Goal: Task Accomplishment & Management: Manage account settings

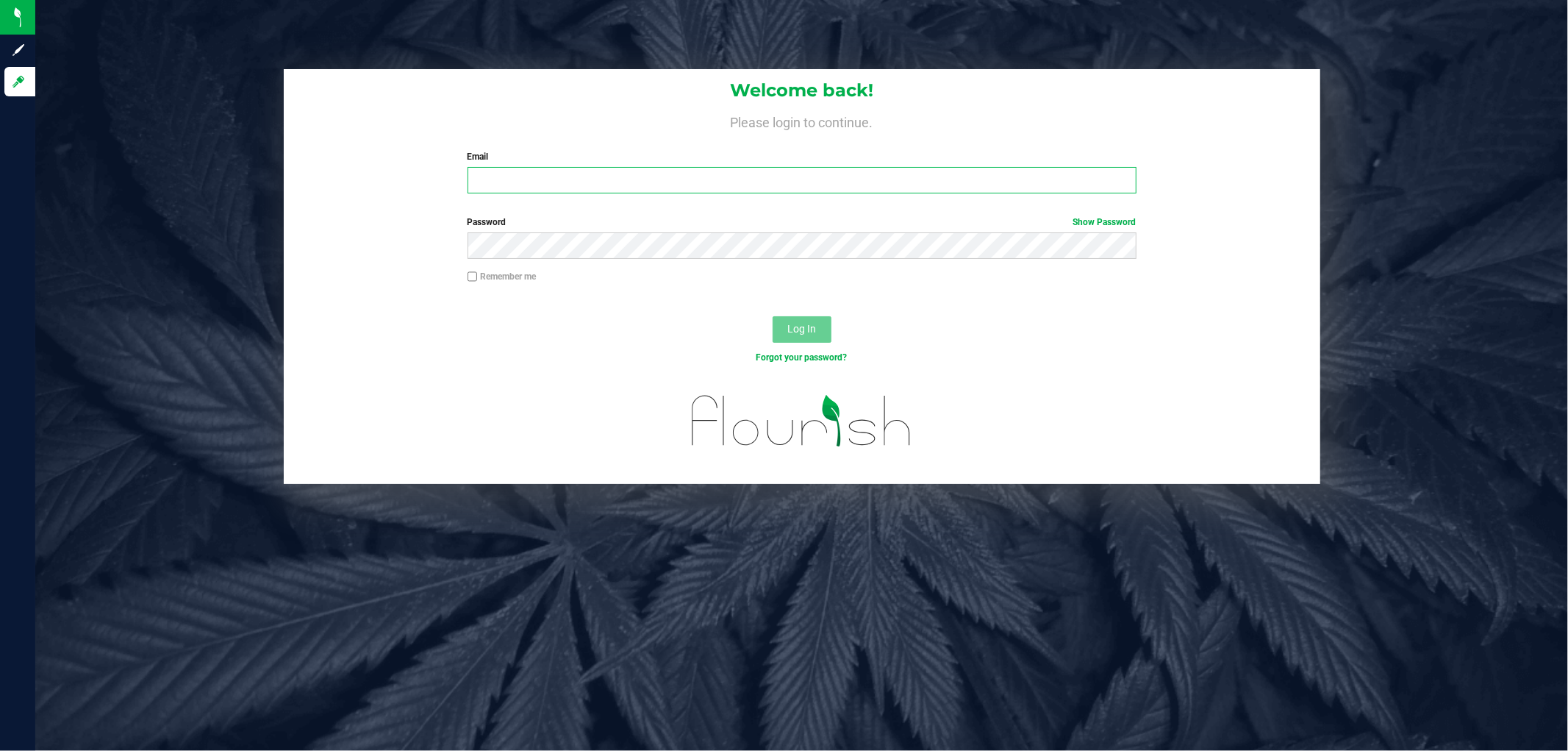
click at [637, 185] on input "Email" at bounding box center [801, 180] width 669 height 27
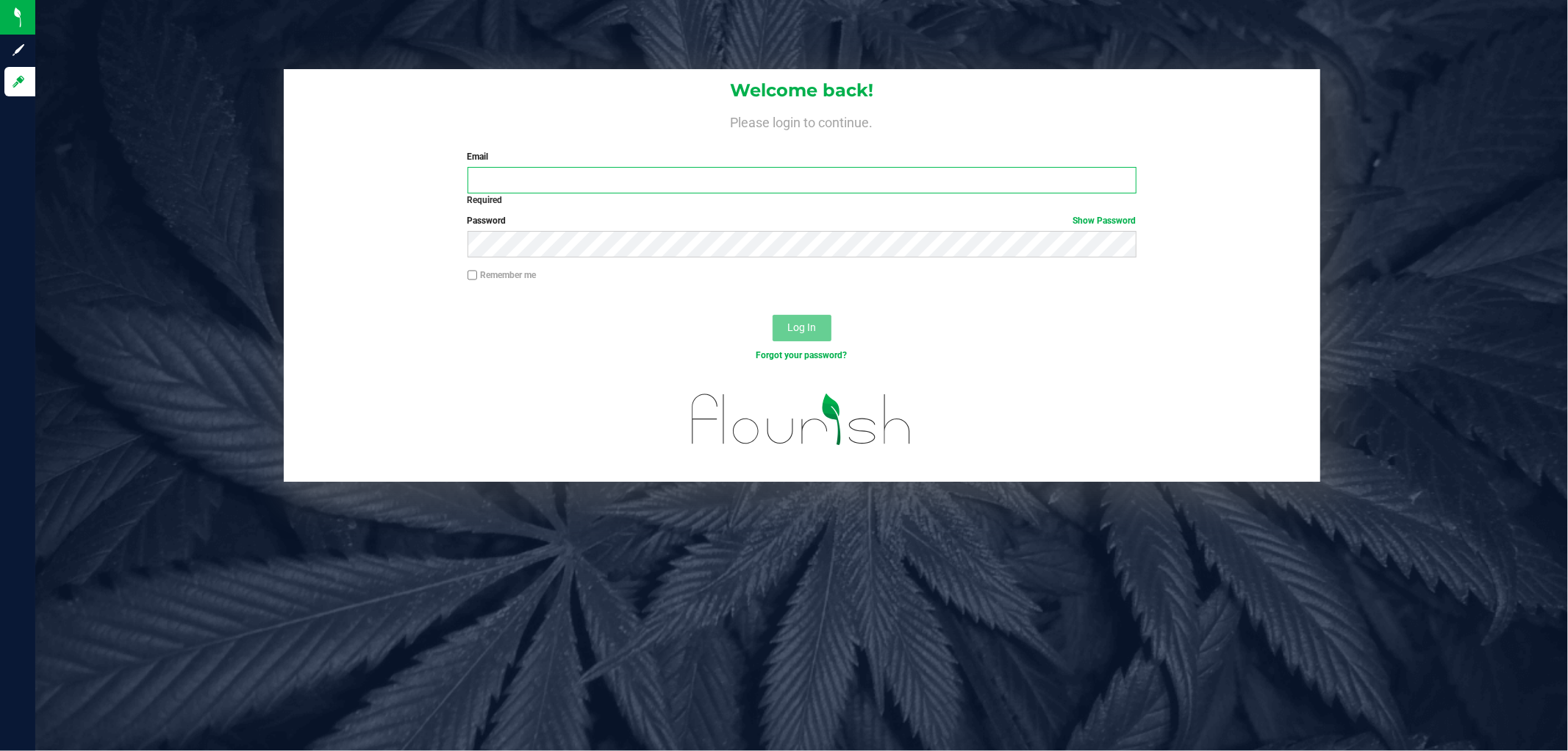
click at [567, 190] on input "Email" at bounding box center [801, 180] width 669 height 27
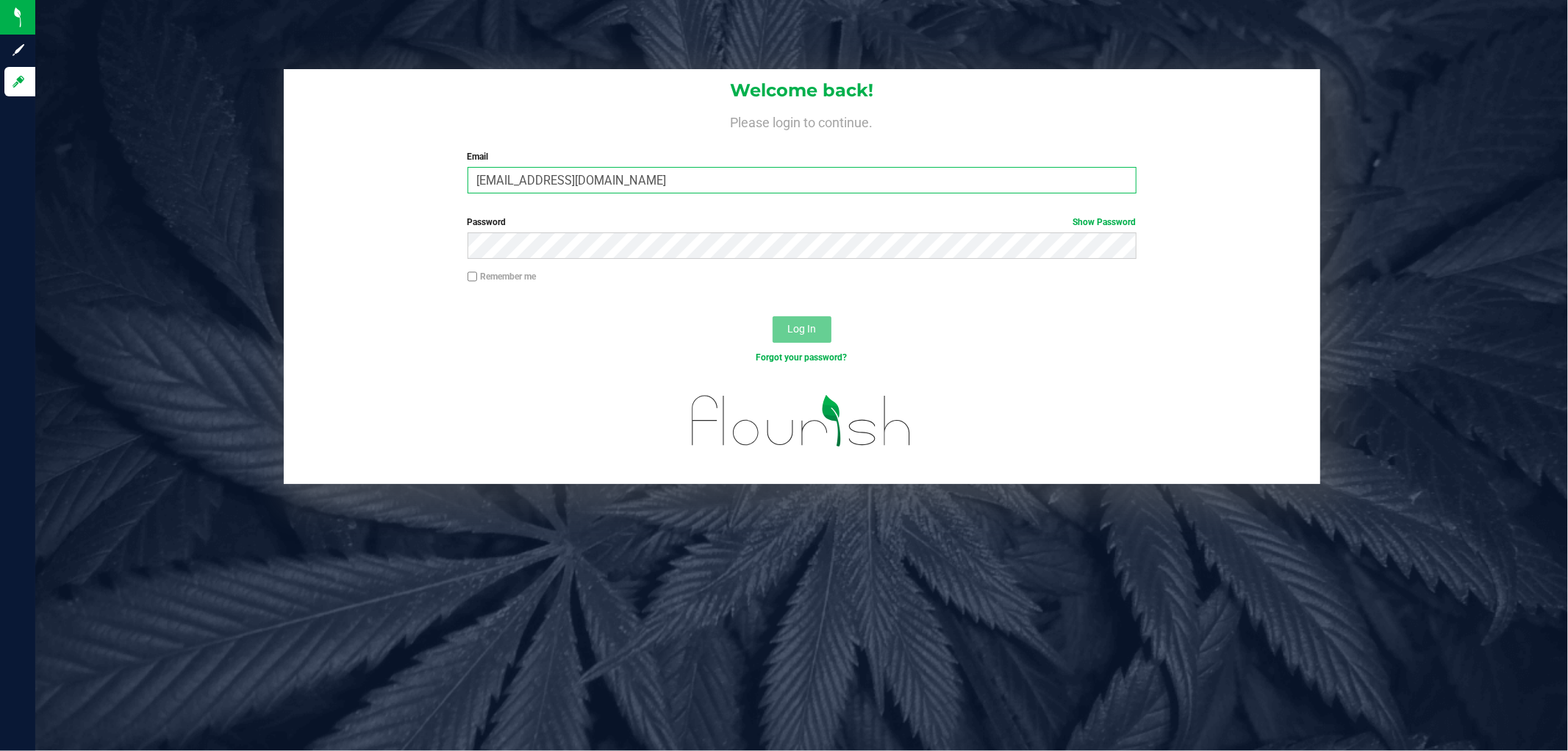
type input "[EMAIL_ADDRESS][DOMAIN_NAME]"
click at [773, 316] on button "Log In" at bounding box center [802, 330] width 59 height 27
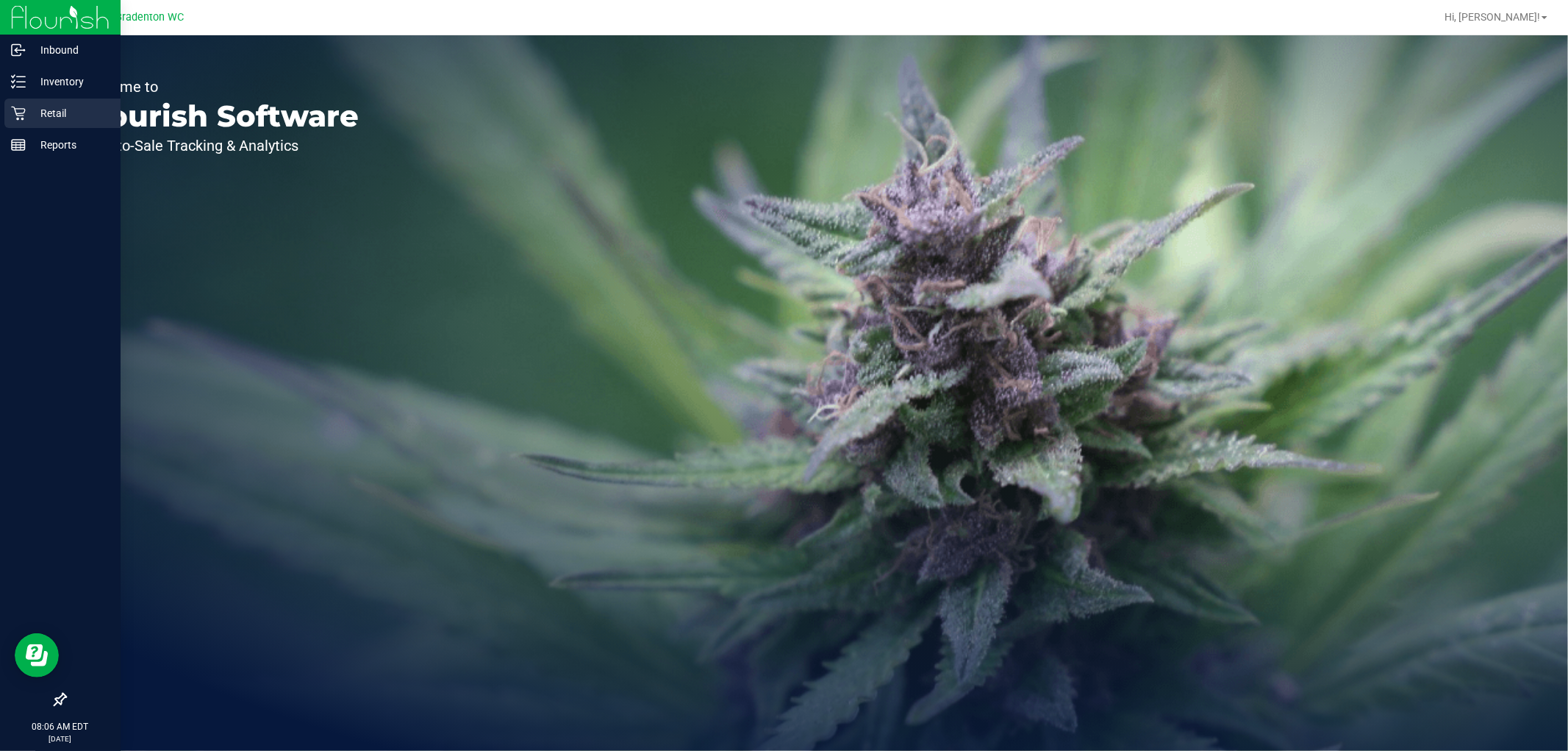
click at [29, 105] on p "Retail" at bounding box center [70, 113] width 88 height 18
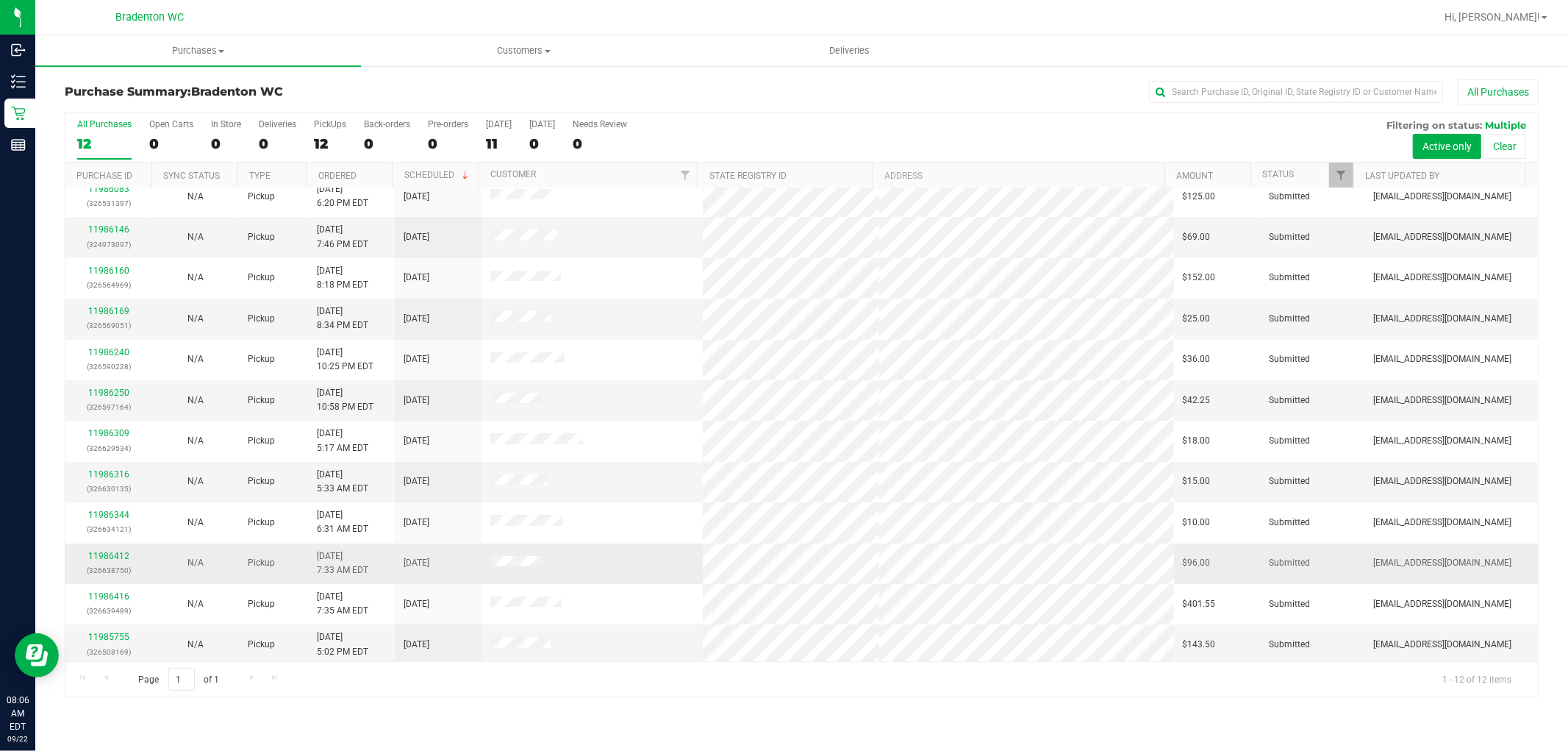
scroll to position [15, 0]
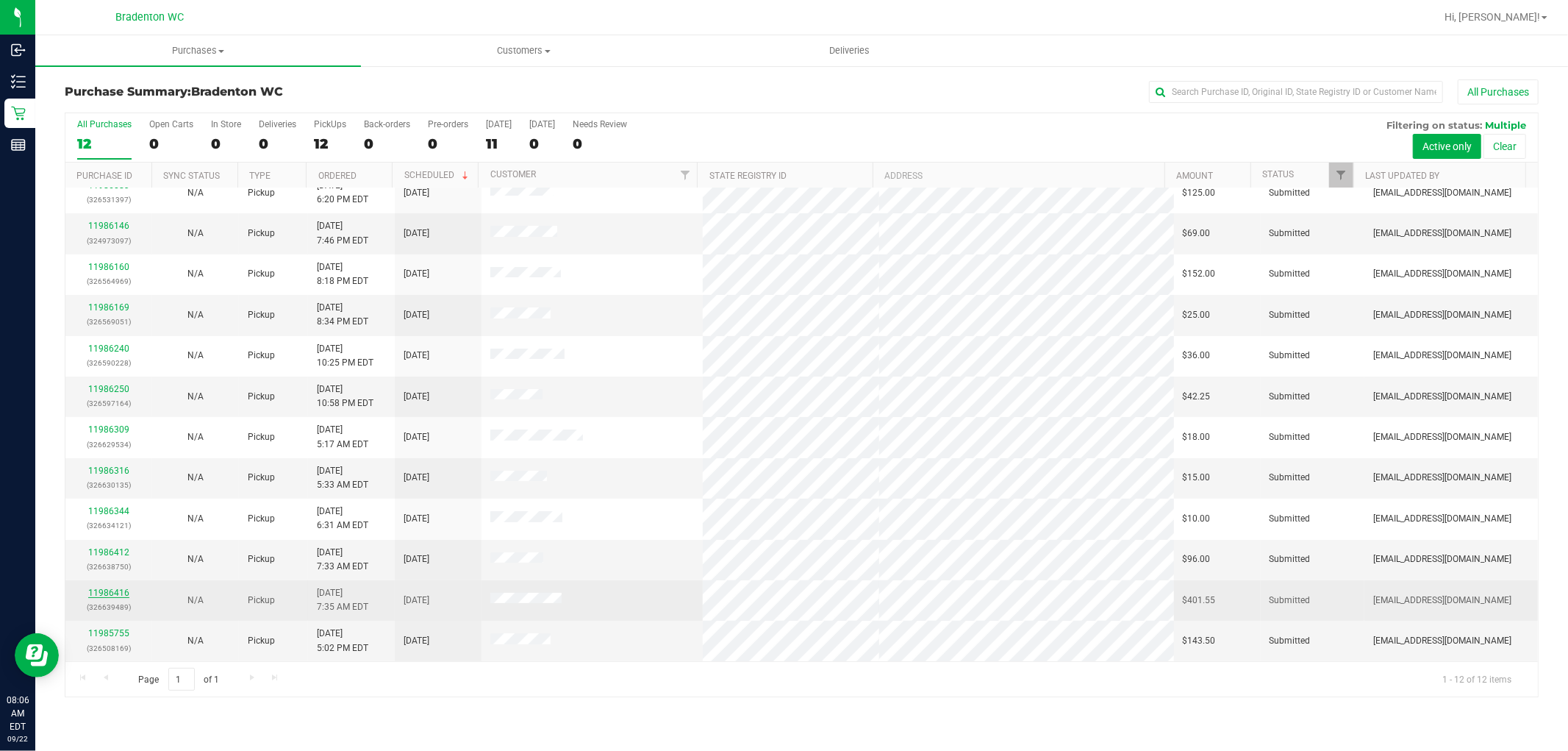
click at [105, 597] on link "11986416" at bounding box center [109, 592] width 41 height 10
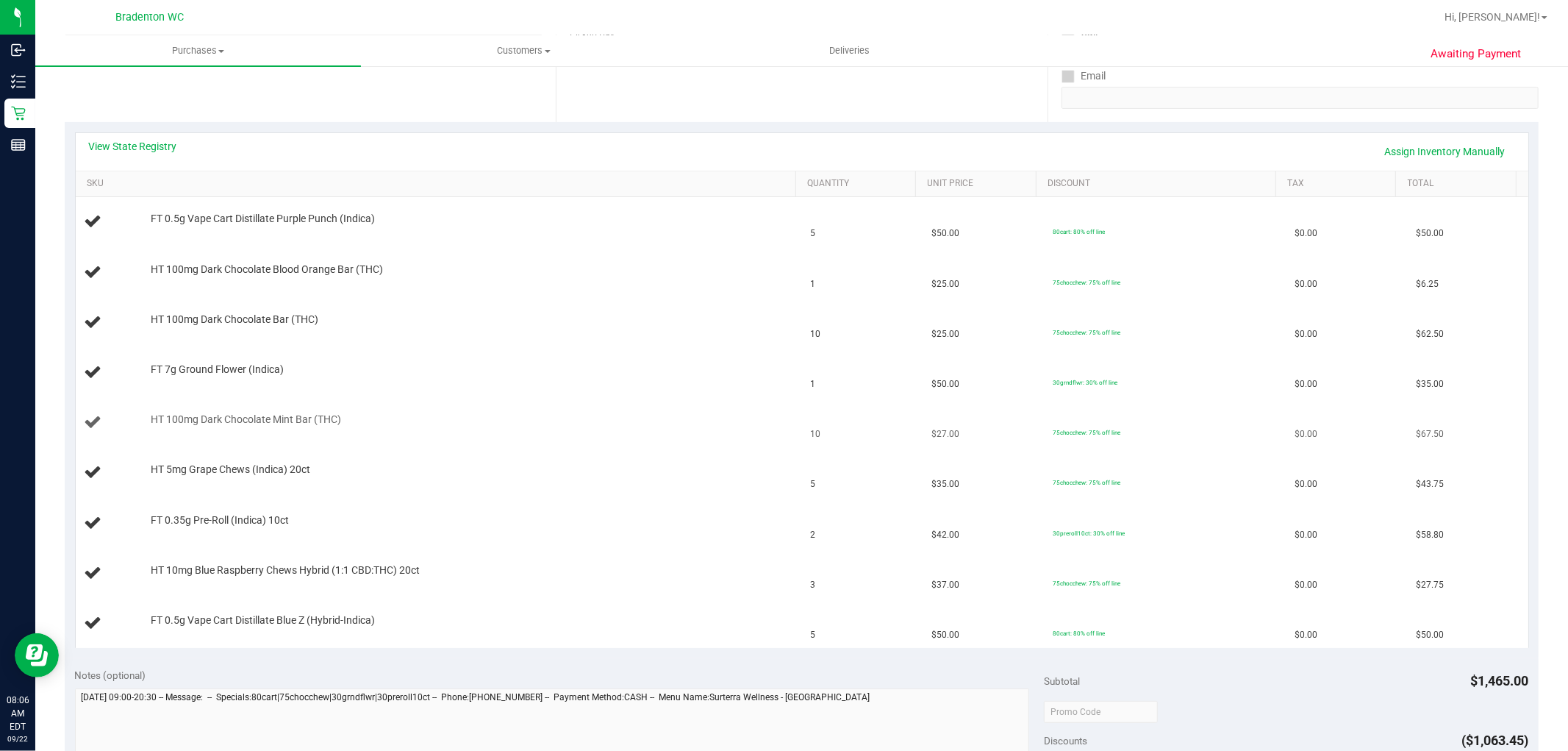
scroll to position [245, 0]
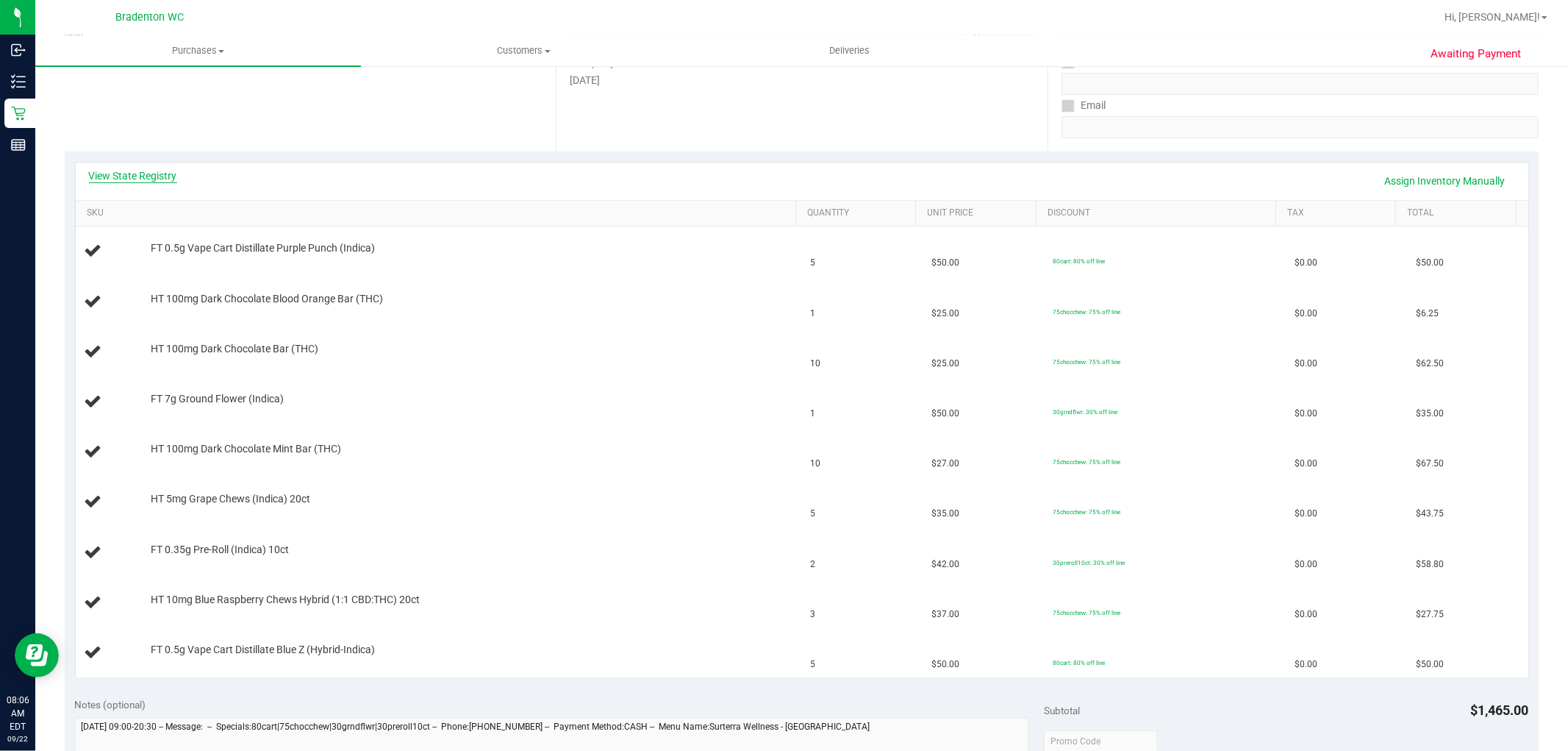
click at [160, 179] on link "View State Registry" at bounding box center [133, 175] width 88 height 15
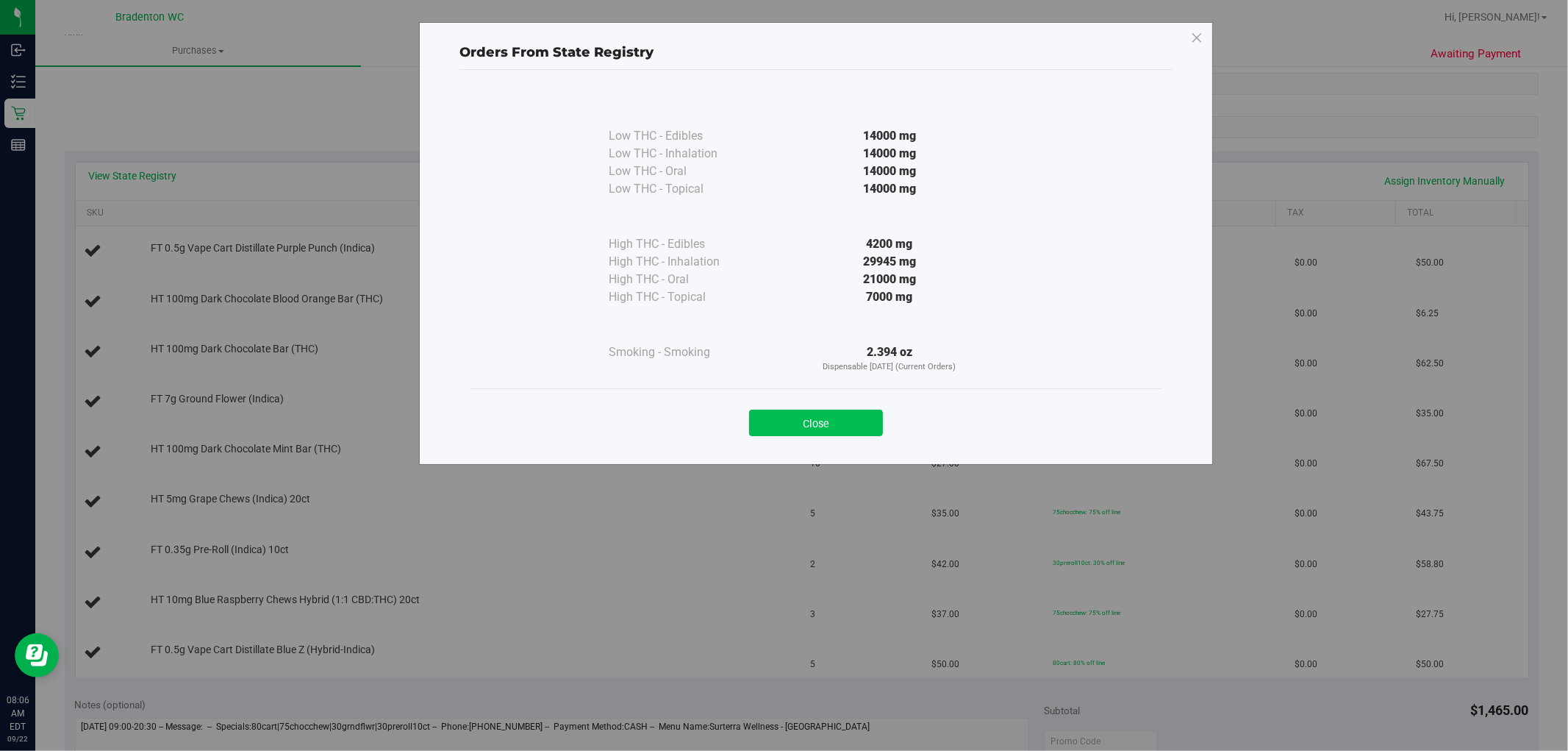
click at [863, 424] on button "Close" at bounding box center [816, 423] width 134 height 27
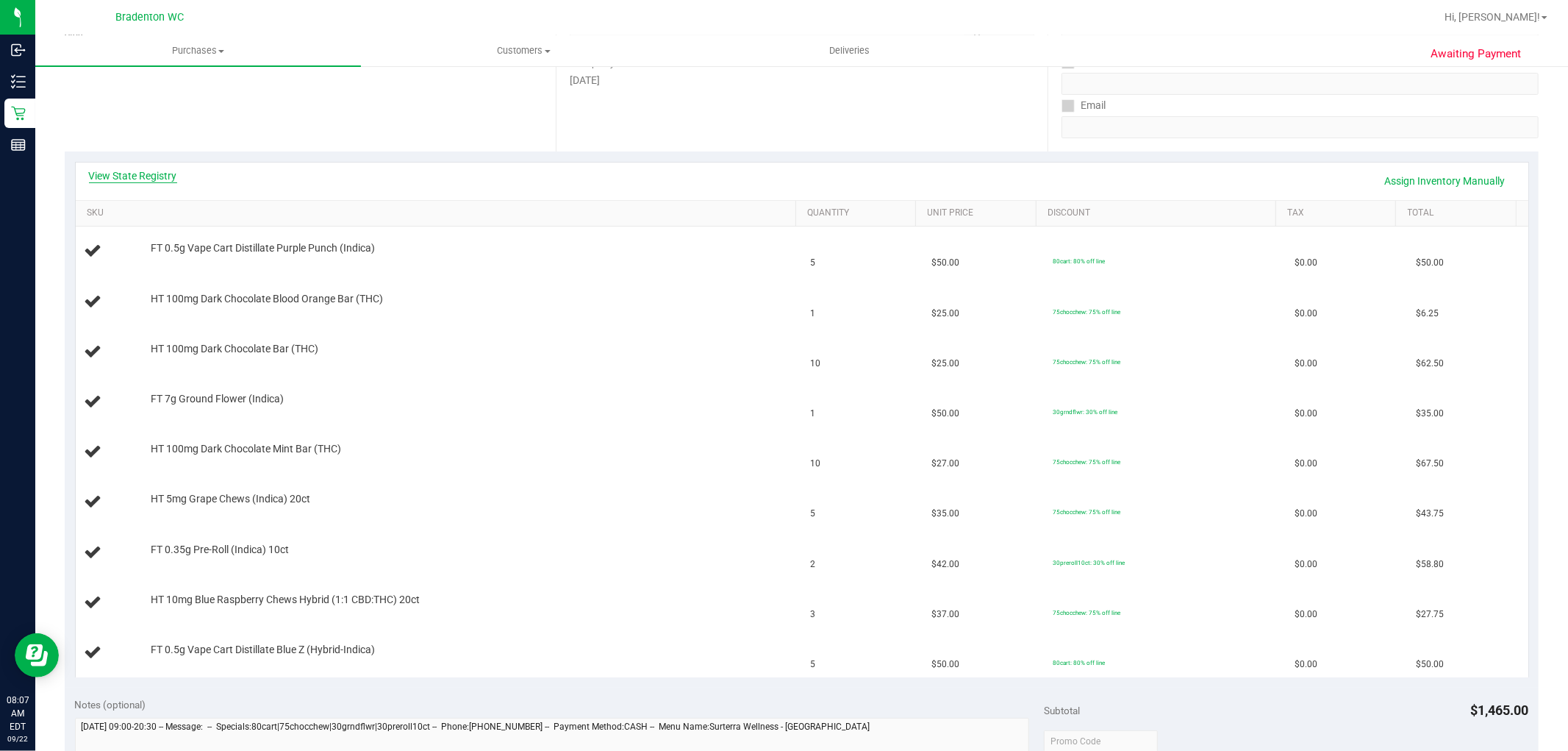
click at [167, 181] on link "View State Registry" at bounding box center [133, 175] width 88 height 15
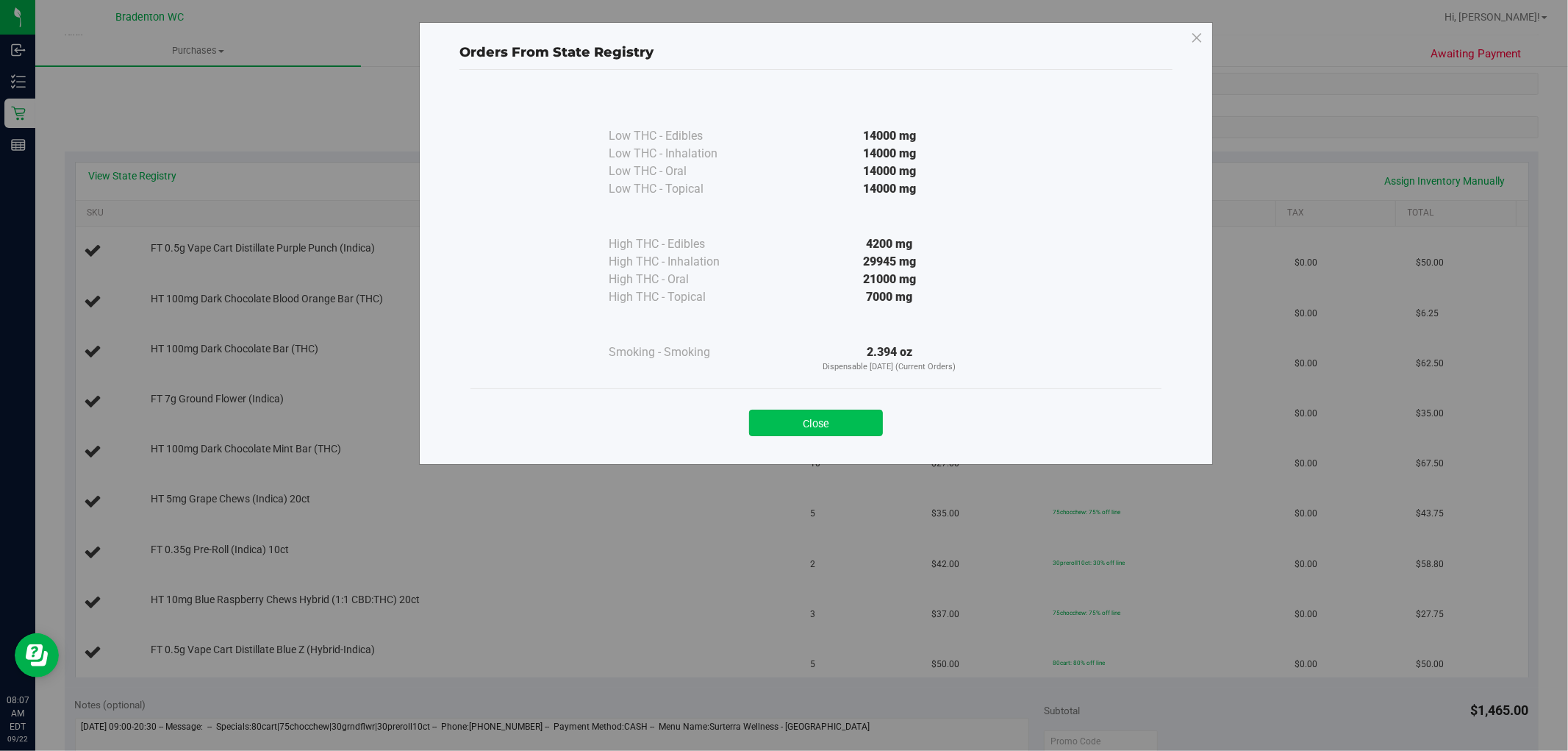
click at [831, 412] on button "Close" at bounding box center [816, 423] width 134 height 27
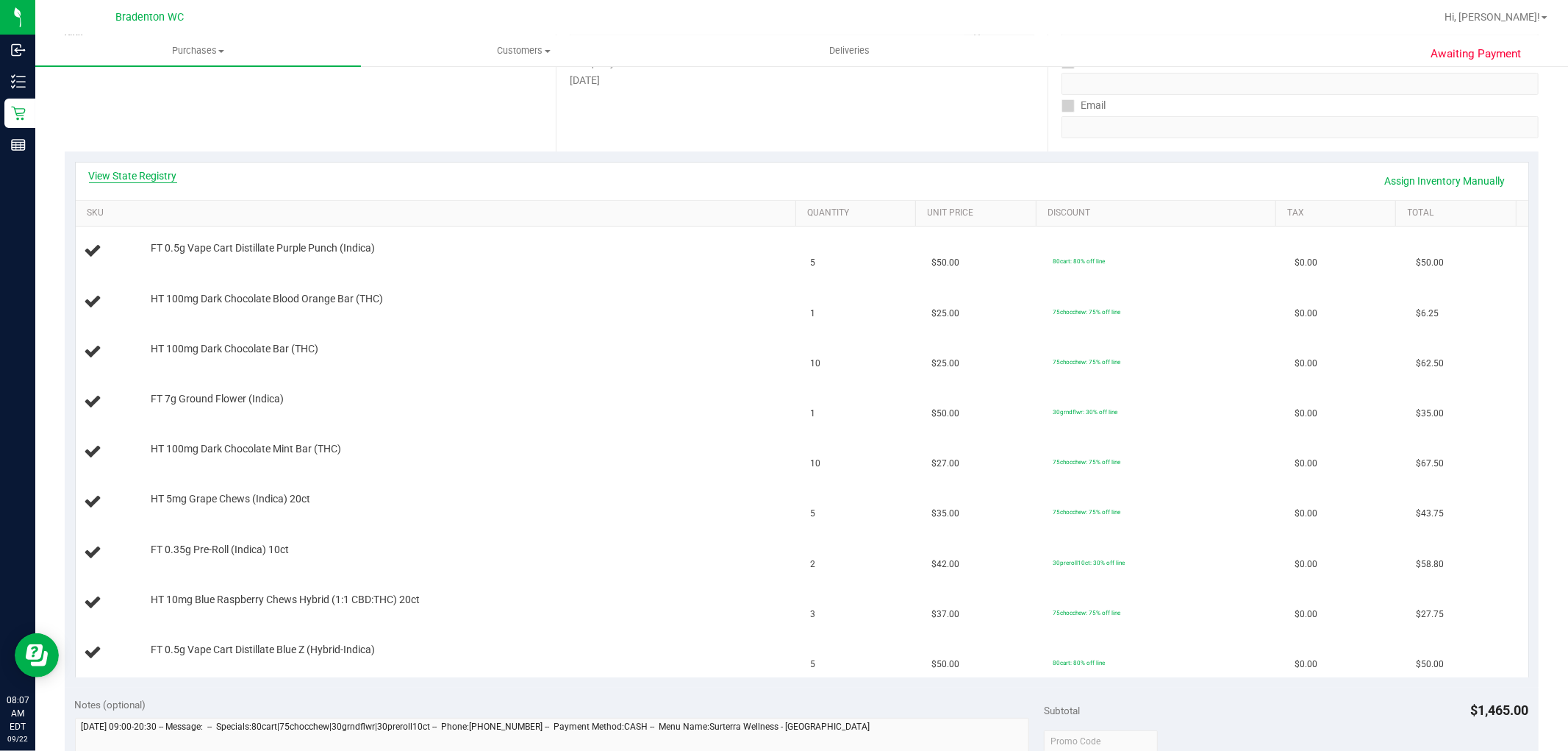
click at [166, 177] on link "View State Registry" at bounding box center [133, 175] width 88 height 15
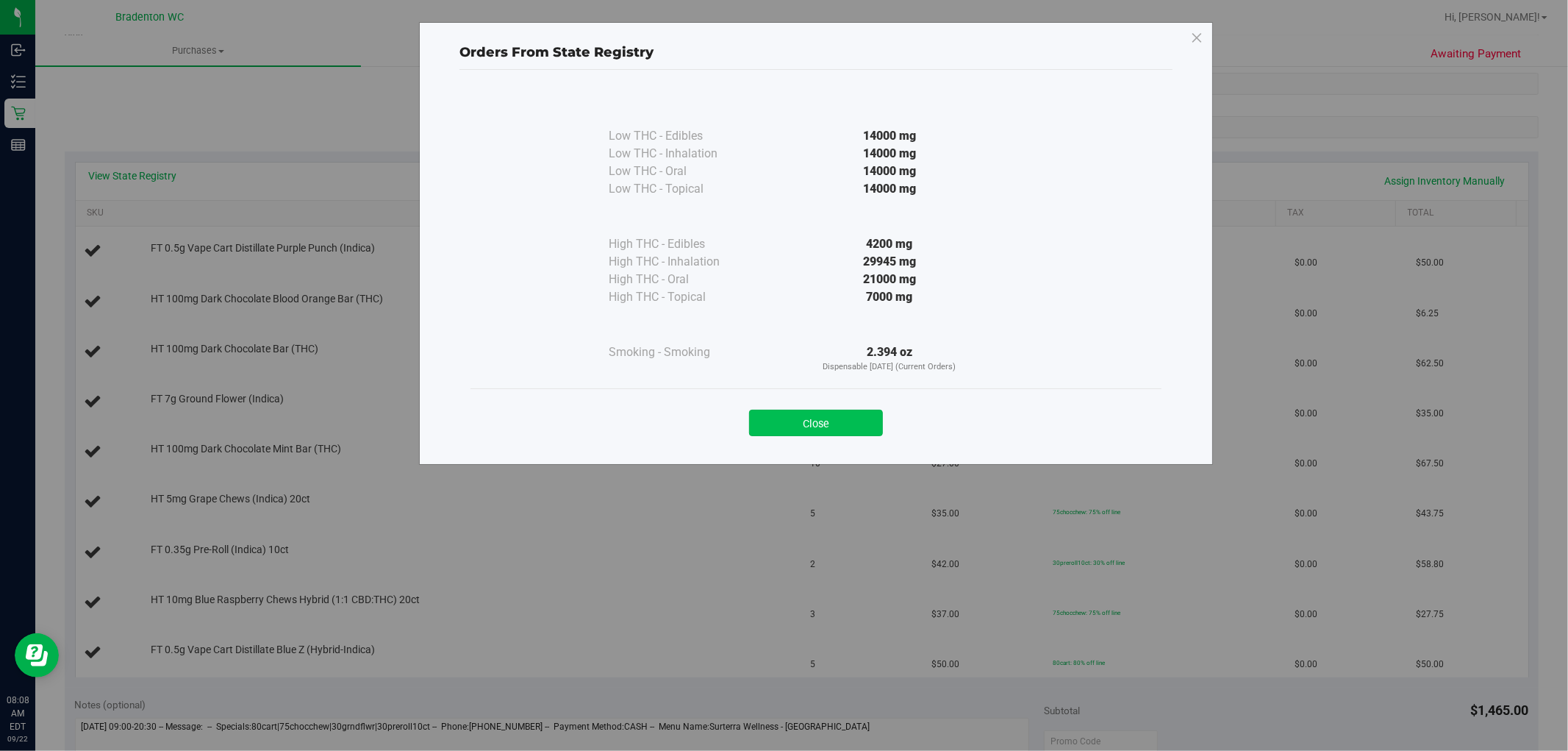
click at [858, 424] on button "Close" at bounding box center [816, 423] width 134 height 27
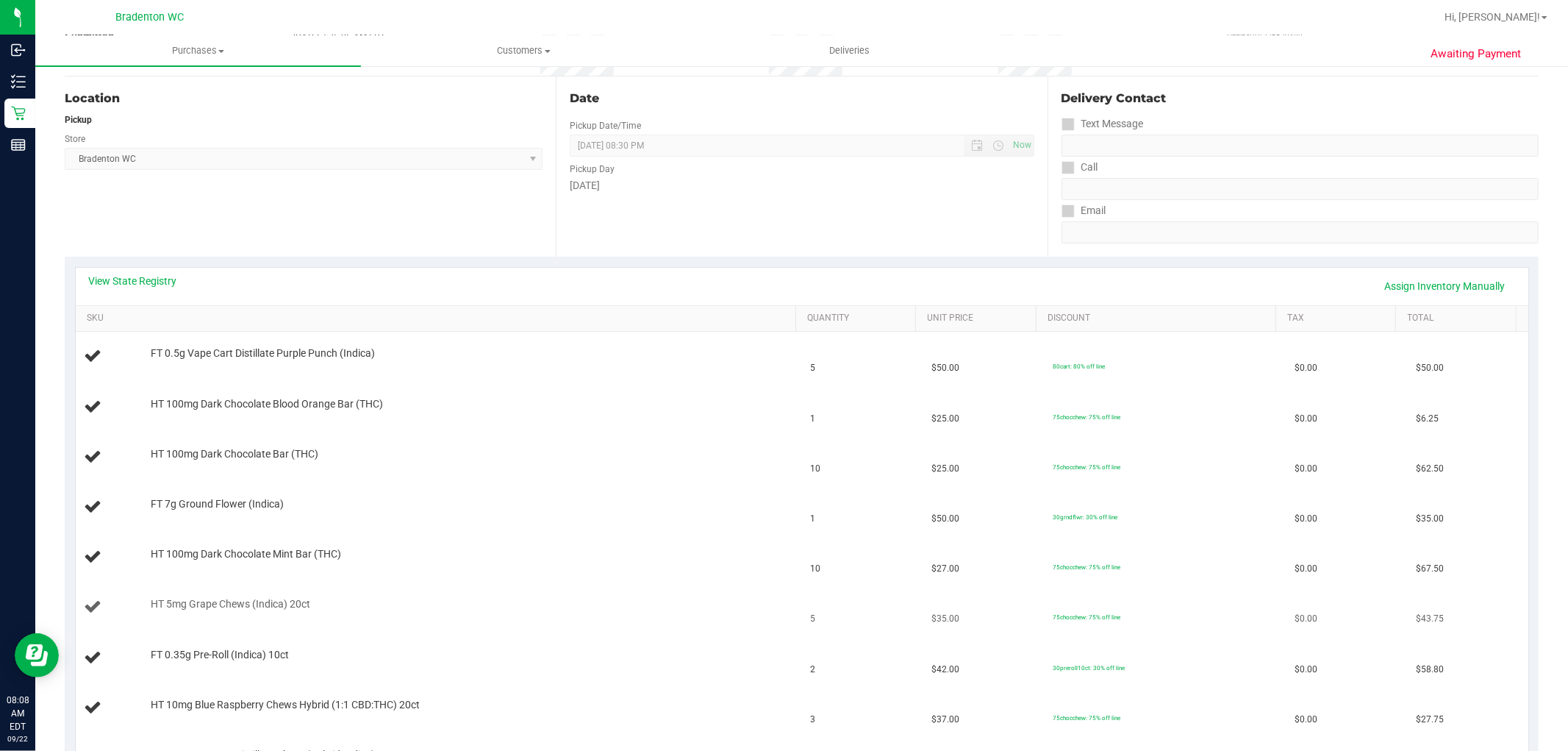
scroll to position [0, 0]
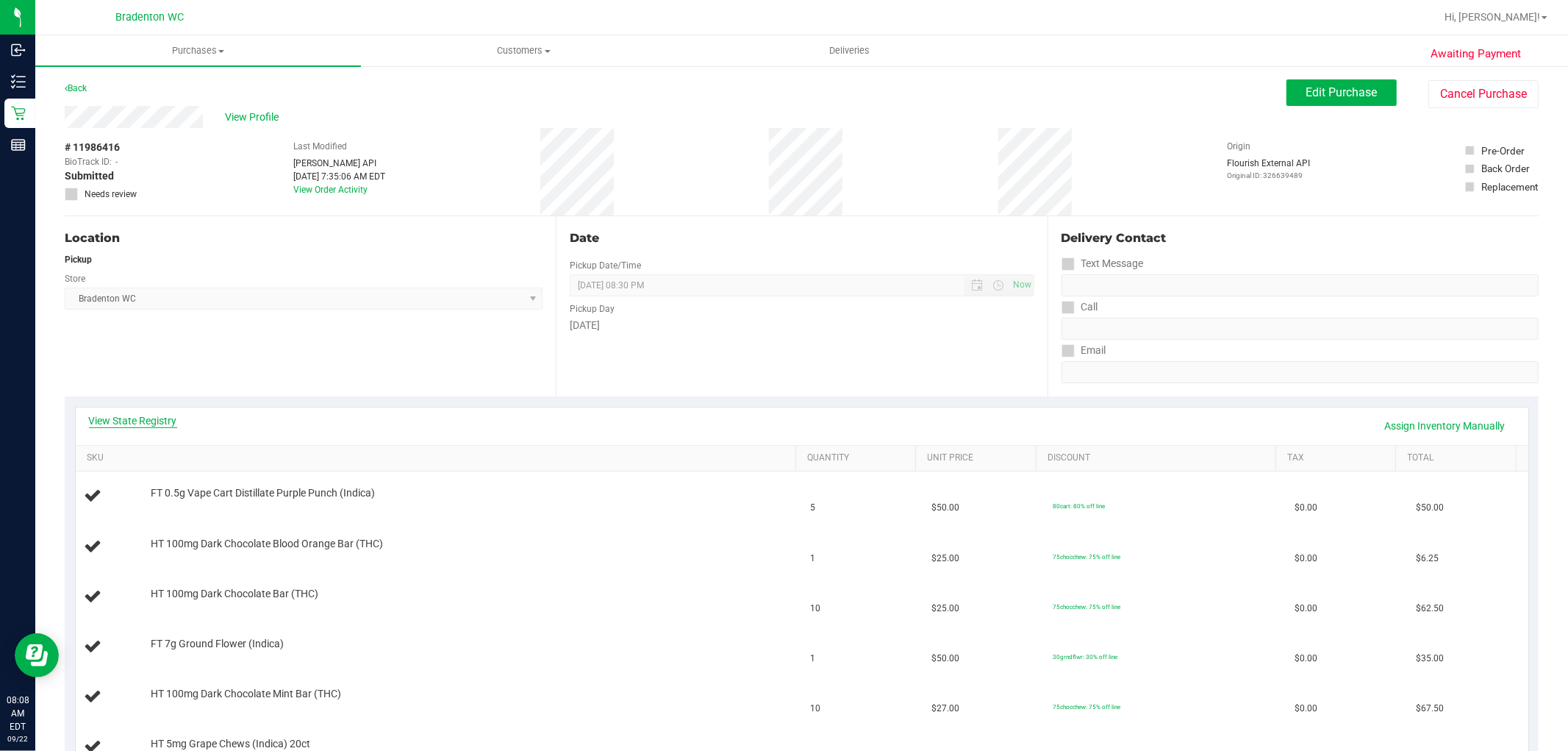
click at [146, 414] on link "View State Registry" at bounding box center [133, 420] width 88 height 15
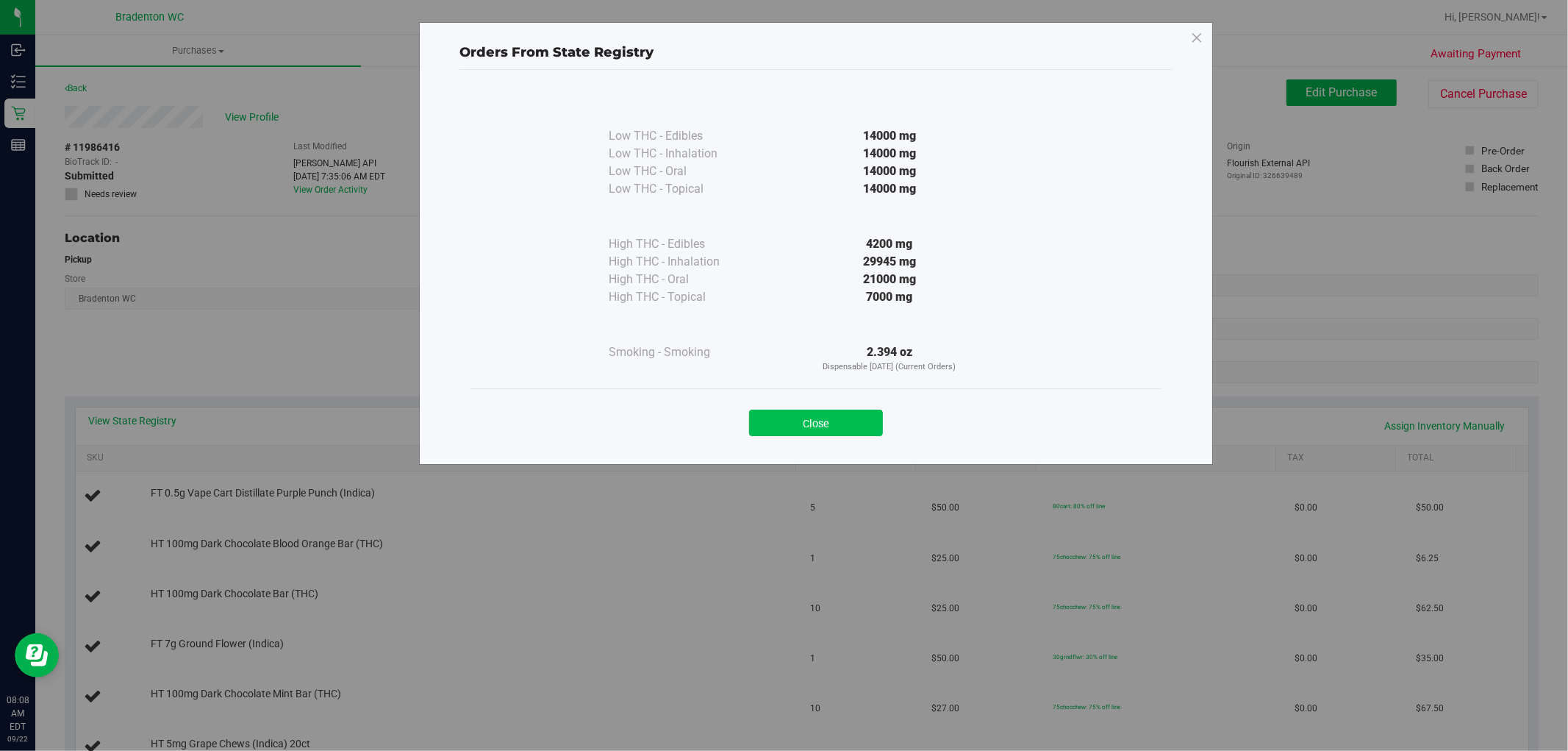
click at [820, 422] on button "Close" at bounding box center [816, 423] width 134 height 27
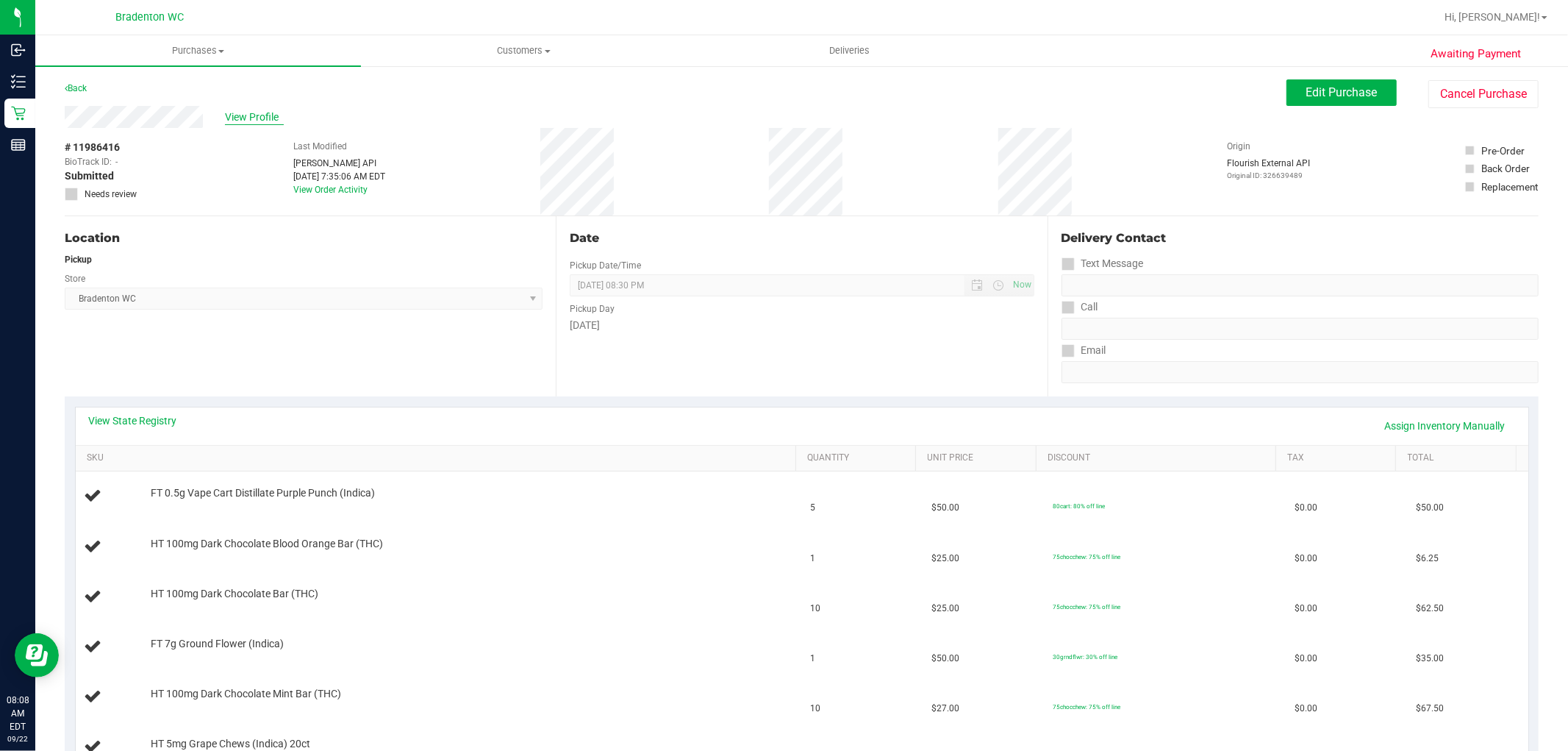
click at [231, 110] on span "View Profile" at bounding box center [254, 117] width 59 height 15
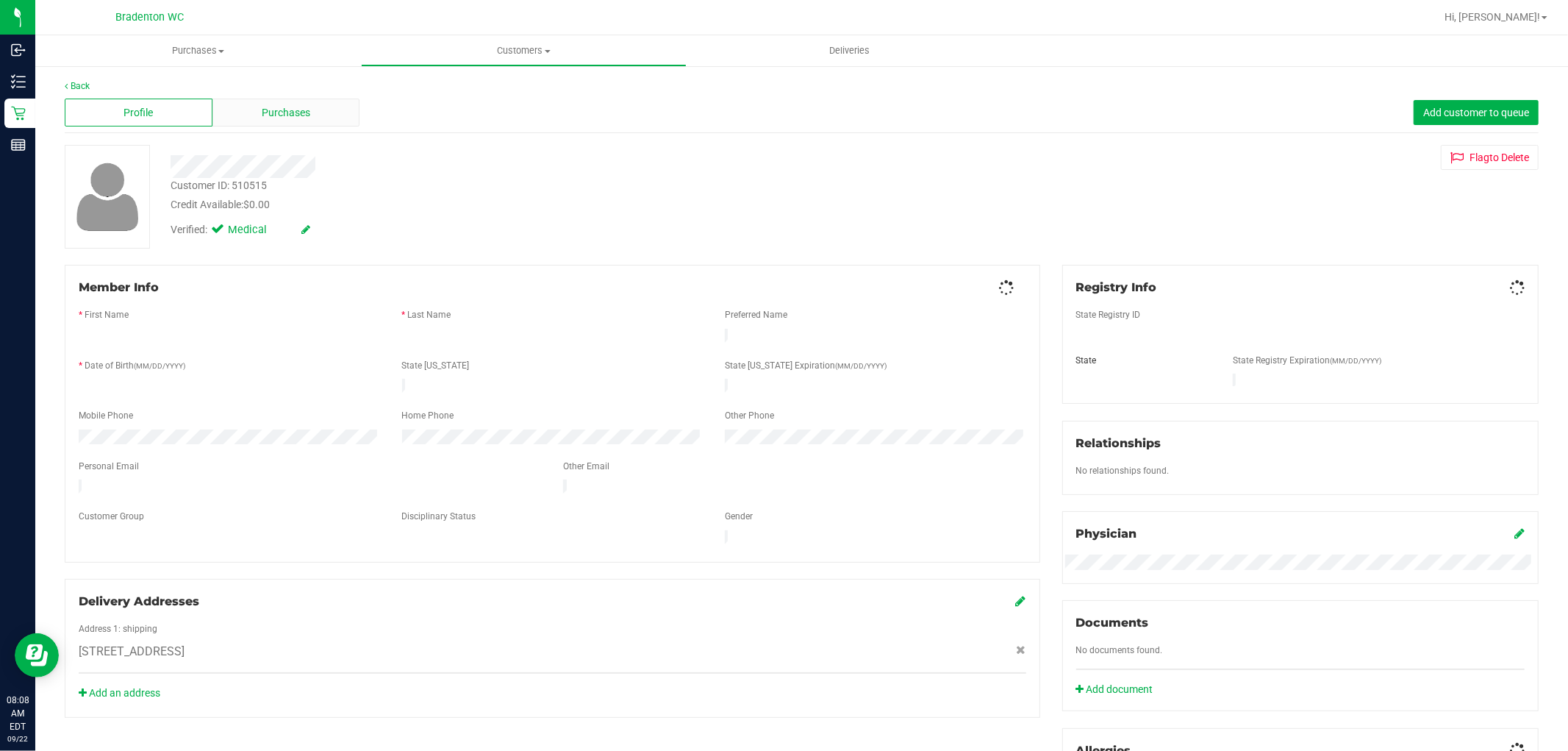
click at [257, 113] on div "Purchases" at bounding box center [286, 113] width 148 height 28
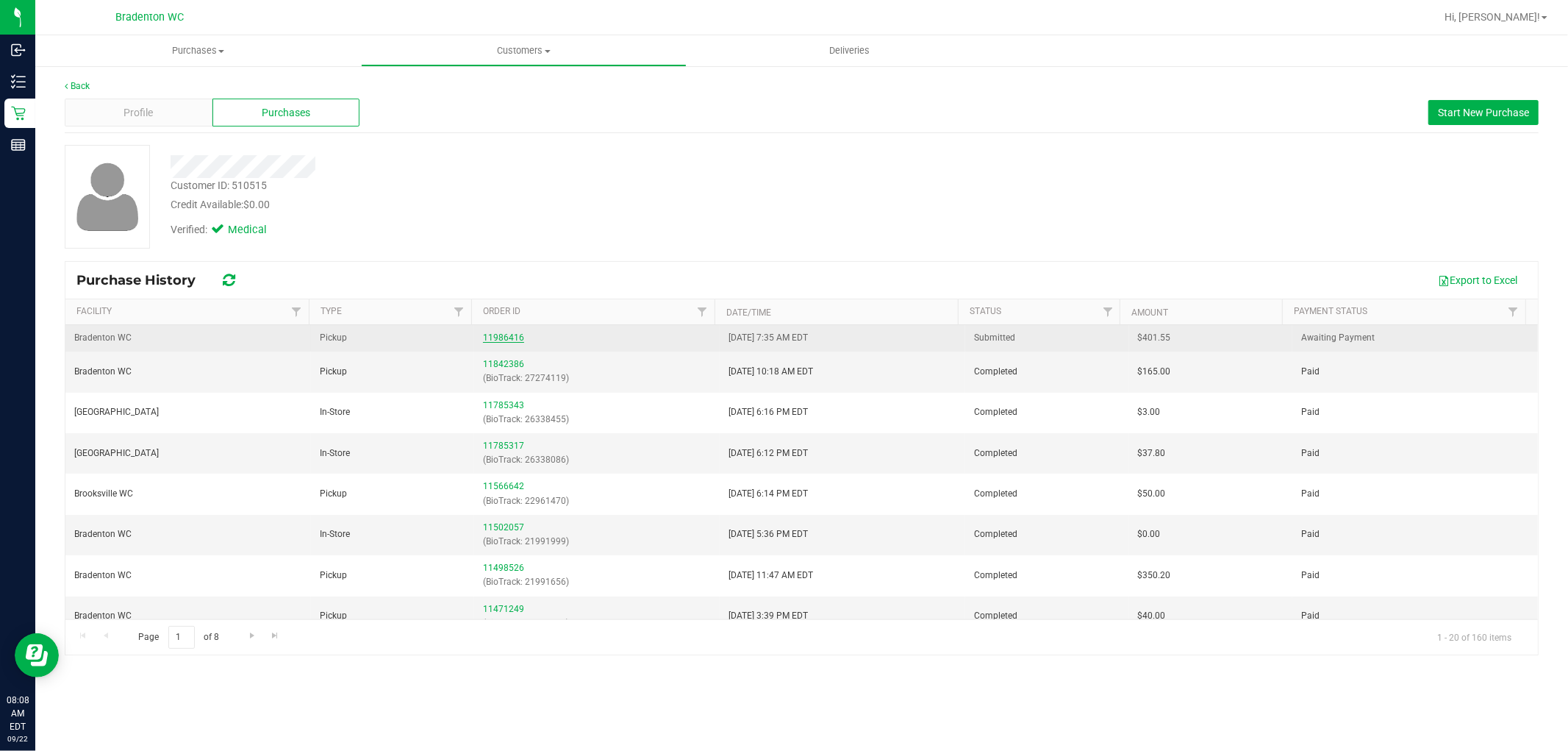
click at [510, 335] on link "11986416" at bounding box center [504, 337] width 41 height 10
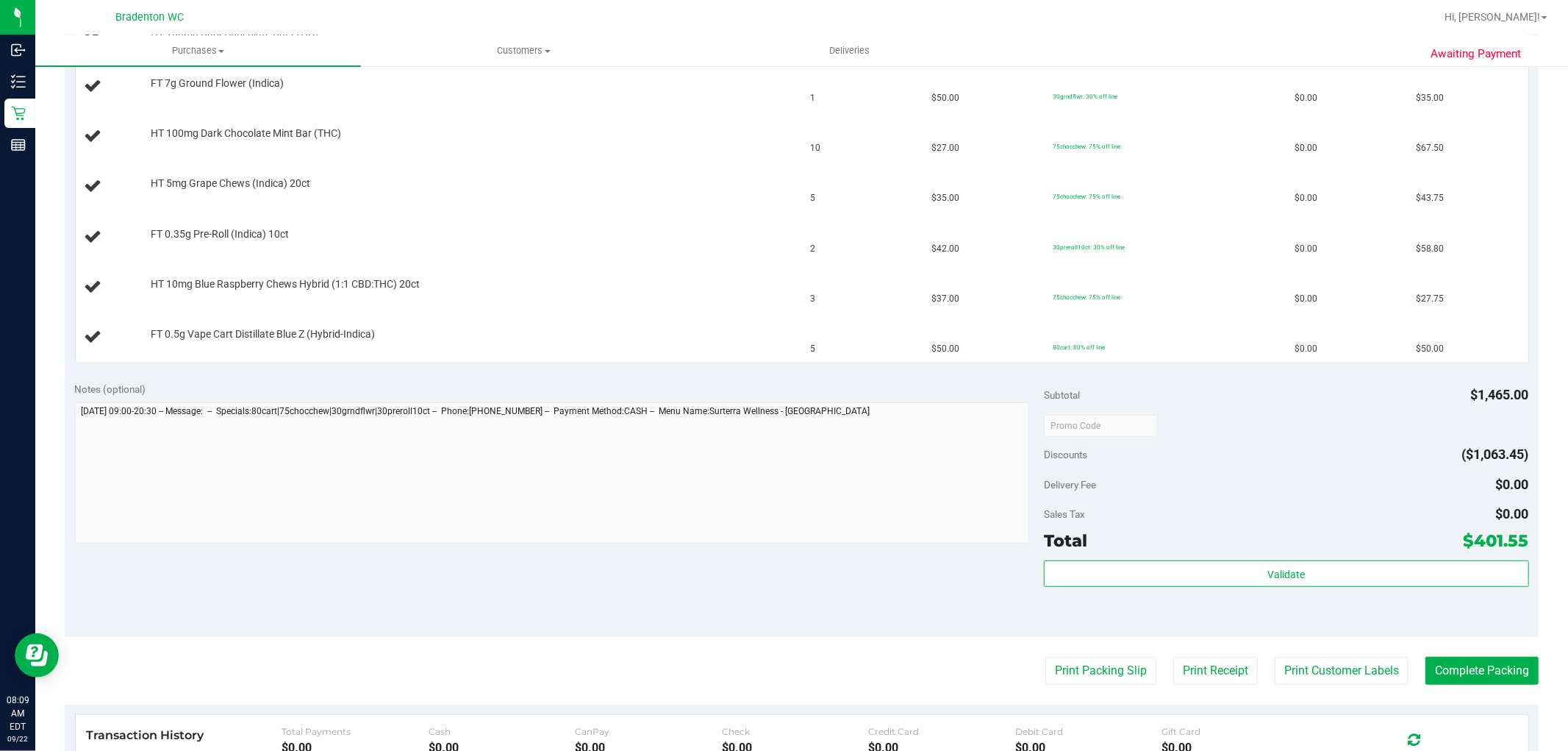
scroll to position [561, 0]
click at [1081, 675] on button "Print Packing Slip" at bounding box center [1101, 670] width 111 height 28
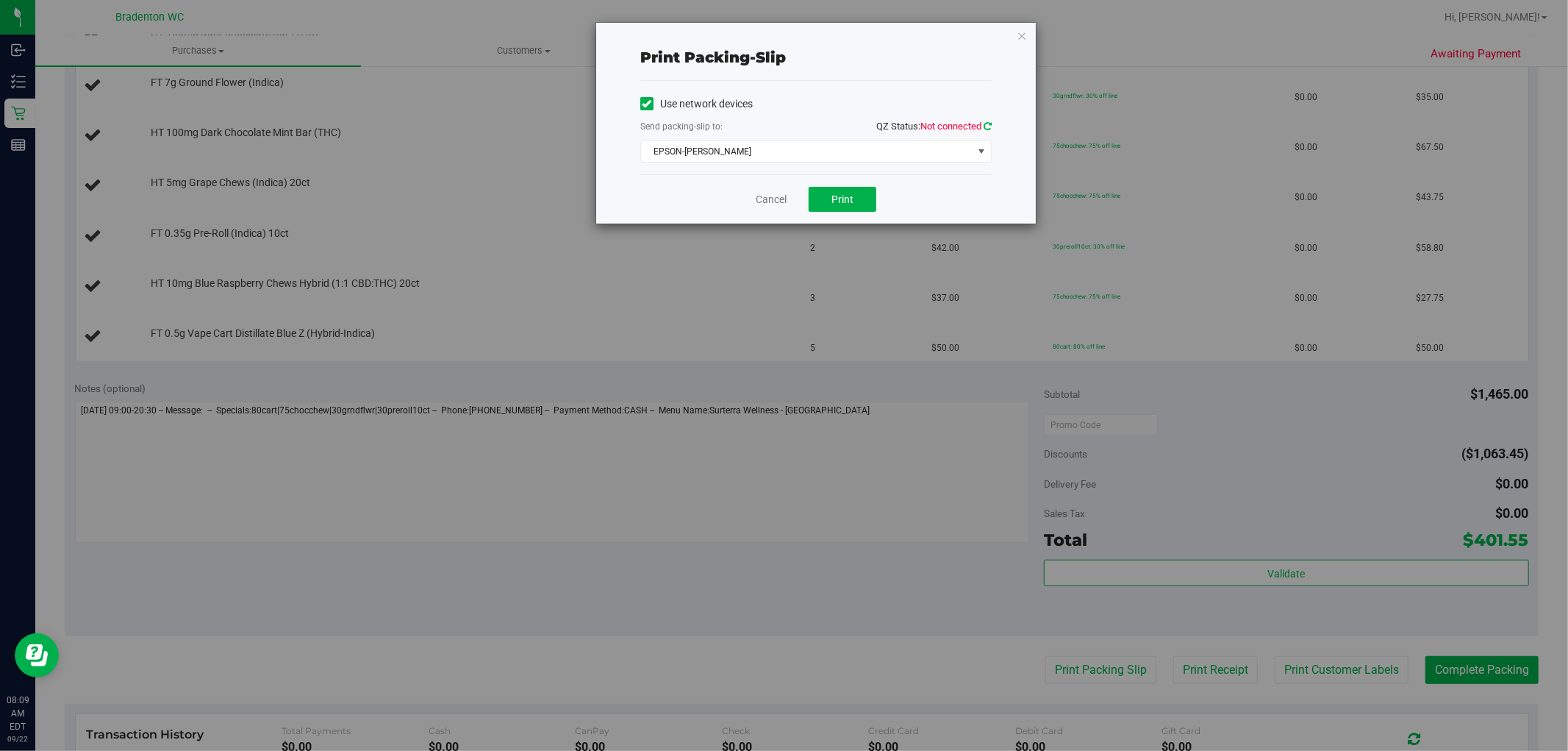
click at [987, 126] on icon at bounding box center [987, 126] width 8 height 9
click at [923, 155] on span "EPSON-[PERSON_NAME]" at bounding box center [807, 151] width 332 height 21
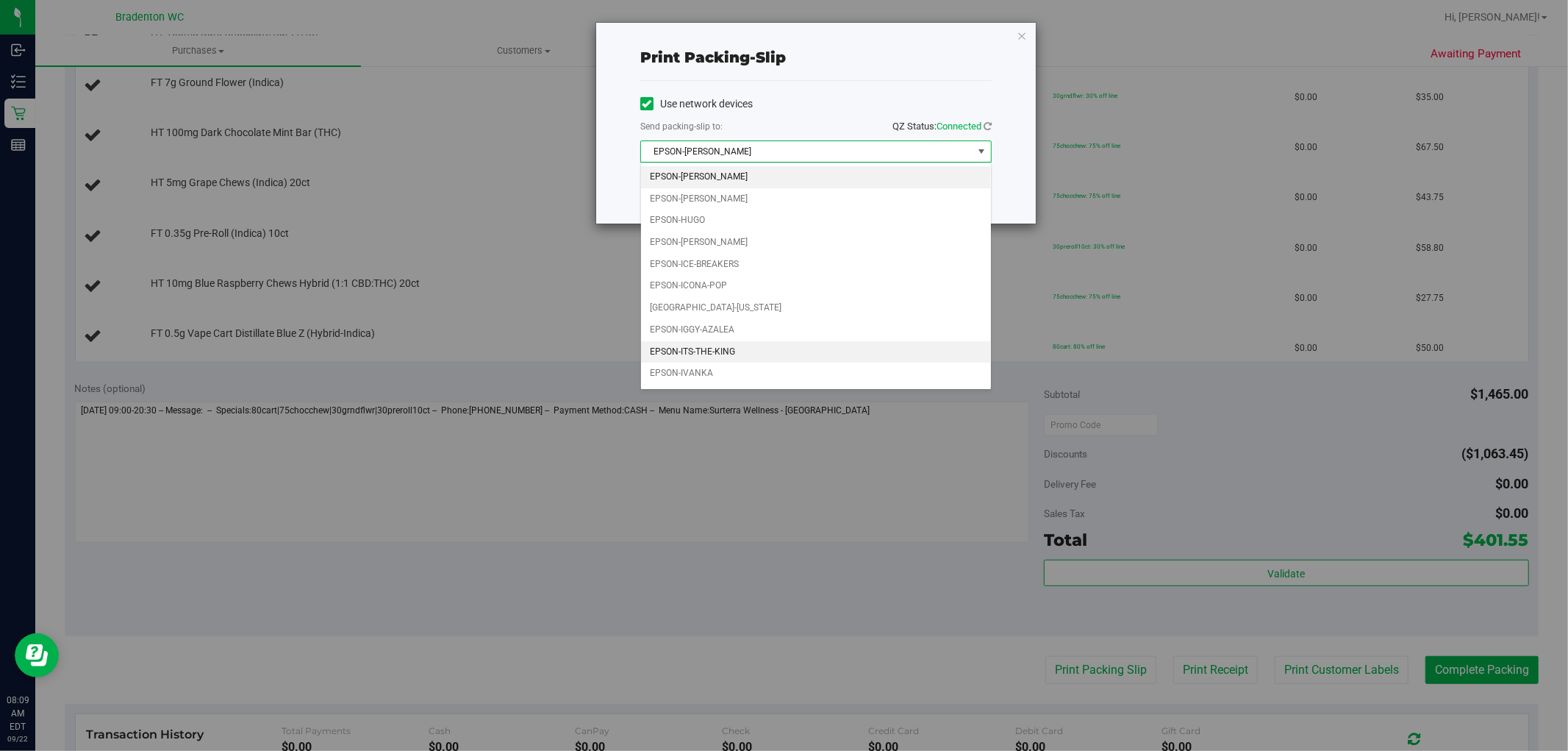
click at [745, 350] on li "EPSON-ITS-THE-KING" at bounding box center [816, 352] width 350 height 22
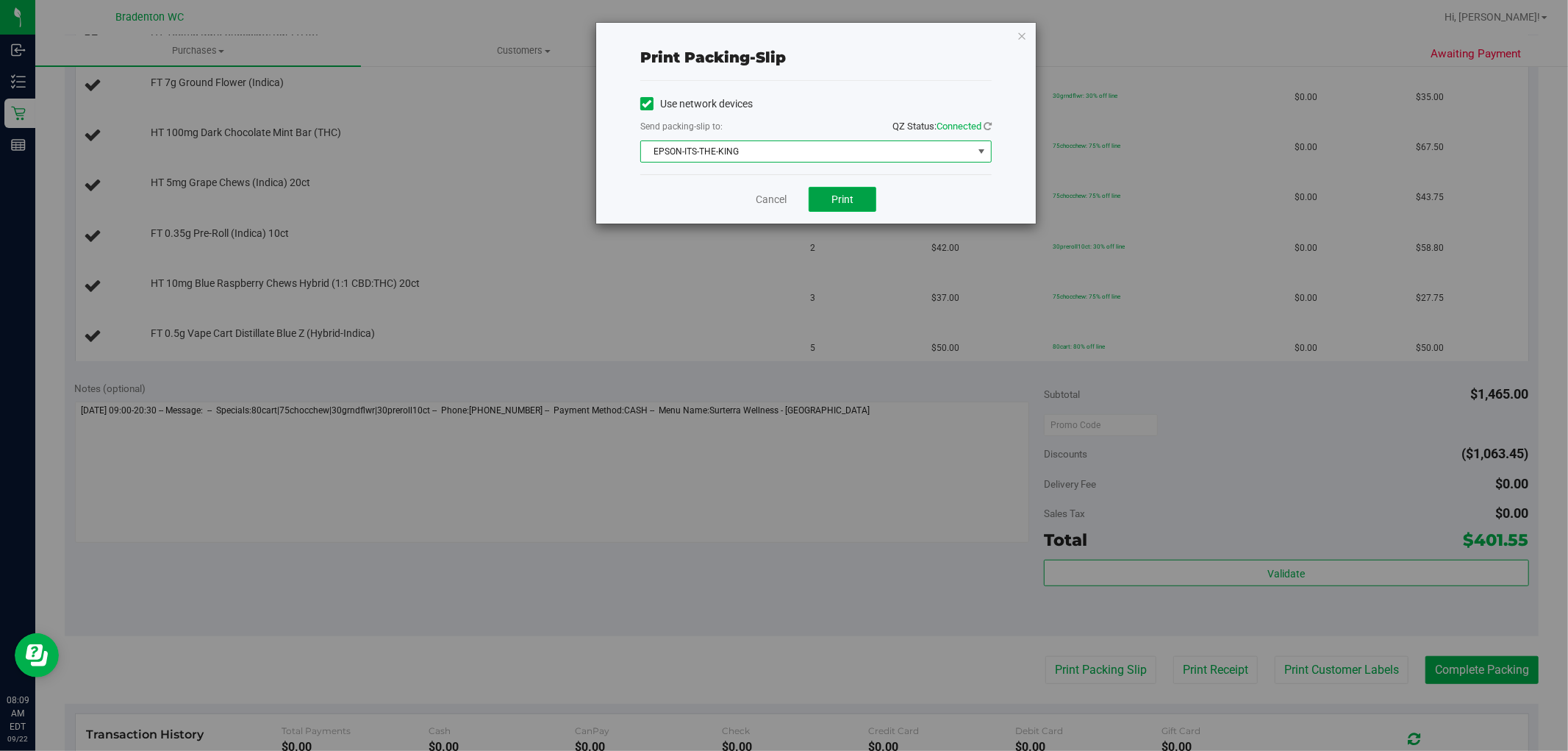
click at [848, 194] on span "Print" at bounding box center [843, 198] width 22 height 11
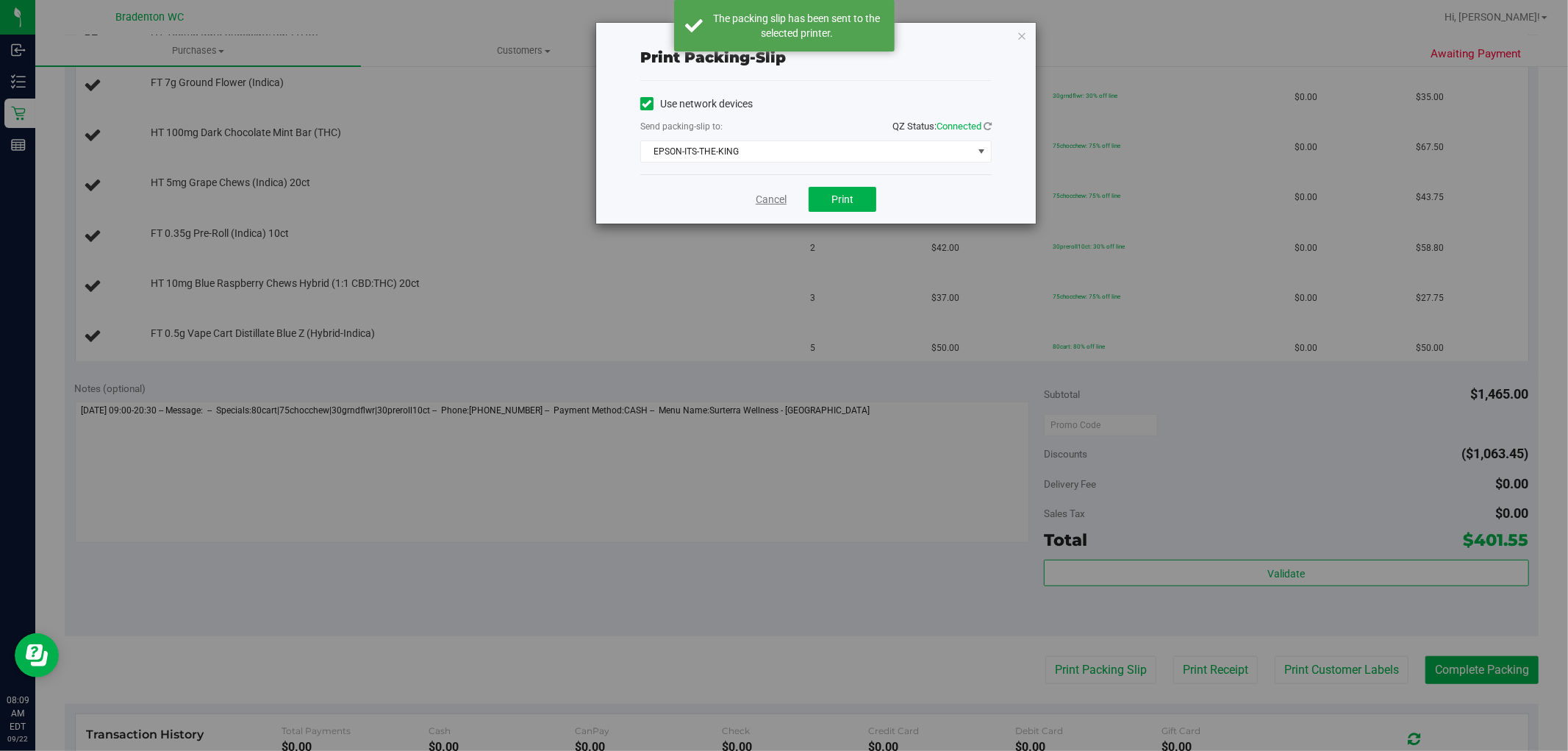
click at [766, 204] on link "Cancel" at bounding box center [771, 200] width 31 height 15
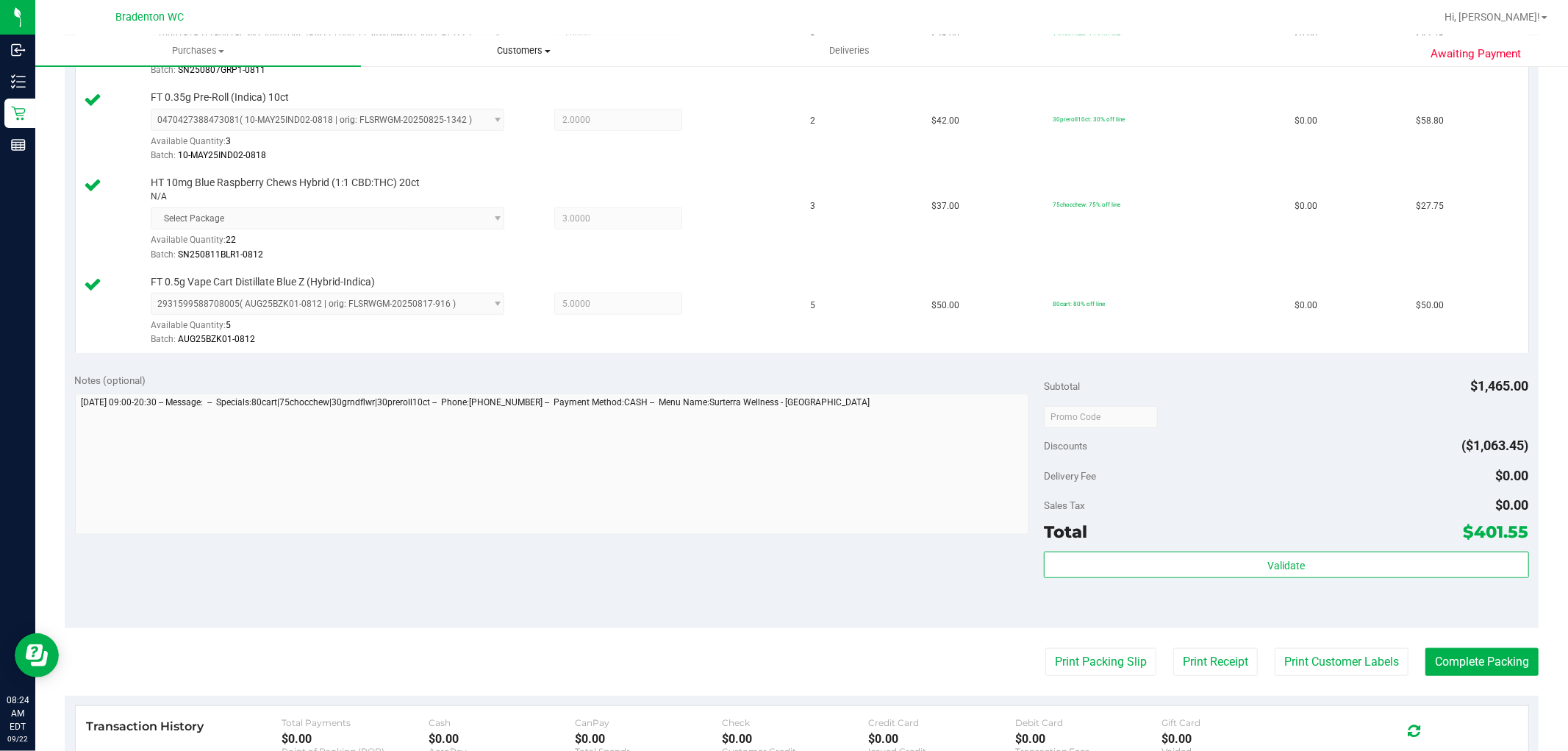
scroll to position [968, 0]
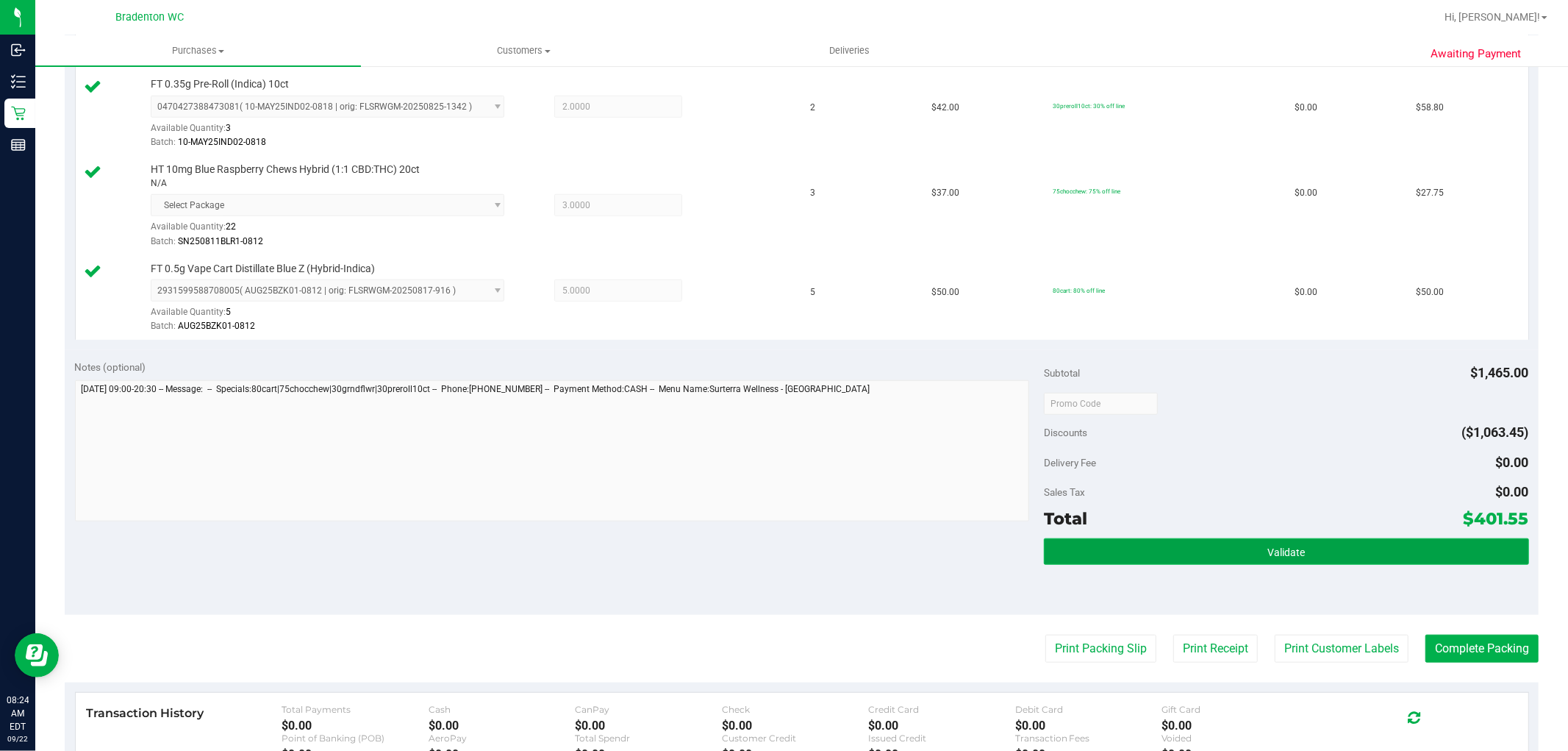
click at [1226, 562] on button "Validate" at bounding box center [1286, 552] width 485 height 27
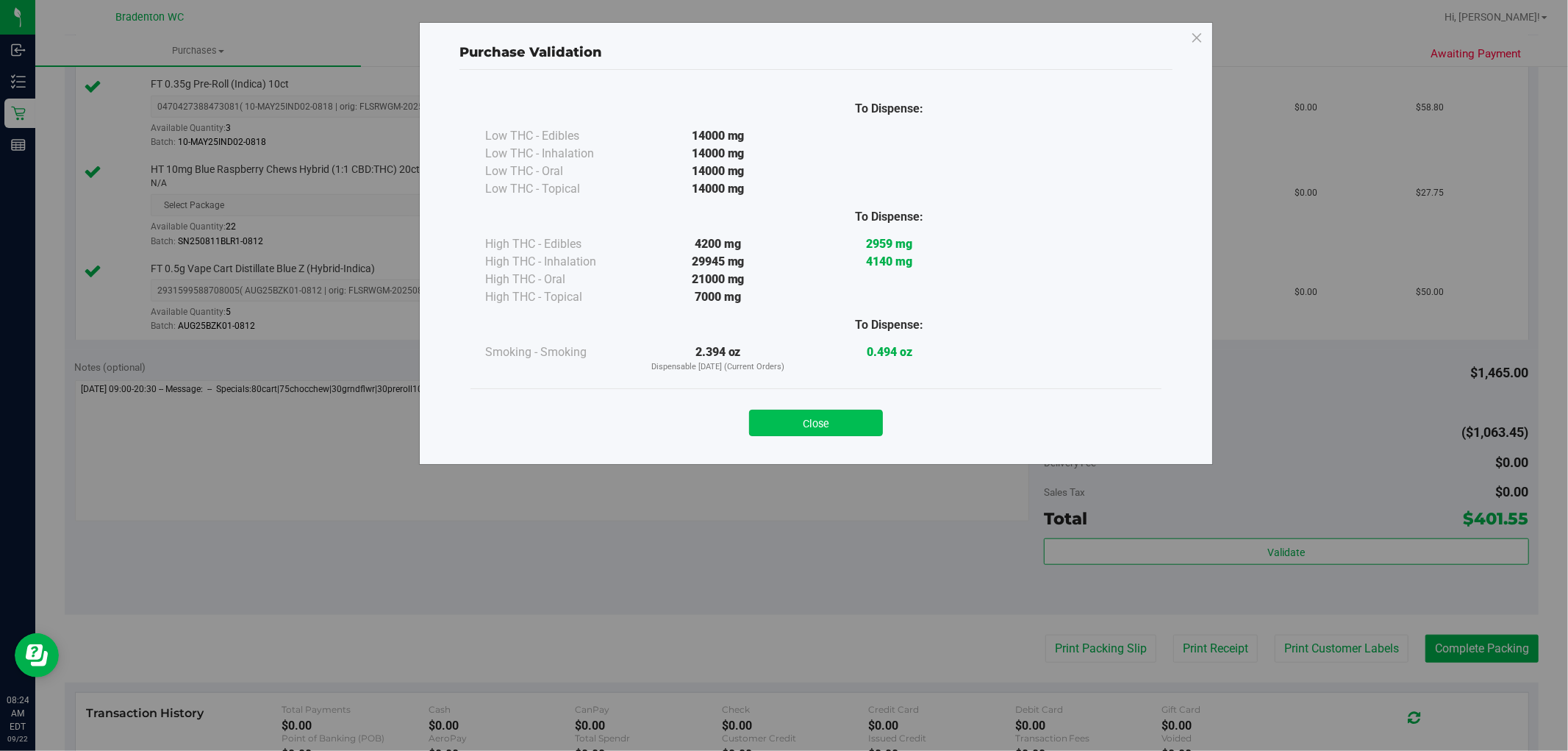
click at [822, 428] on button "Close" at bounding box center [816, 423] width 134 height 27
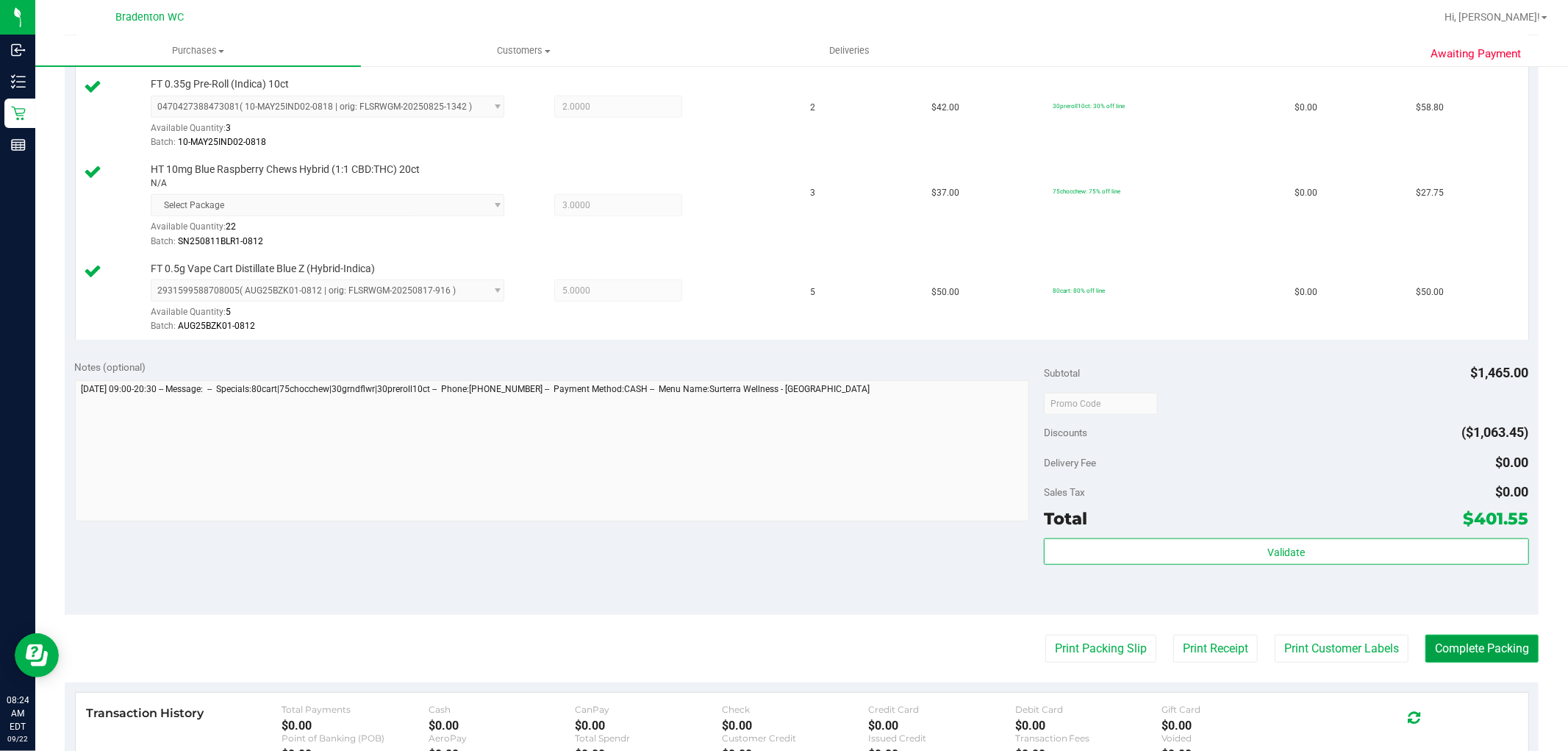
click at [1453, 663] on button "Complete Packing" at bounding box center [1482, 648] width 113 height 28
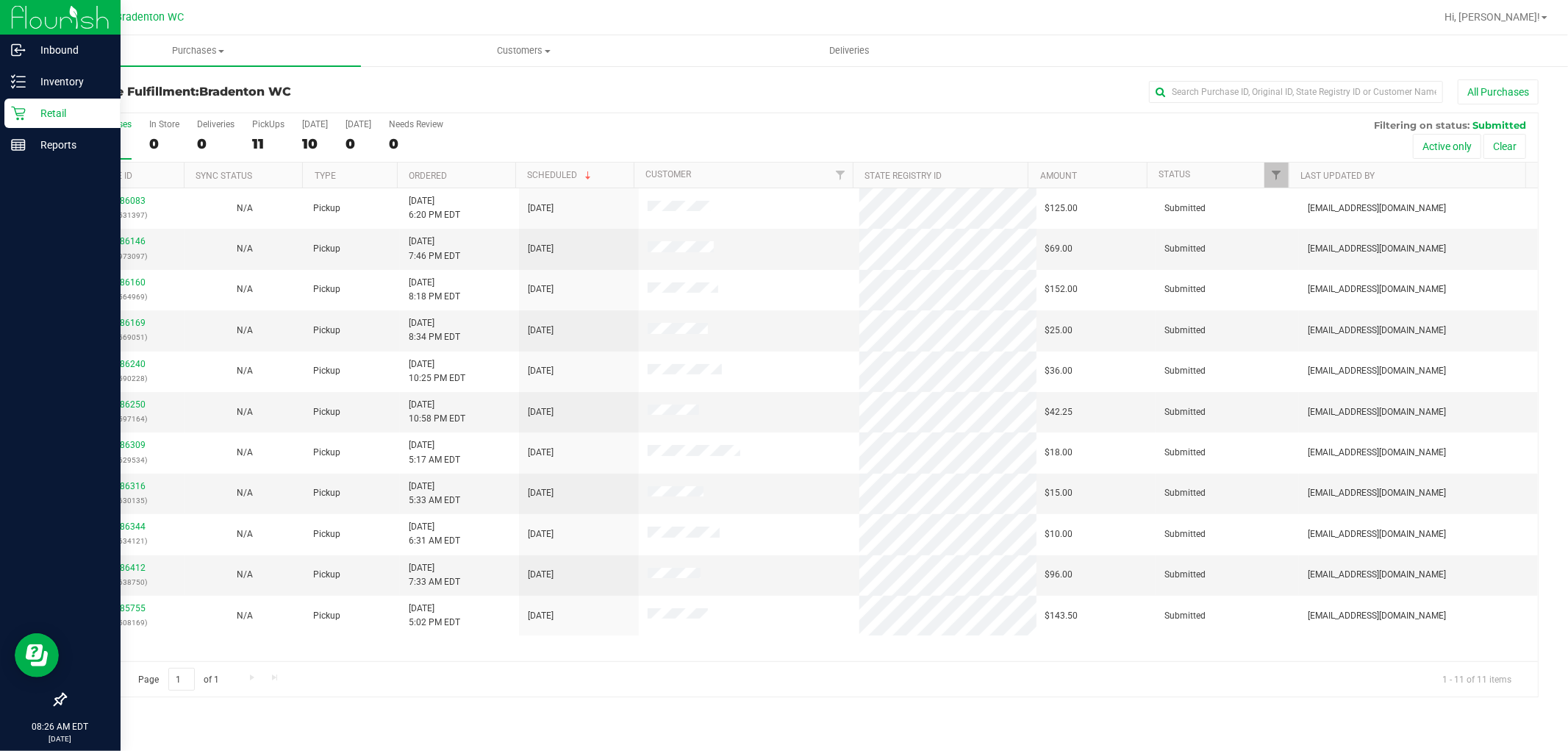
click at [8, 116] on div "Retail" at bounding box center [63, 113] width 116 height 29
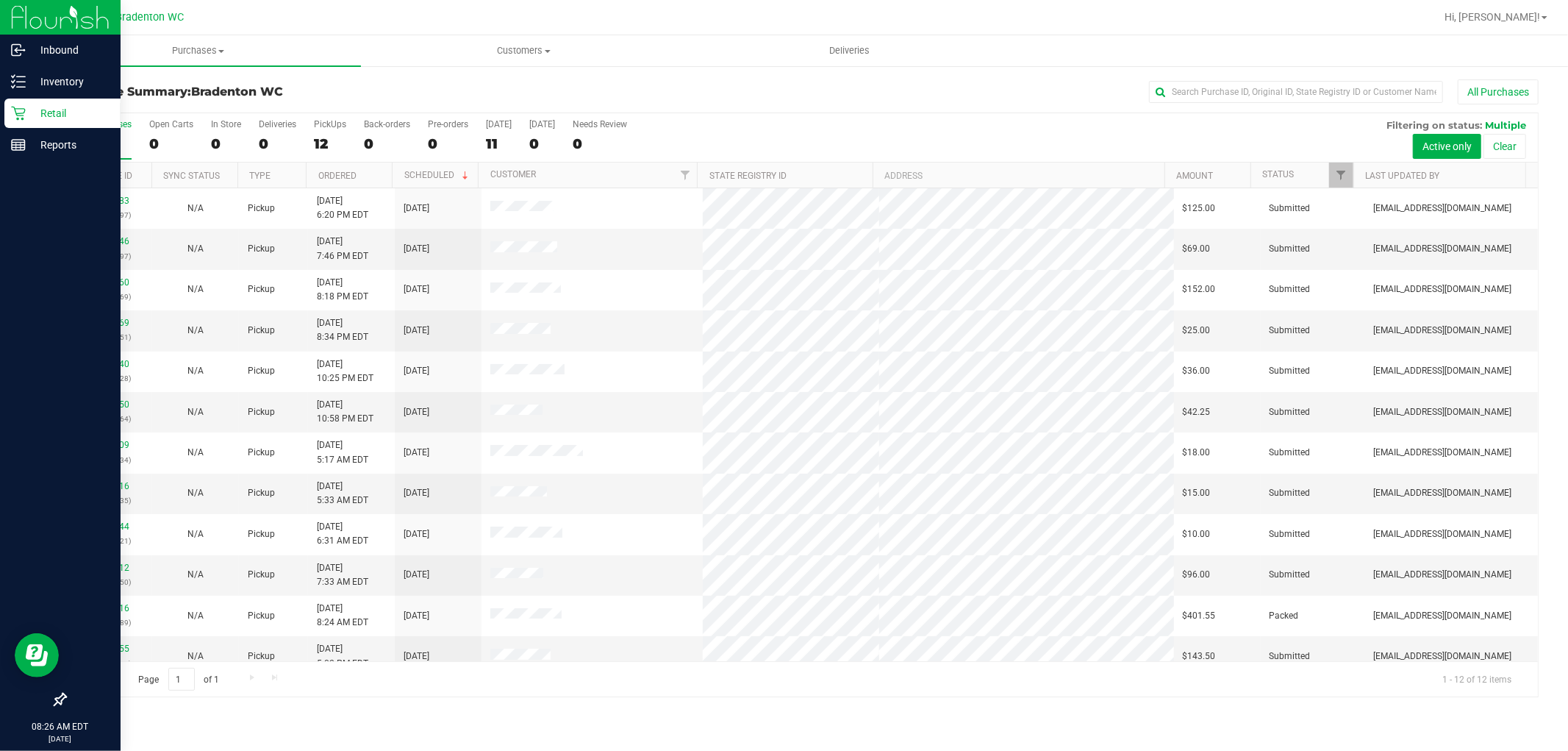
scroll to position [15, 0]
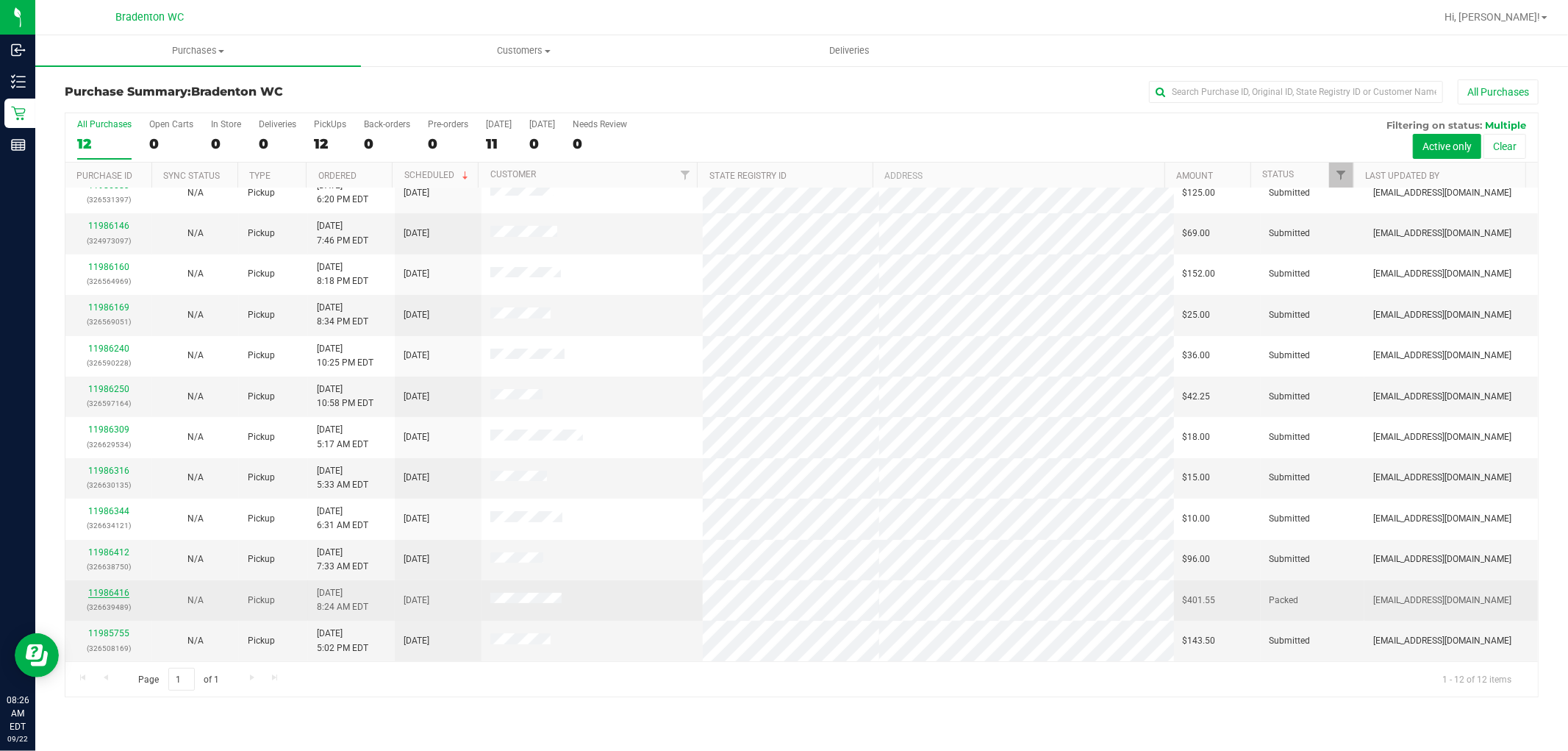
click at [125, 594] on link "11986416" at bounding box center [109, 592] width 41 height 10
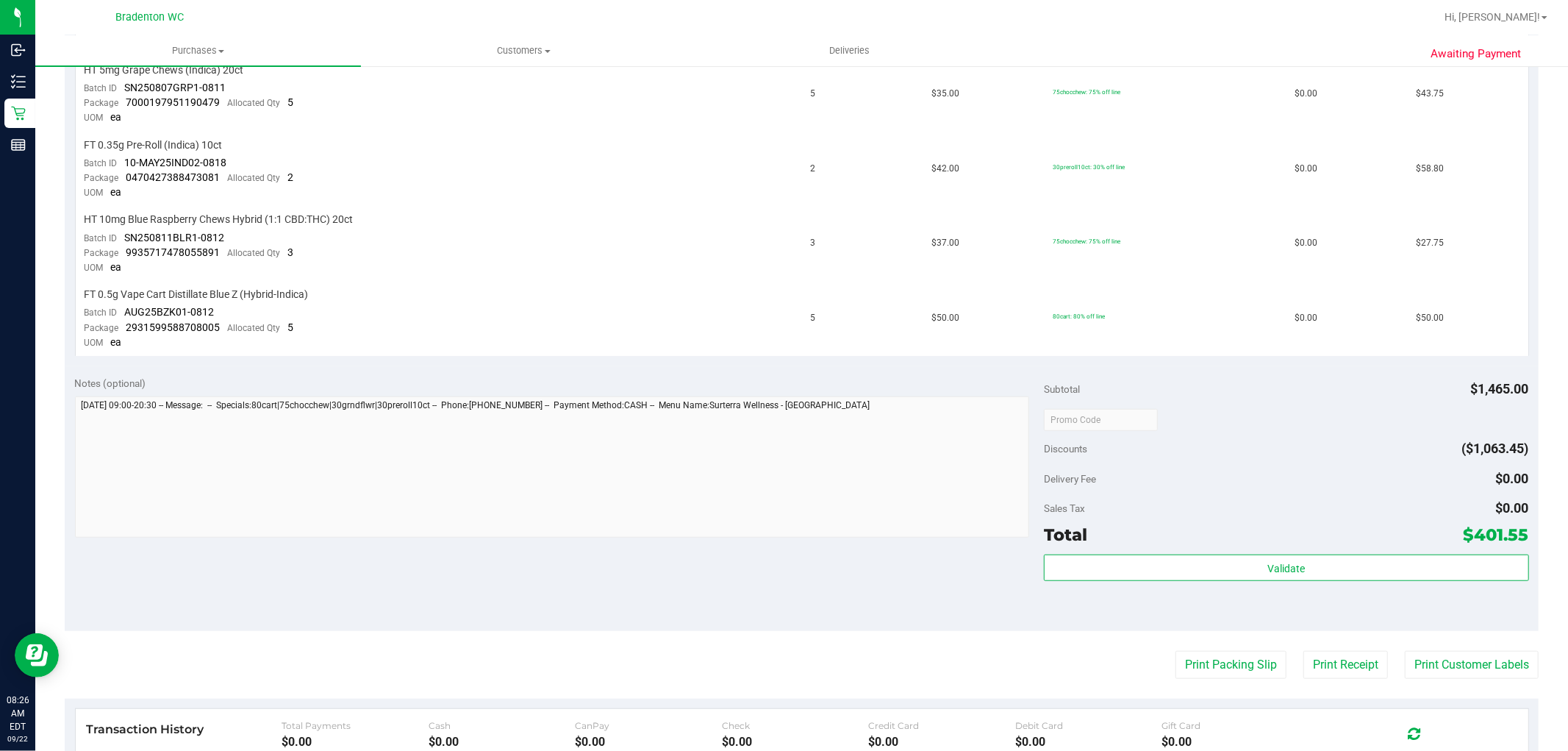
scroll to position [835, 0]
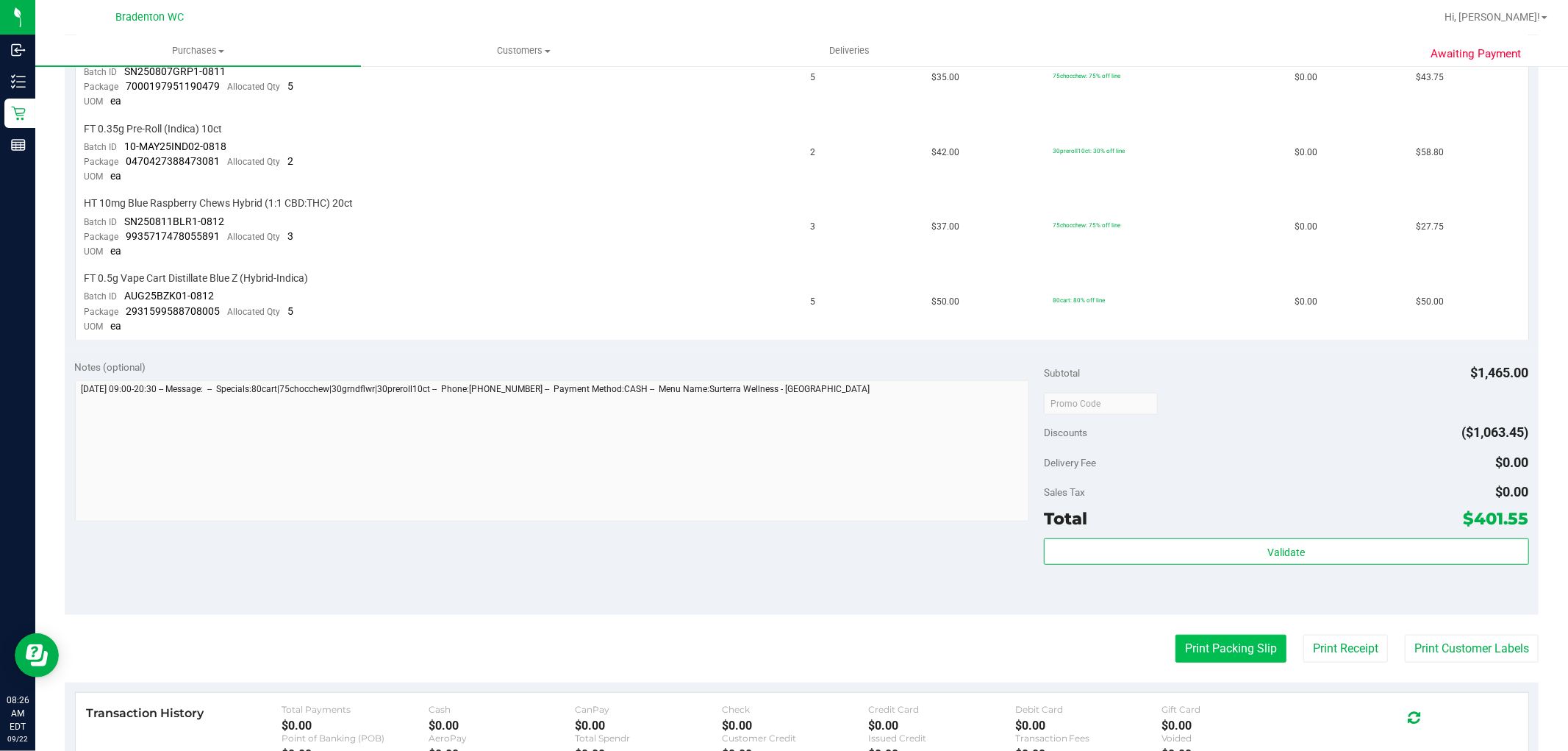
click at [1216, 651] on button "Print Packing Slip" at bounding box center [1231, 648] width 111 height 28
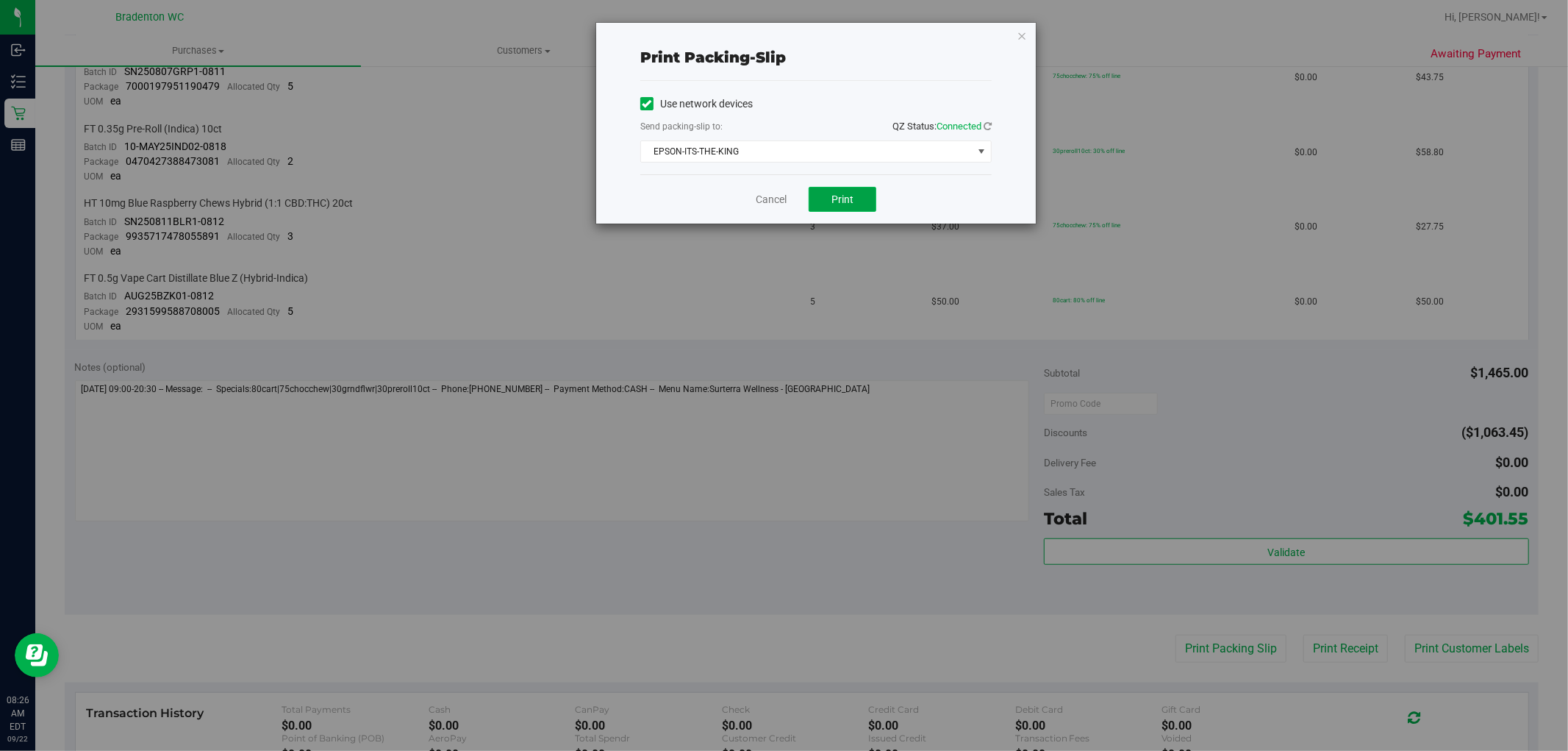
click at [851, 197] on span "Print" at bounding box center [843, 198] width 22 height 11
click at [765, 202] on link "Cancel" at bounding box center [771, 200] width 31 height 15
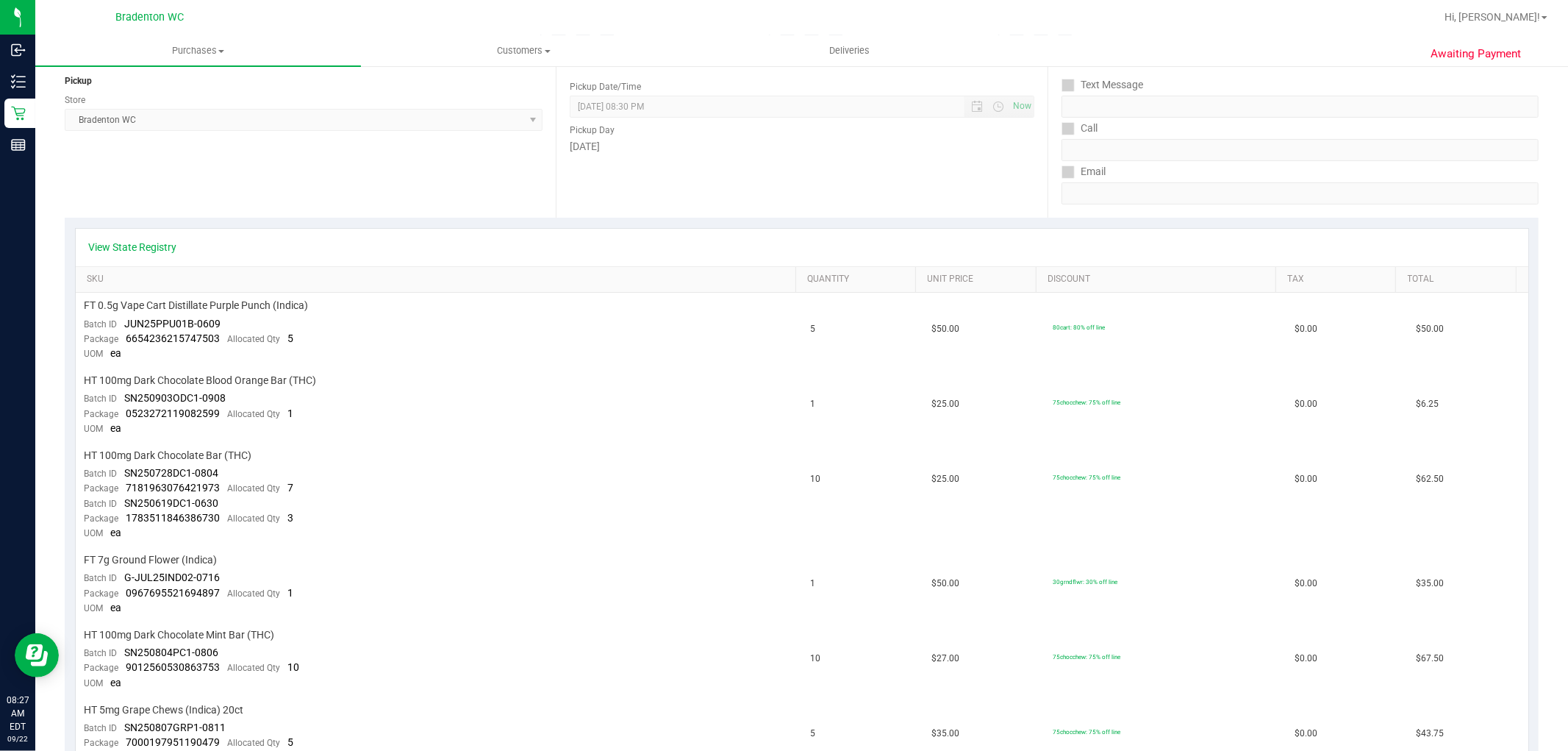
scroll to position [0, 0]
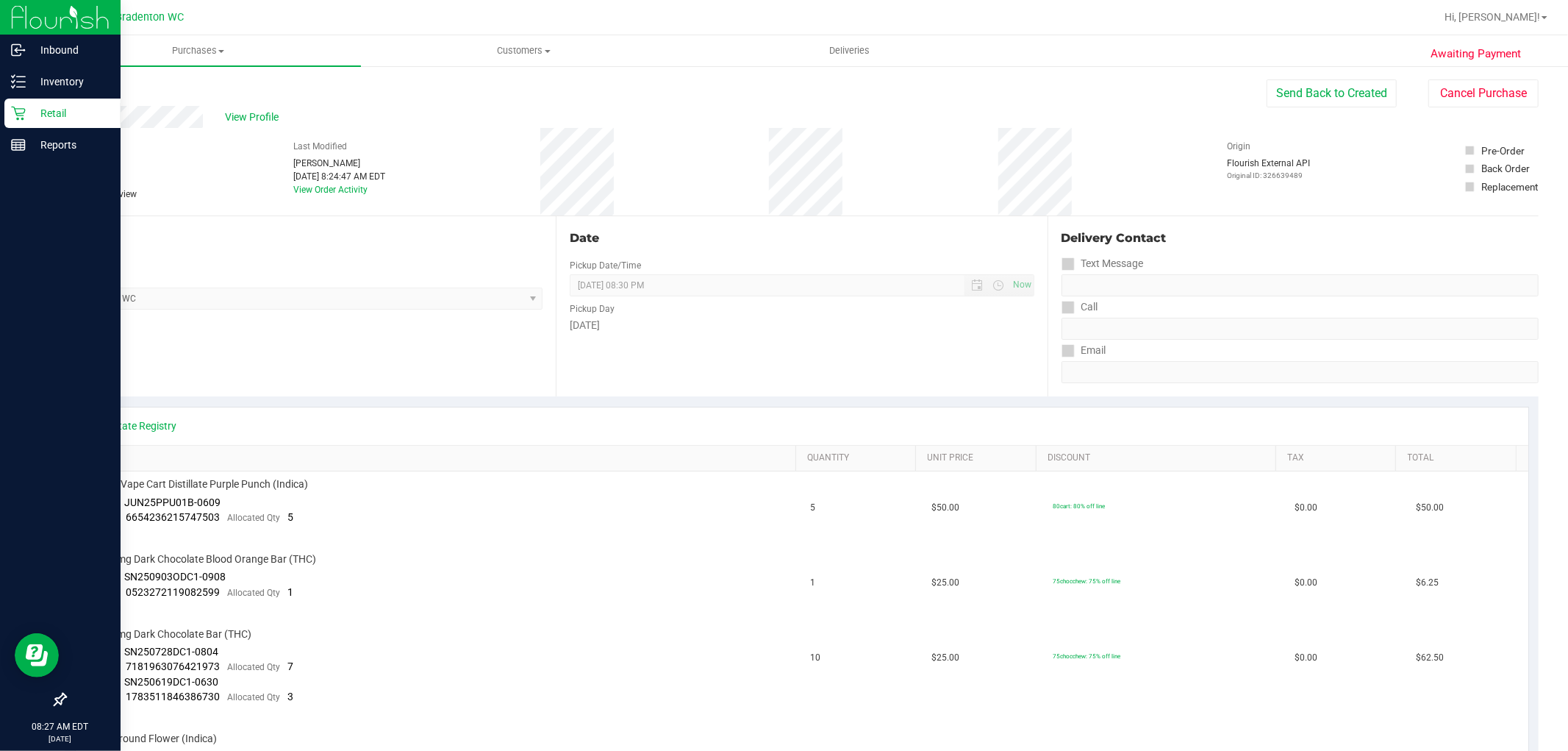
click at [26, 113] on p "Retail" at bounding box center [70, 113] width 88 height 18
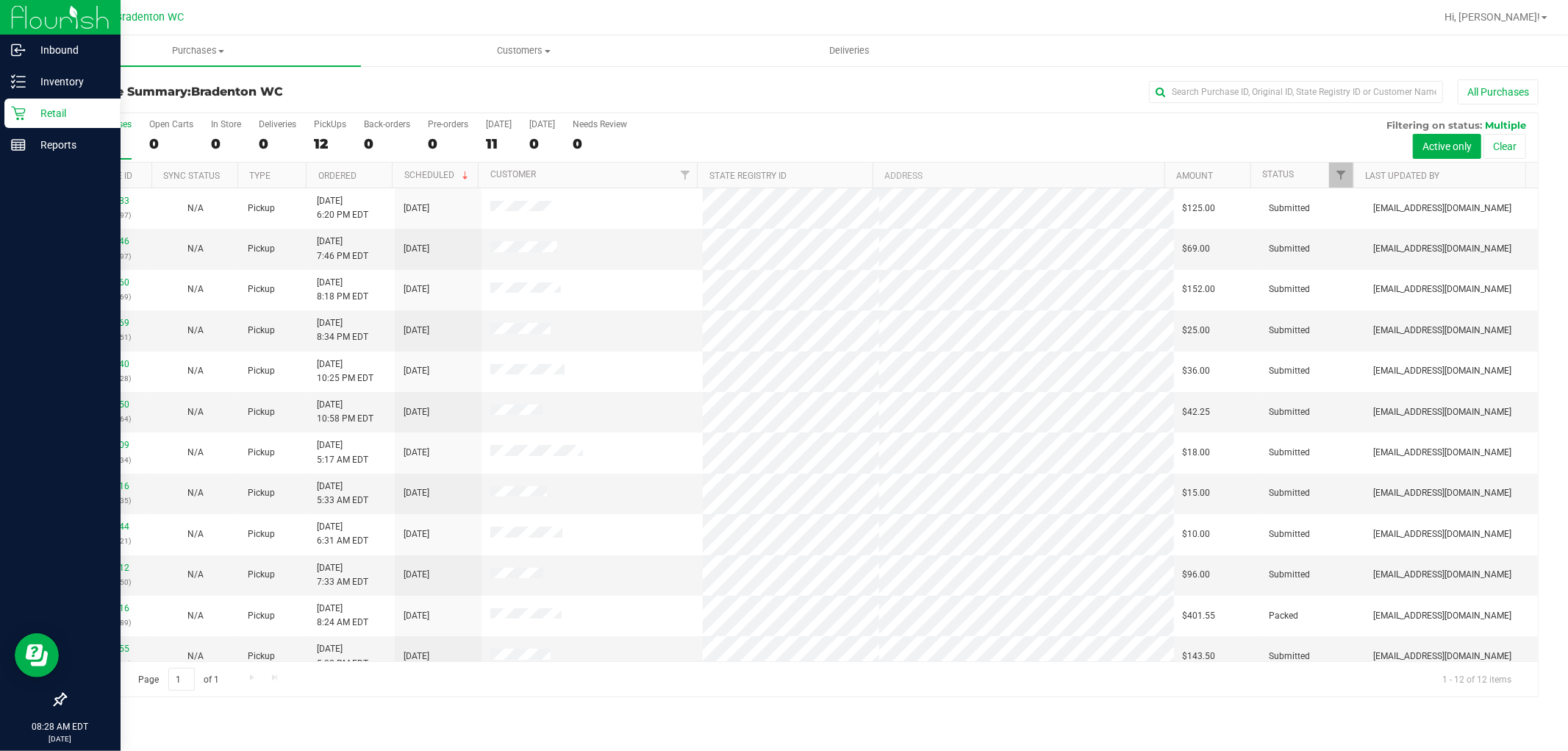
scroll to position [15, 0]
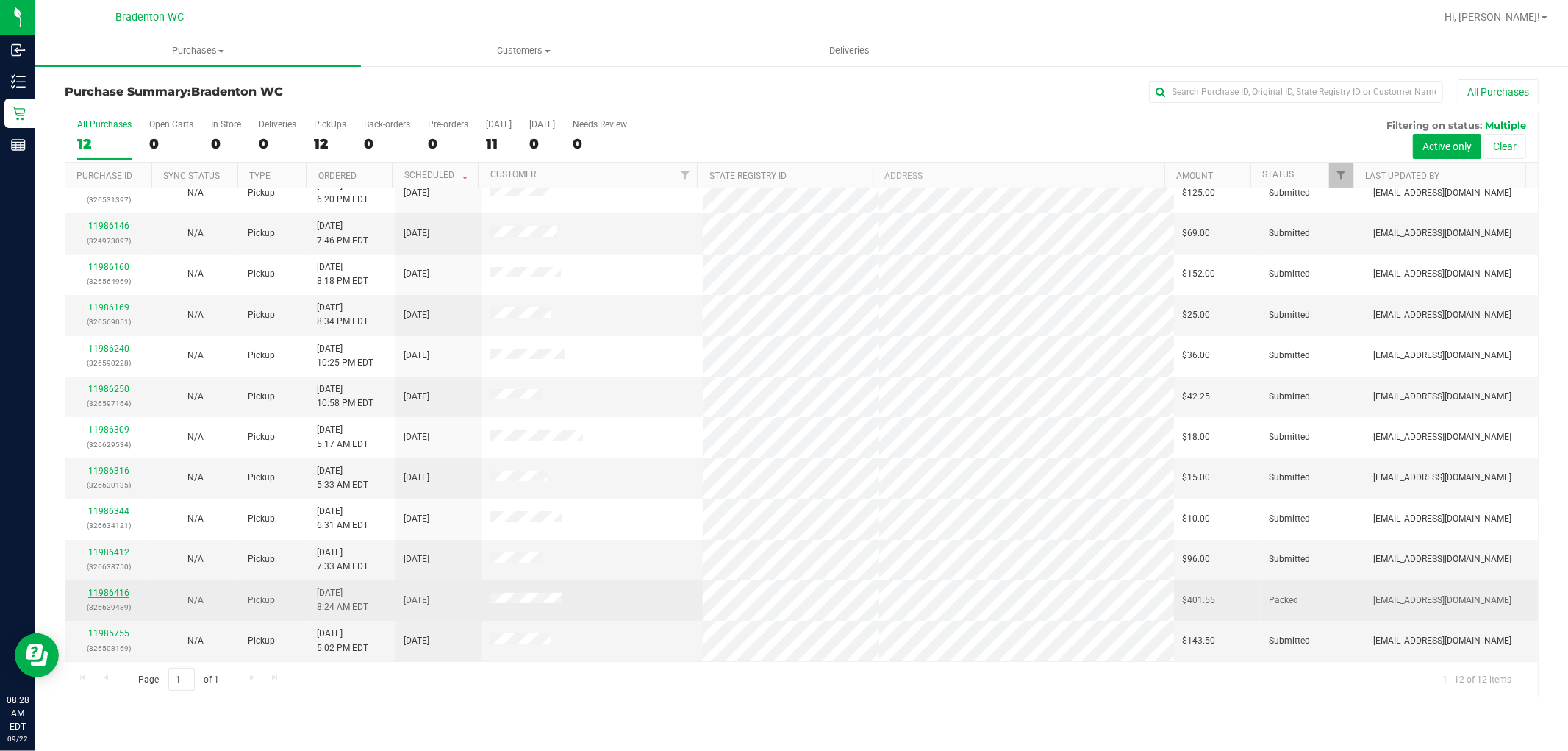
click at [106, 595] on link "11986416" at bounding box center [109, 592] width 41 height 10
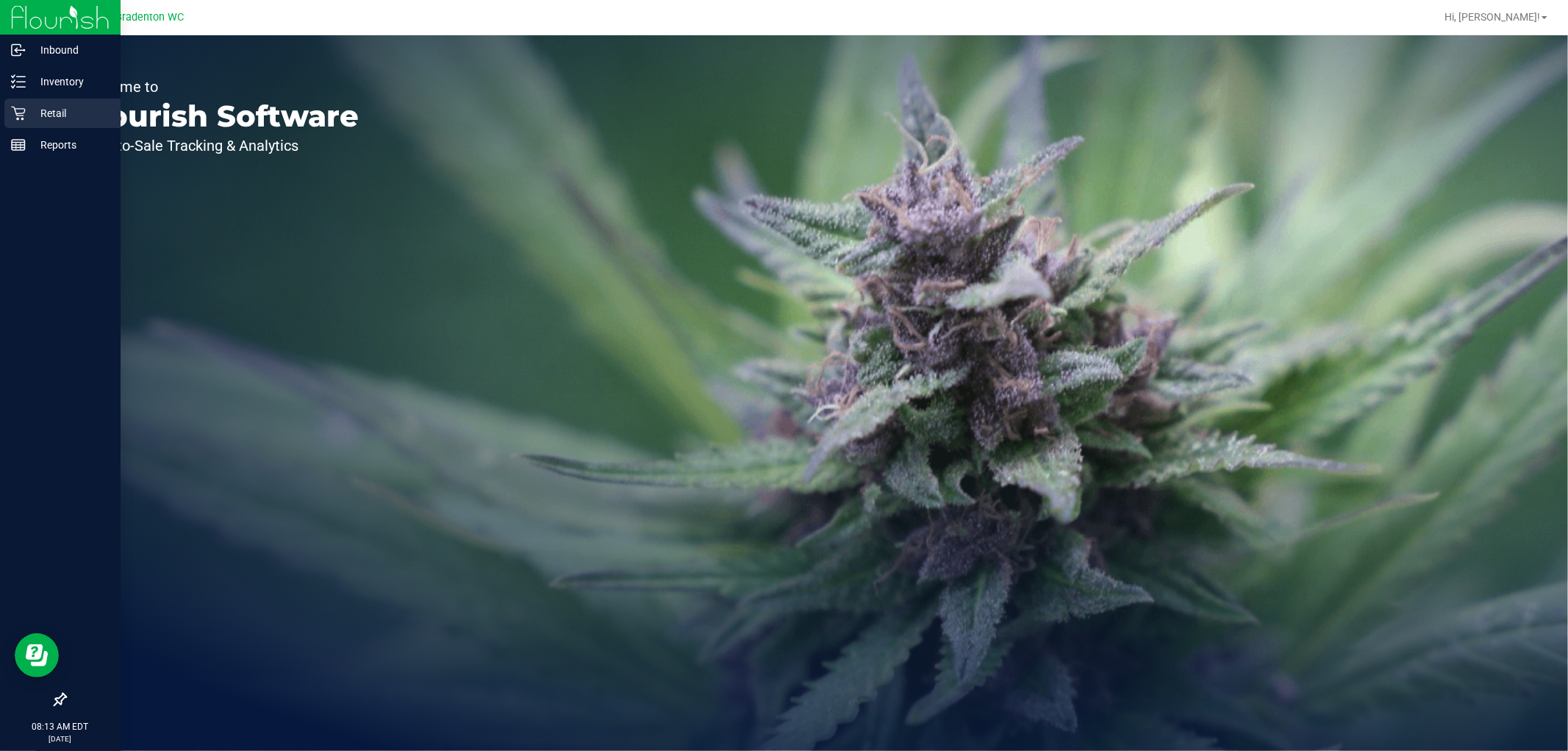
click at [12, 100] on div "Retail" at bounding box center [63, 113] width 116 height 29
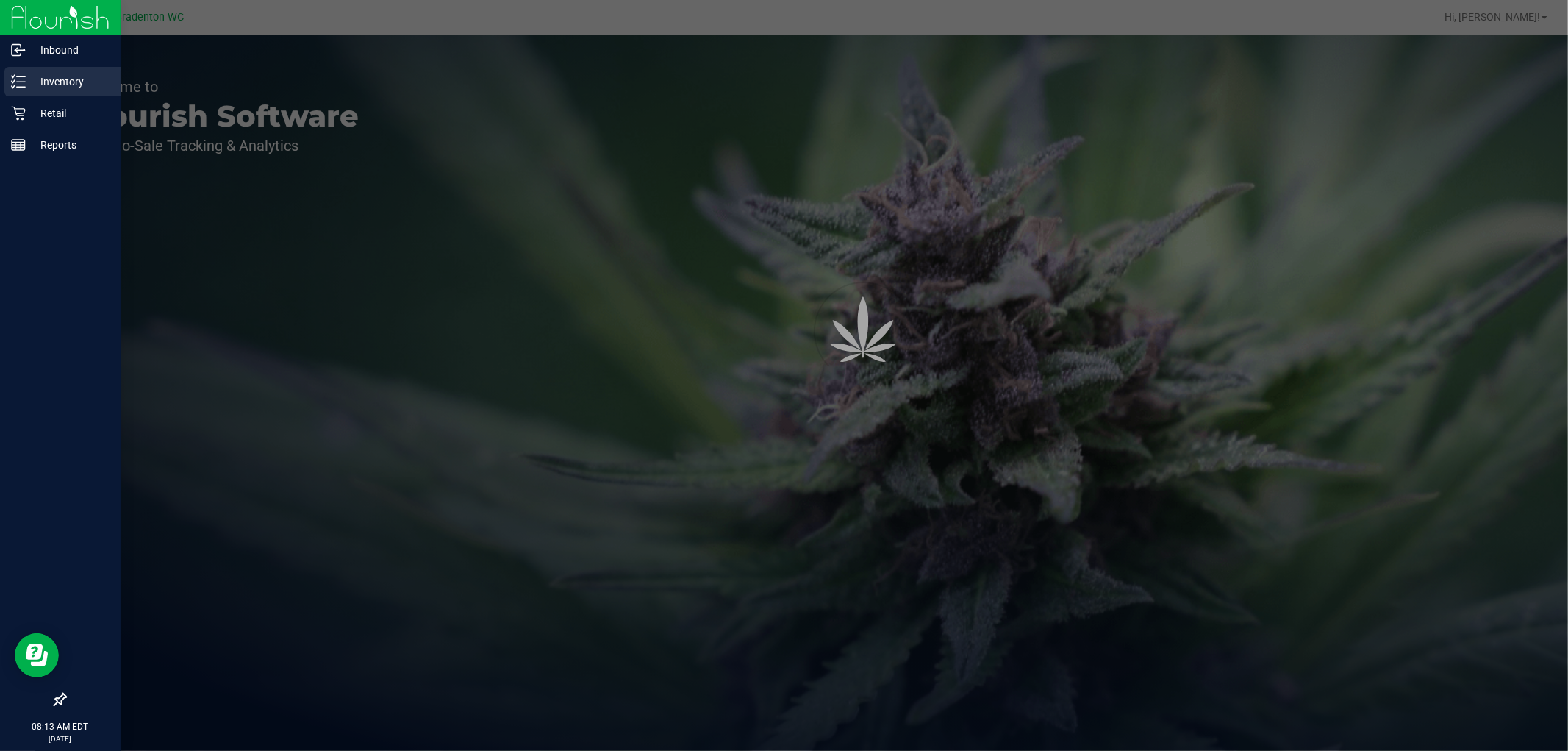
click at [56, 81] on p "Inventory" at bounding box center [70, 81] width 88 height 18
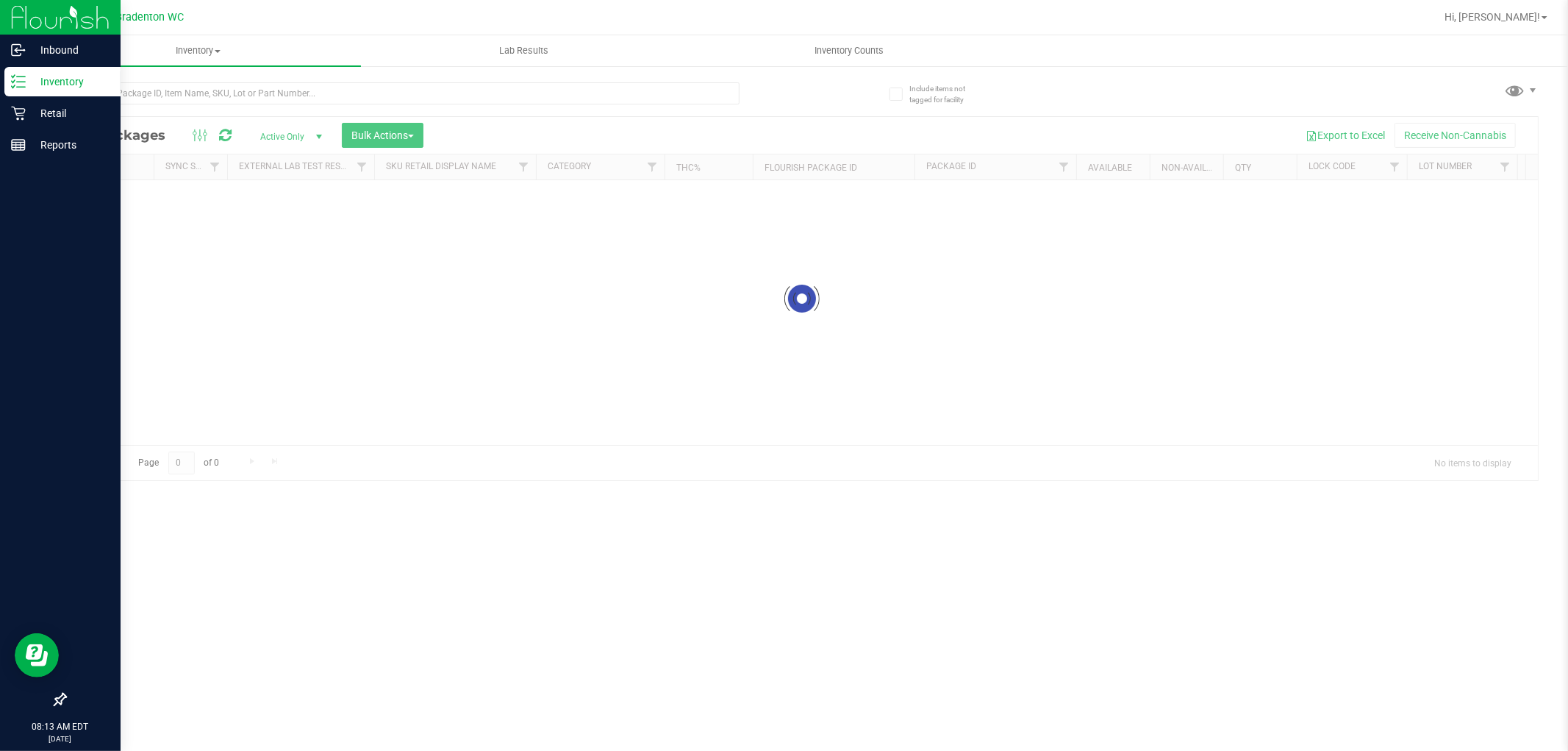
click at [82, 78] on p "Inventory" at bounding box center [70, 81] width 88 height 18
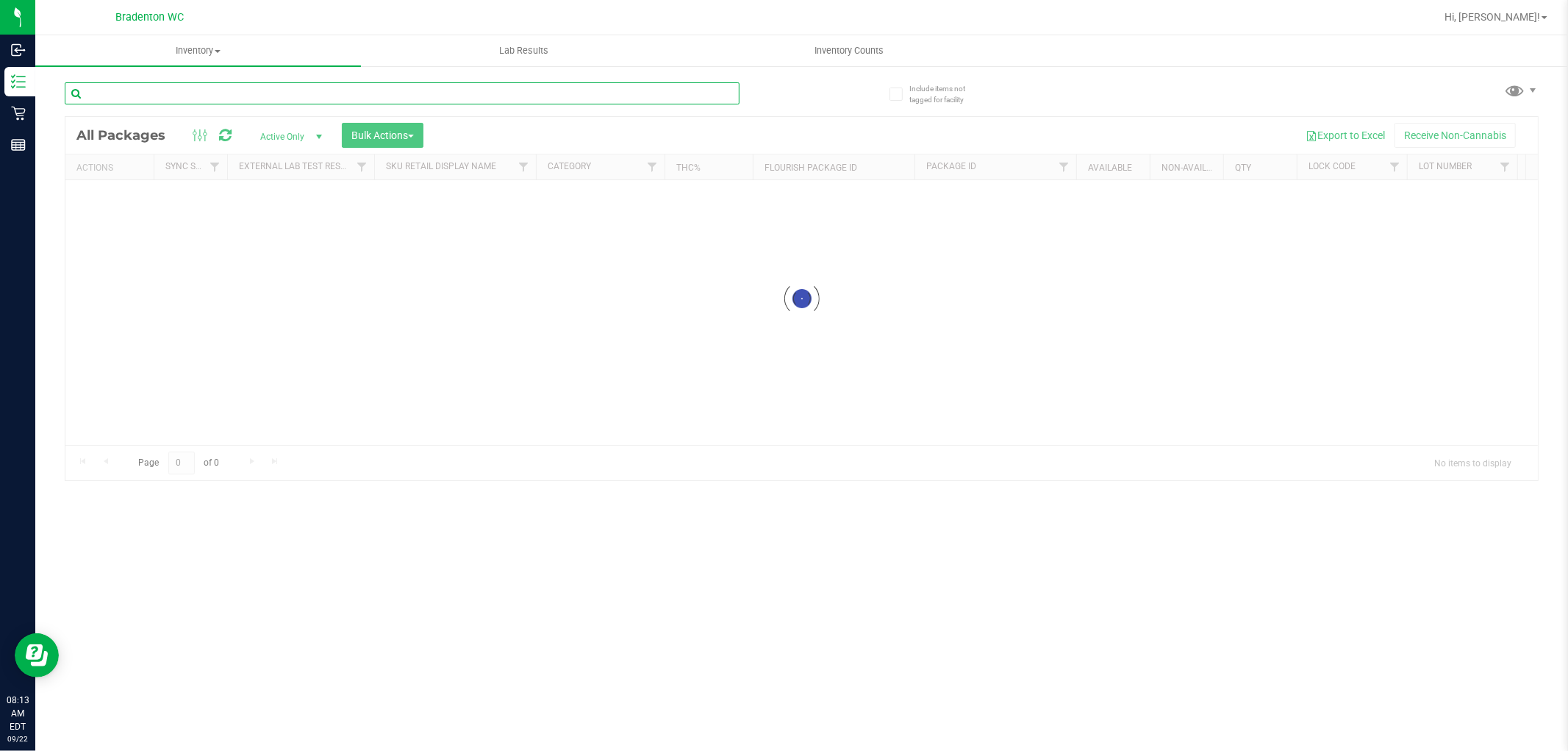
click at [270, 97] on input "text" at bounding box center [401, 93] width 675 height 22
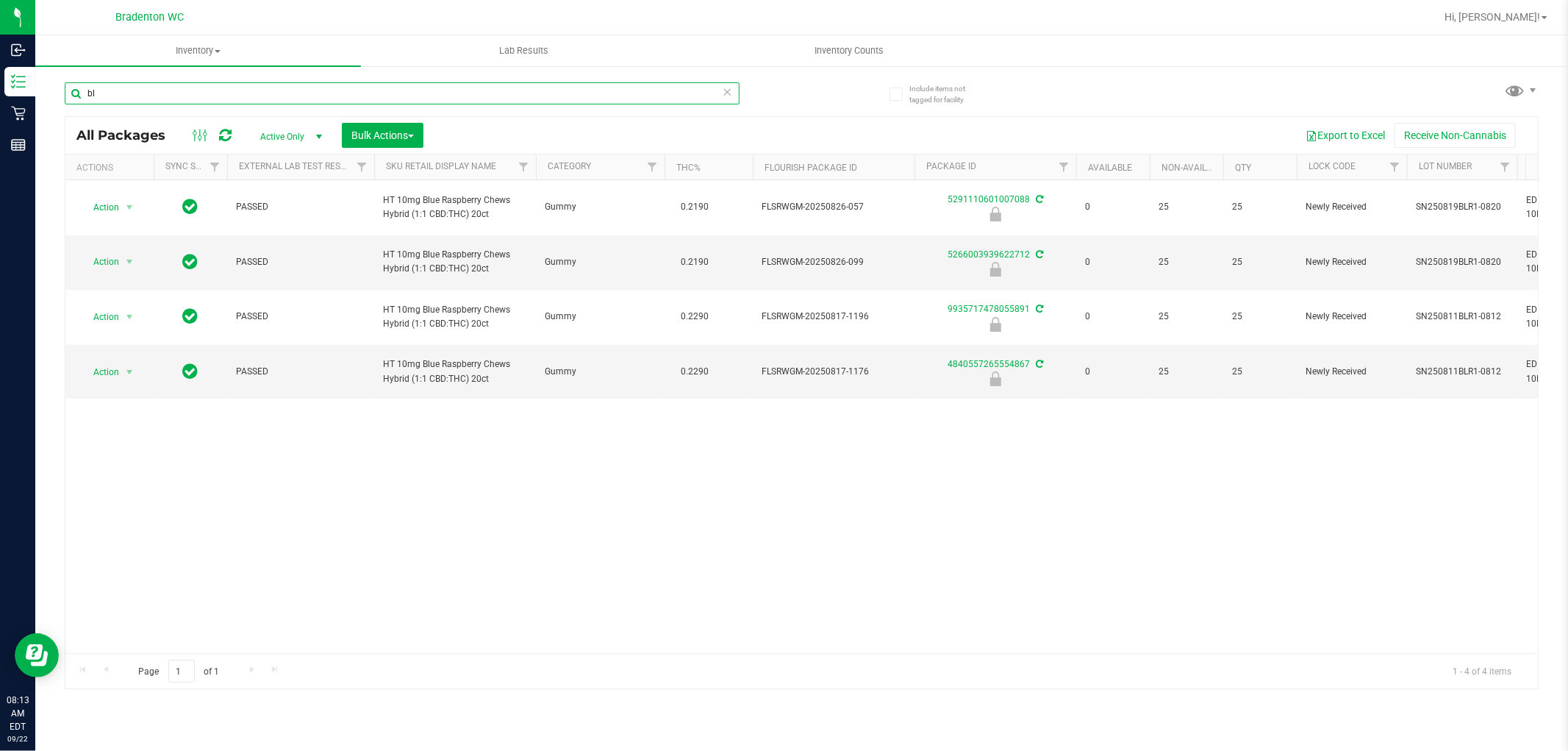
type input "b"
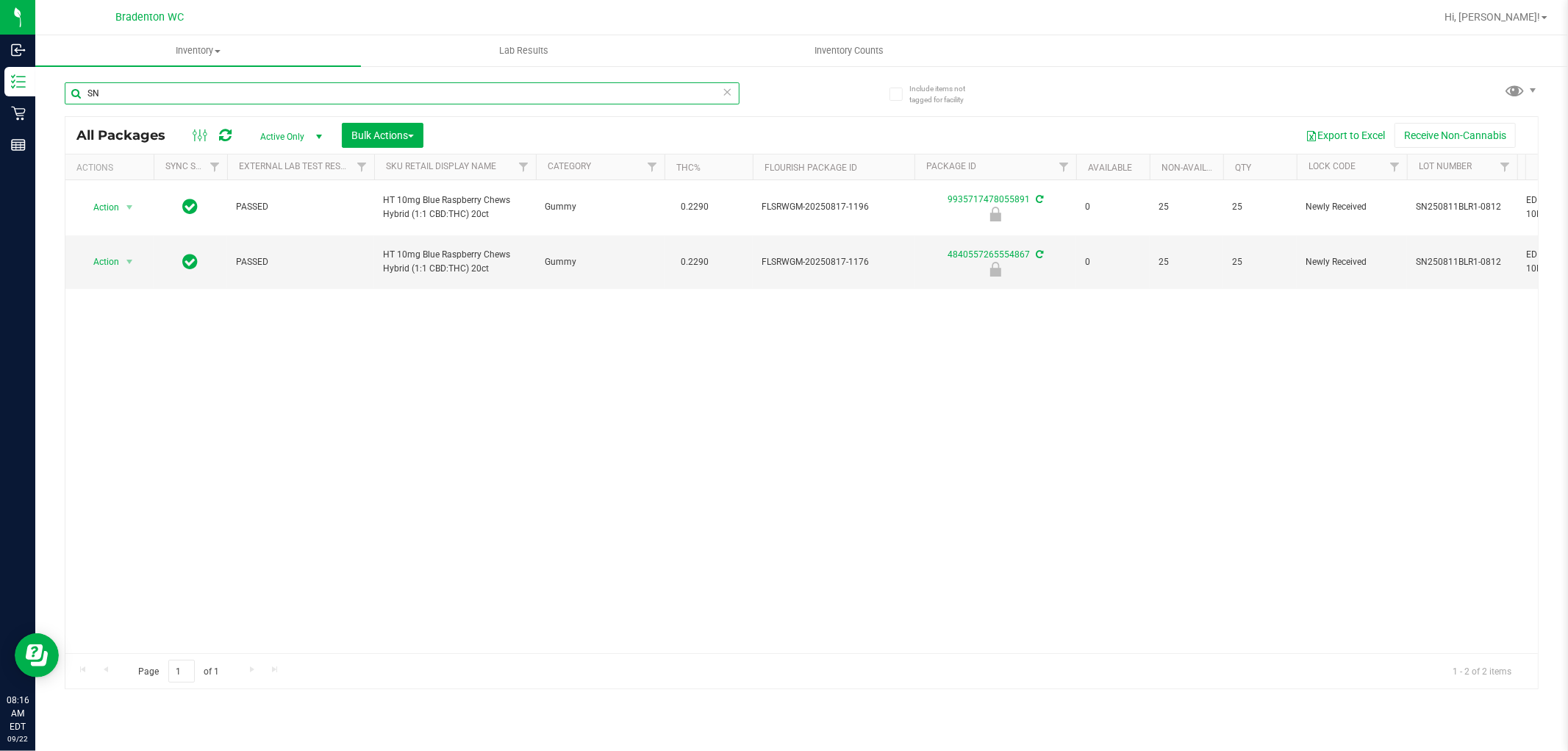
type input "S"
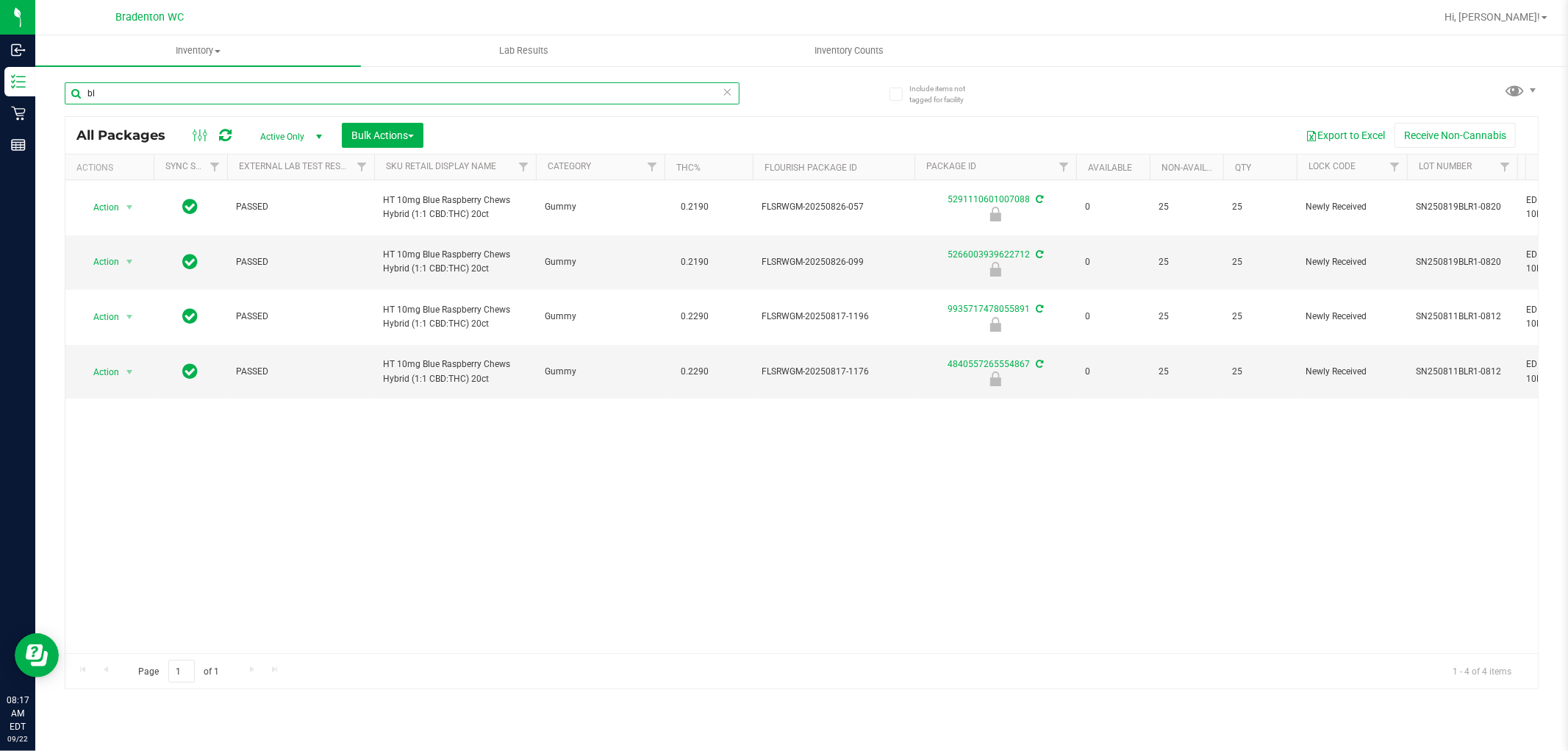
type input "b"
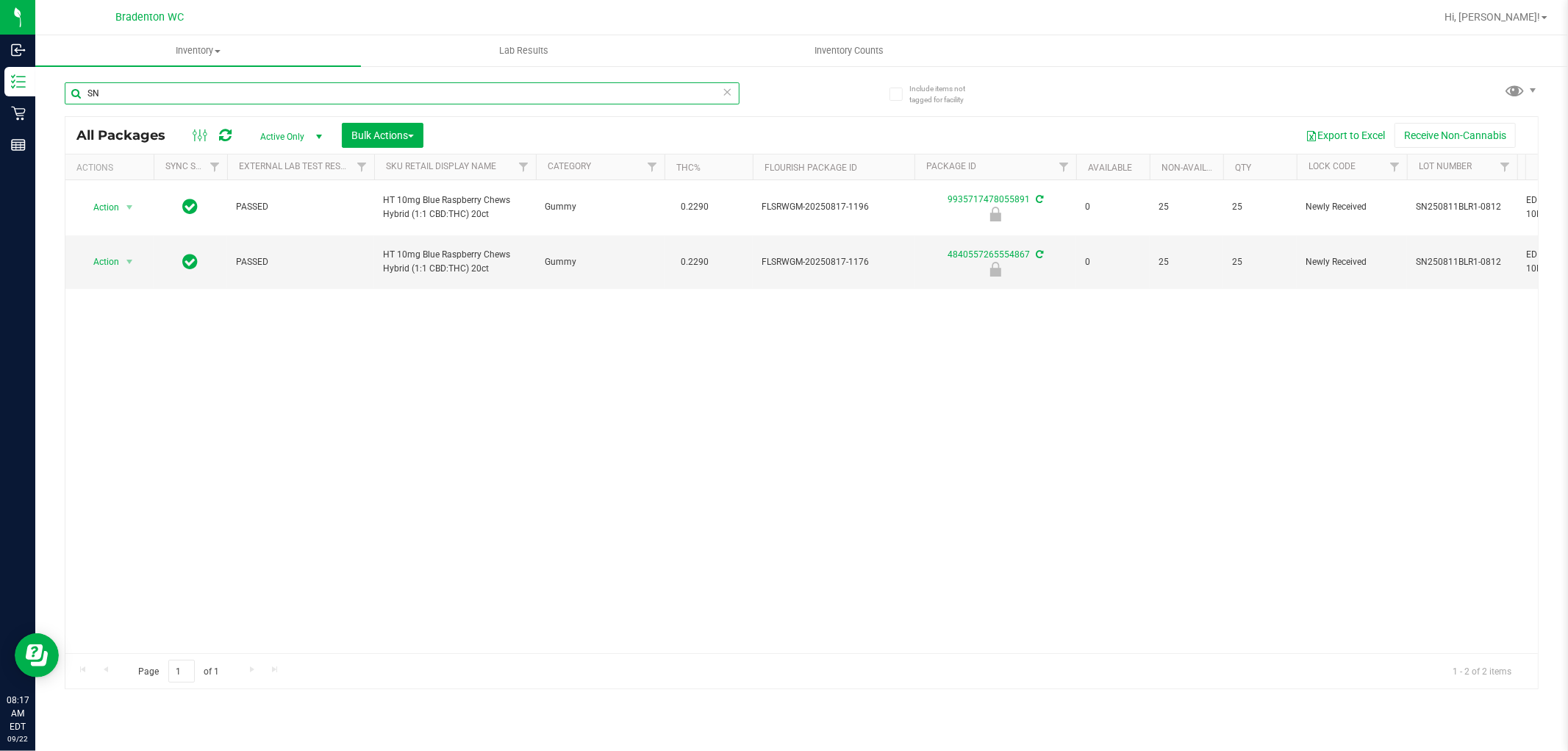
type input "S"
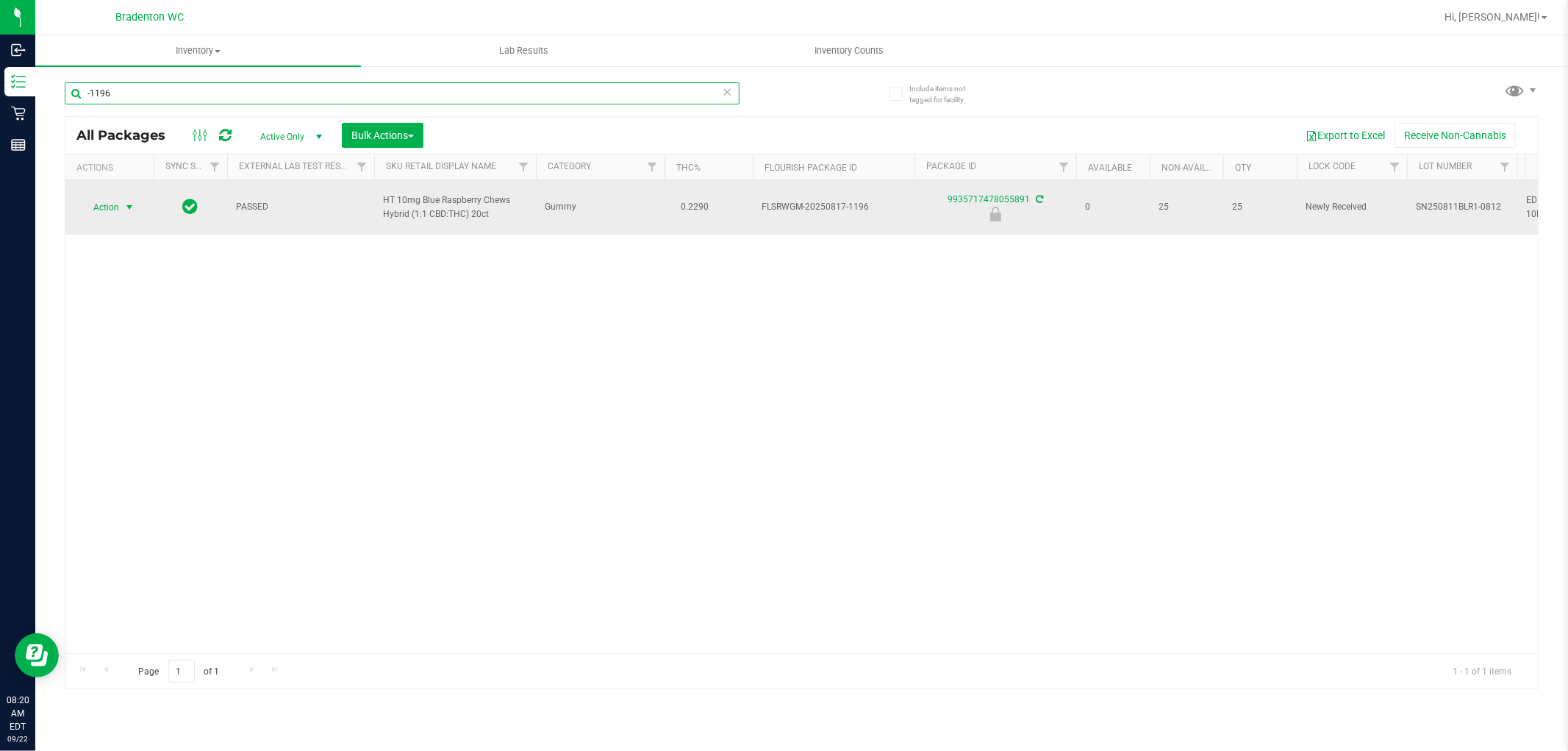
type input "-1196"
click at [129, 208] on span "select" at bounding box center [129, 207] width 11 height 11
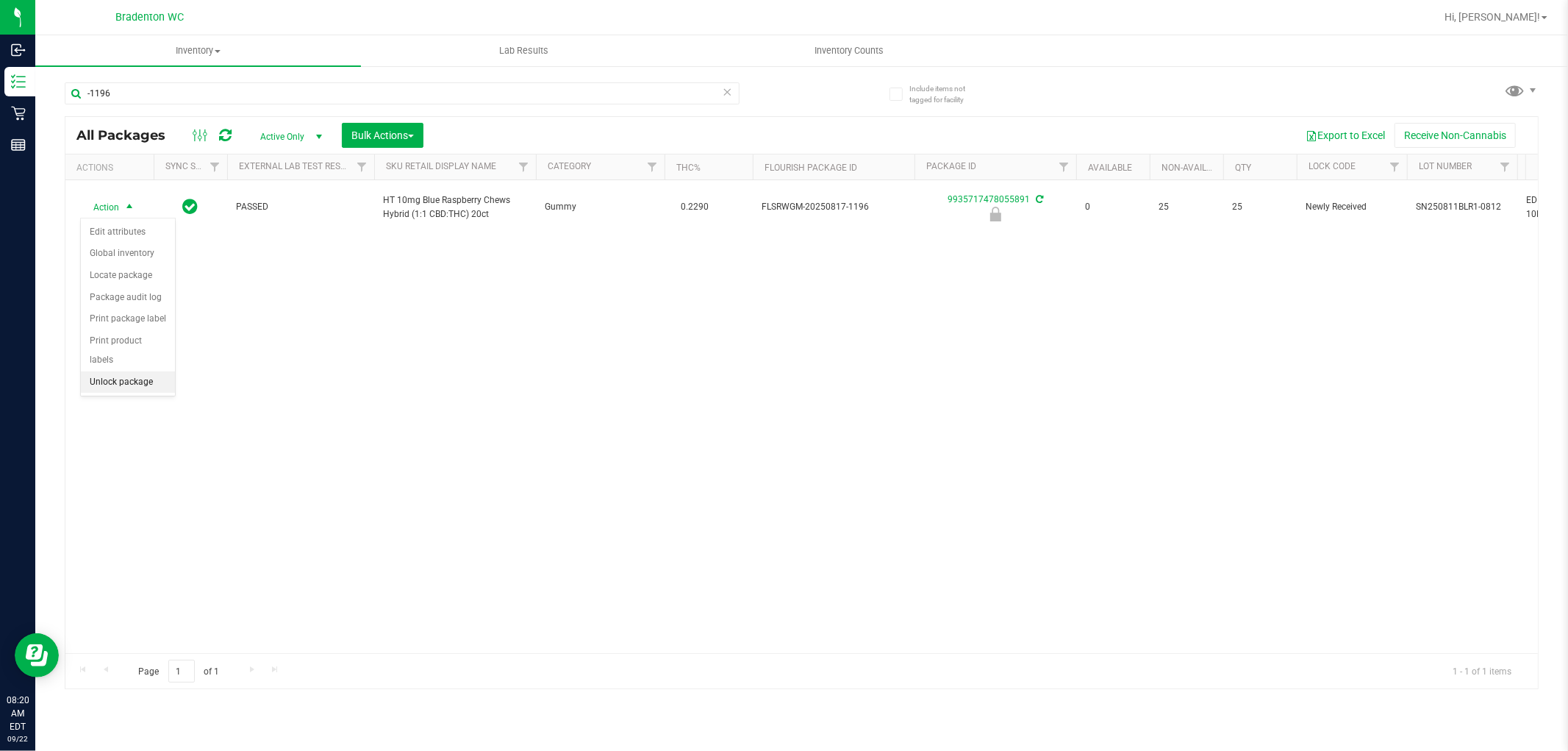
click at [142, 381] on li "Unlock package" at bounding box center [128, 382] width 94 height 22
click at [728, 100] on icon at bounding box center [727, 90] width 10 height 18
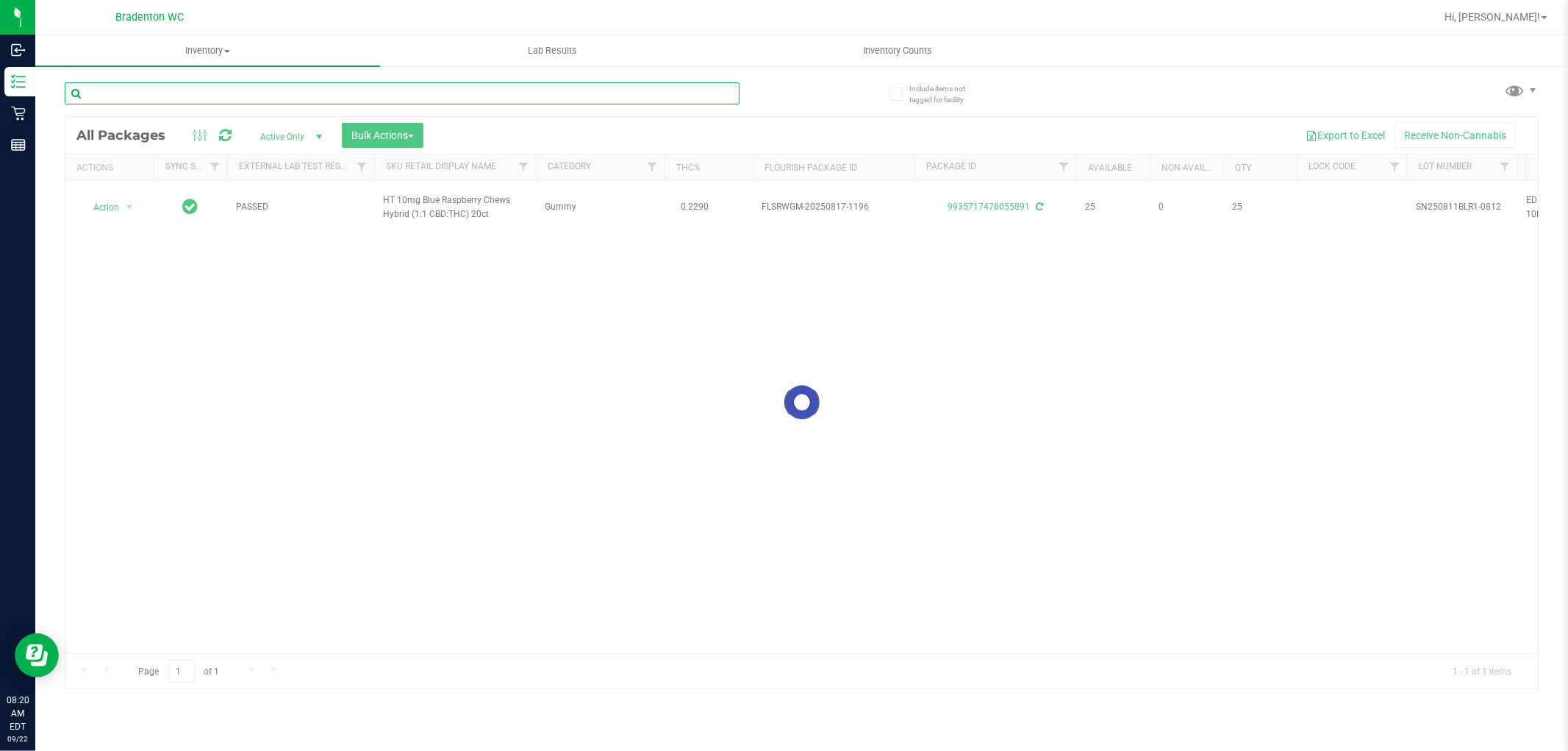
click at [695, 93] on input "text" at bounding box center [401, 93] width 675 height 22
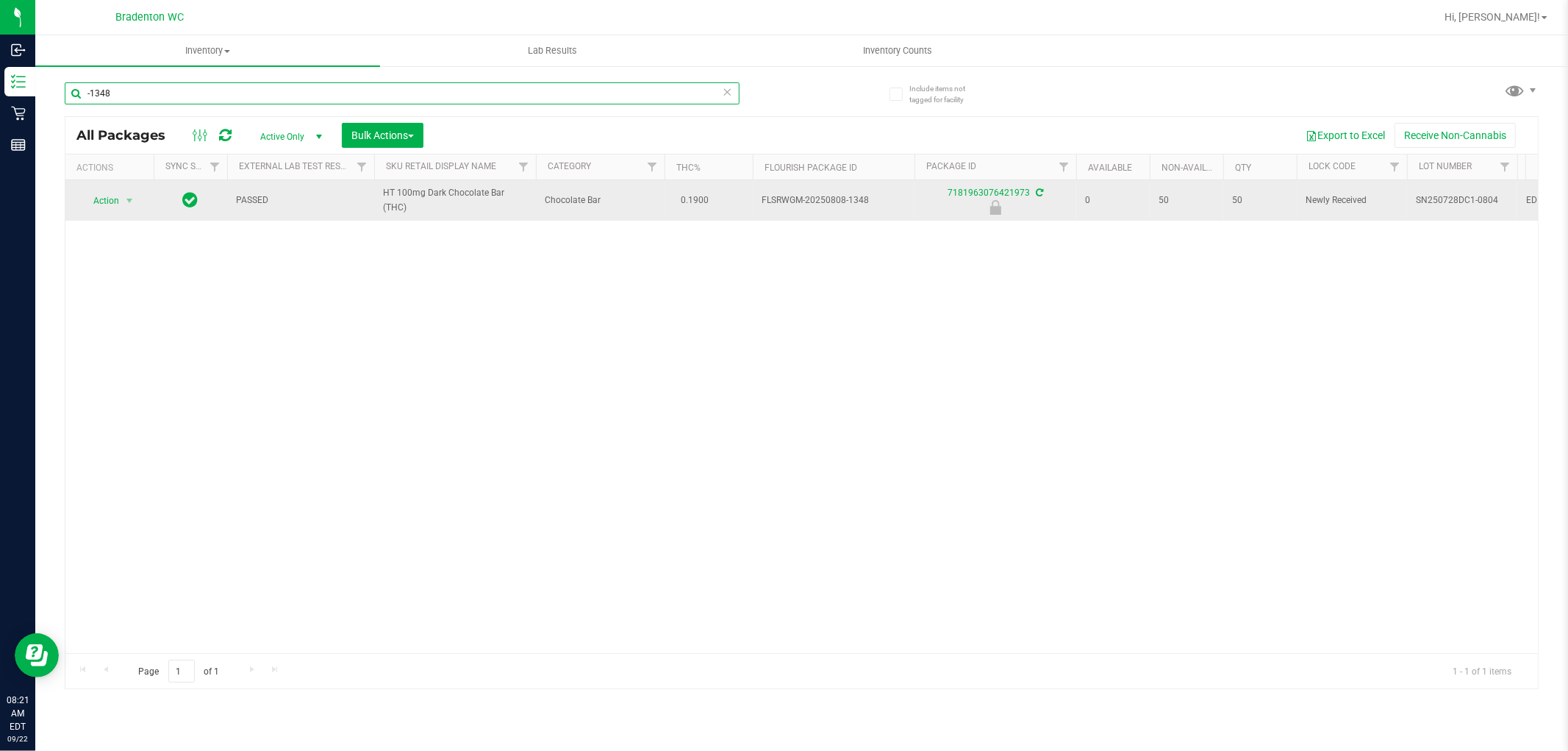
type input "-1348"
click at [108, 205] on span "Action" at bounding box center [100, 201] width 40 height 21
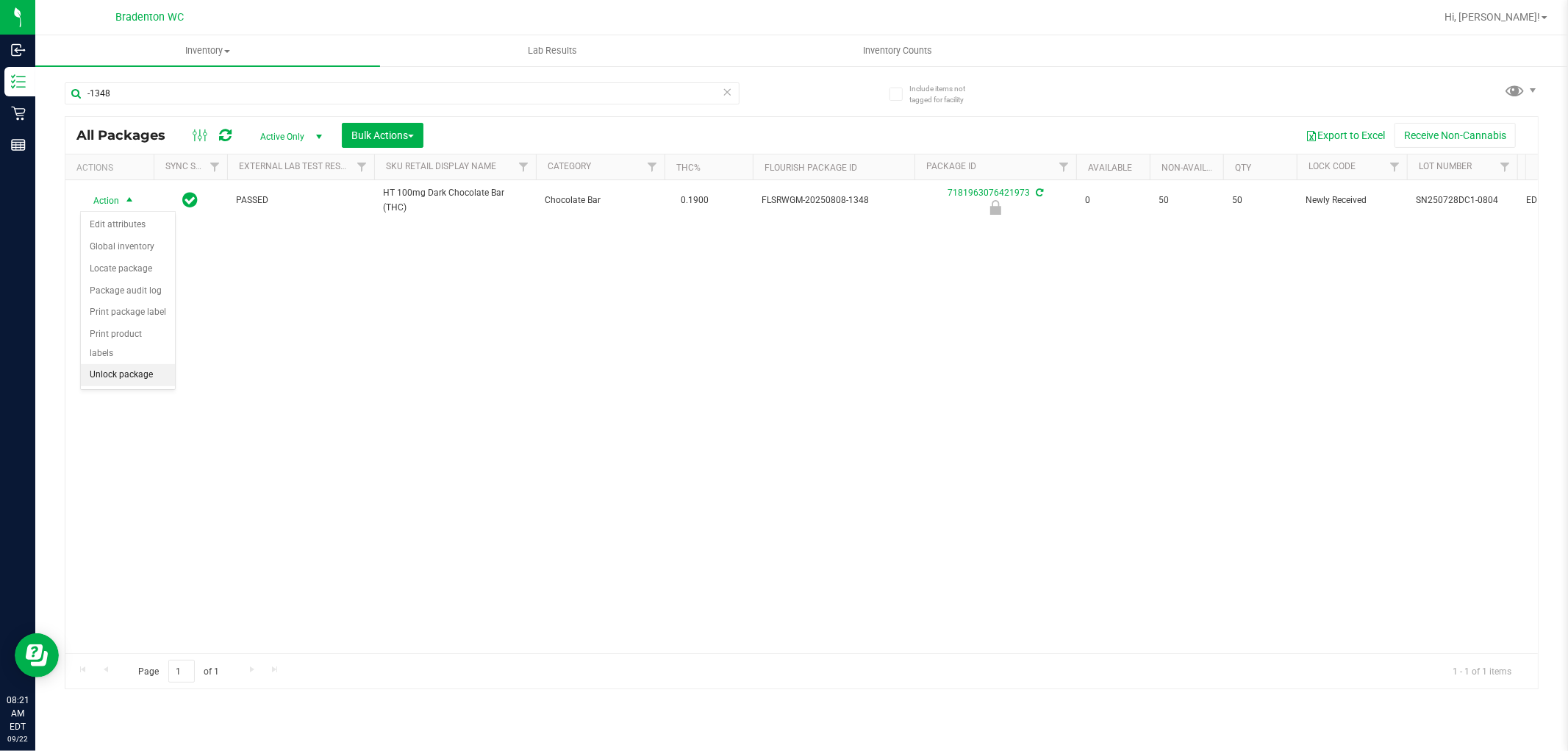
click at [116, 380] on li "Unlock package" at bounding box center [128, 375] width 94 height 22
click at [744, 64] on uib-tab-heading "Inventory Counts" at bounding box center [897, 51] width 343 height 29
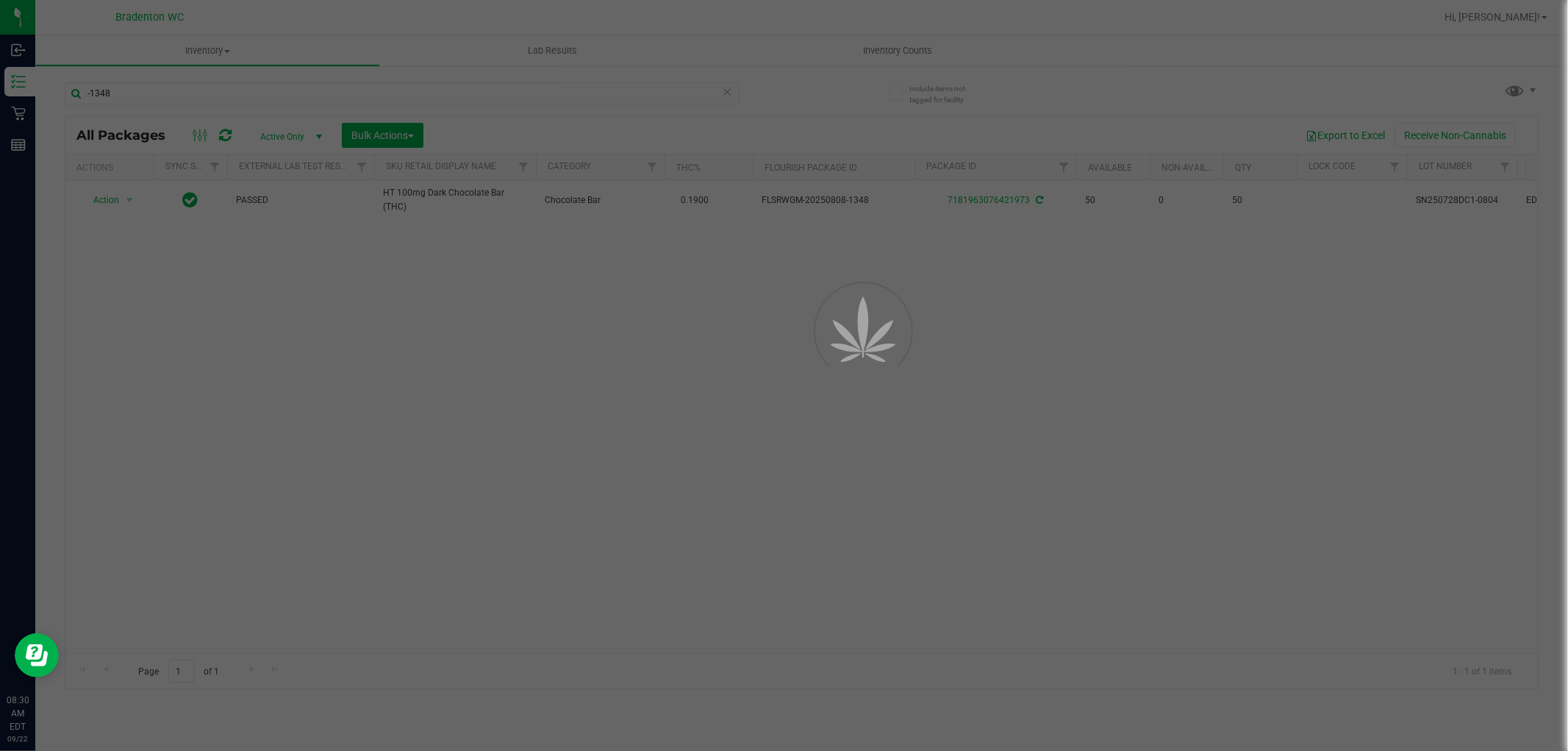
click at [732, 97] on div at bounding box center [784, 376] width 1568 height 751
click at [625, 100] on div at bounding box center [784, 376] width 1568 height 751
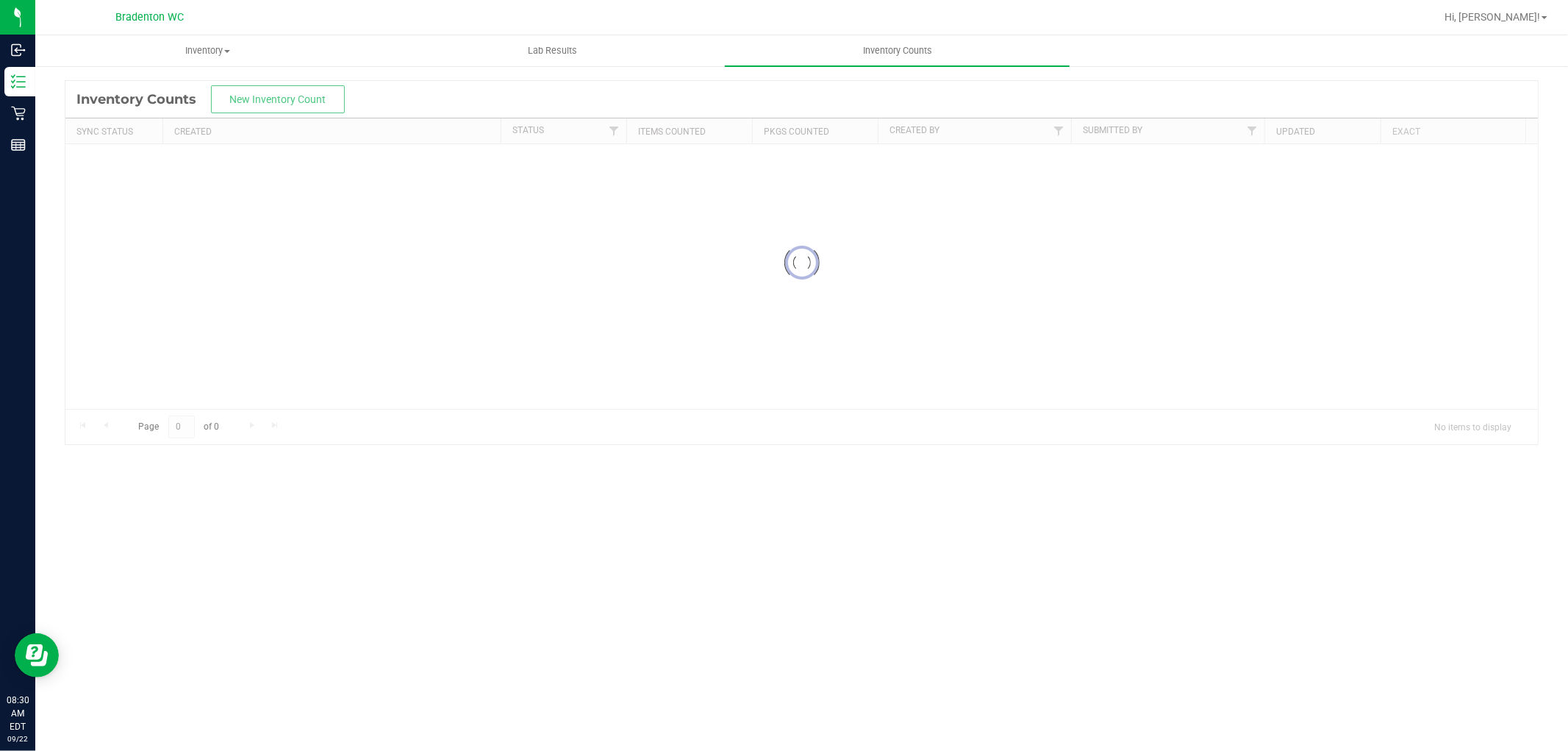
click at [617, 84] on div at bounding box center [801, 263] width 1472 height 363
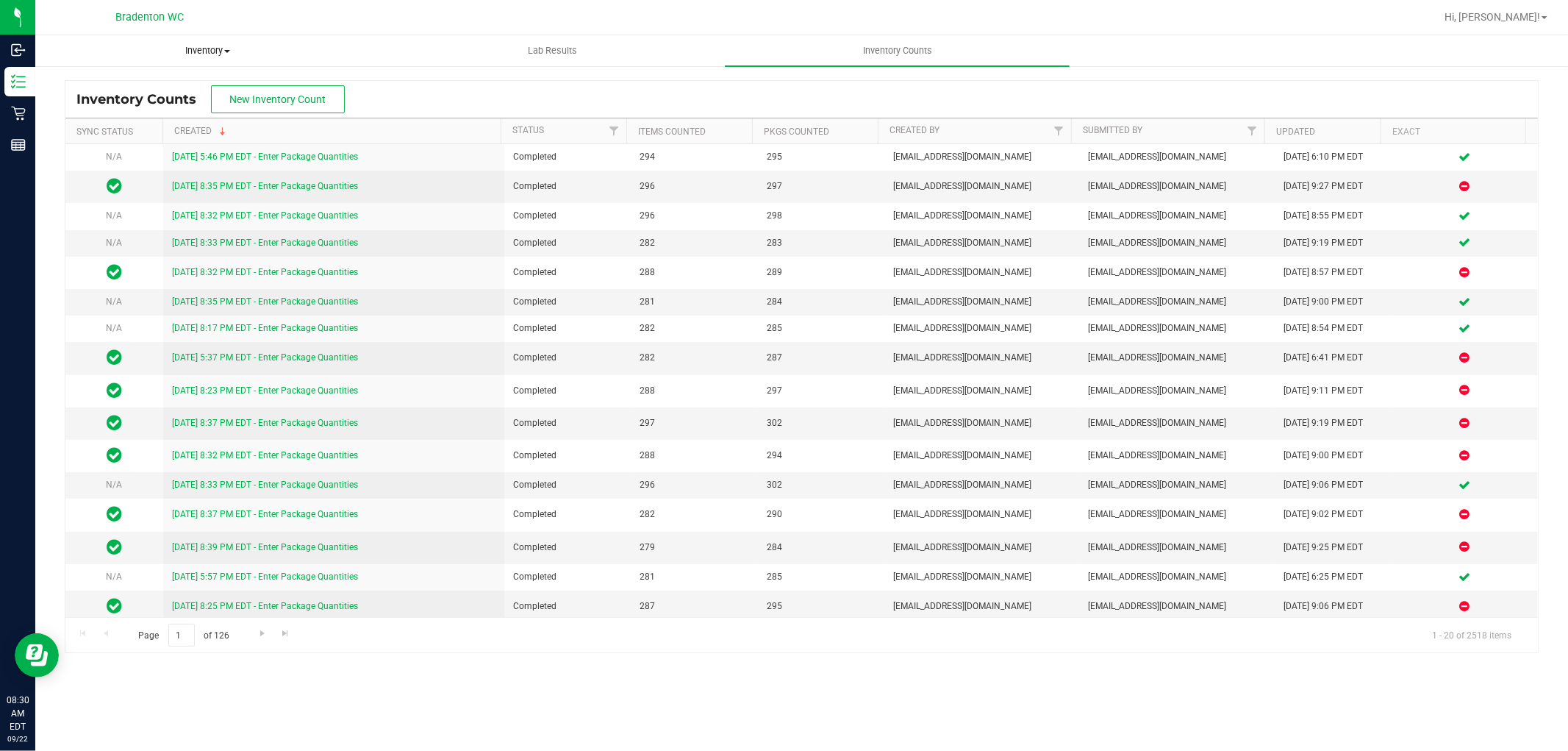
click at [261, 48] on span "Inventory" at bounding box center [208, 51] width 343 height 13
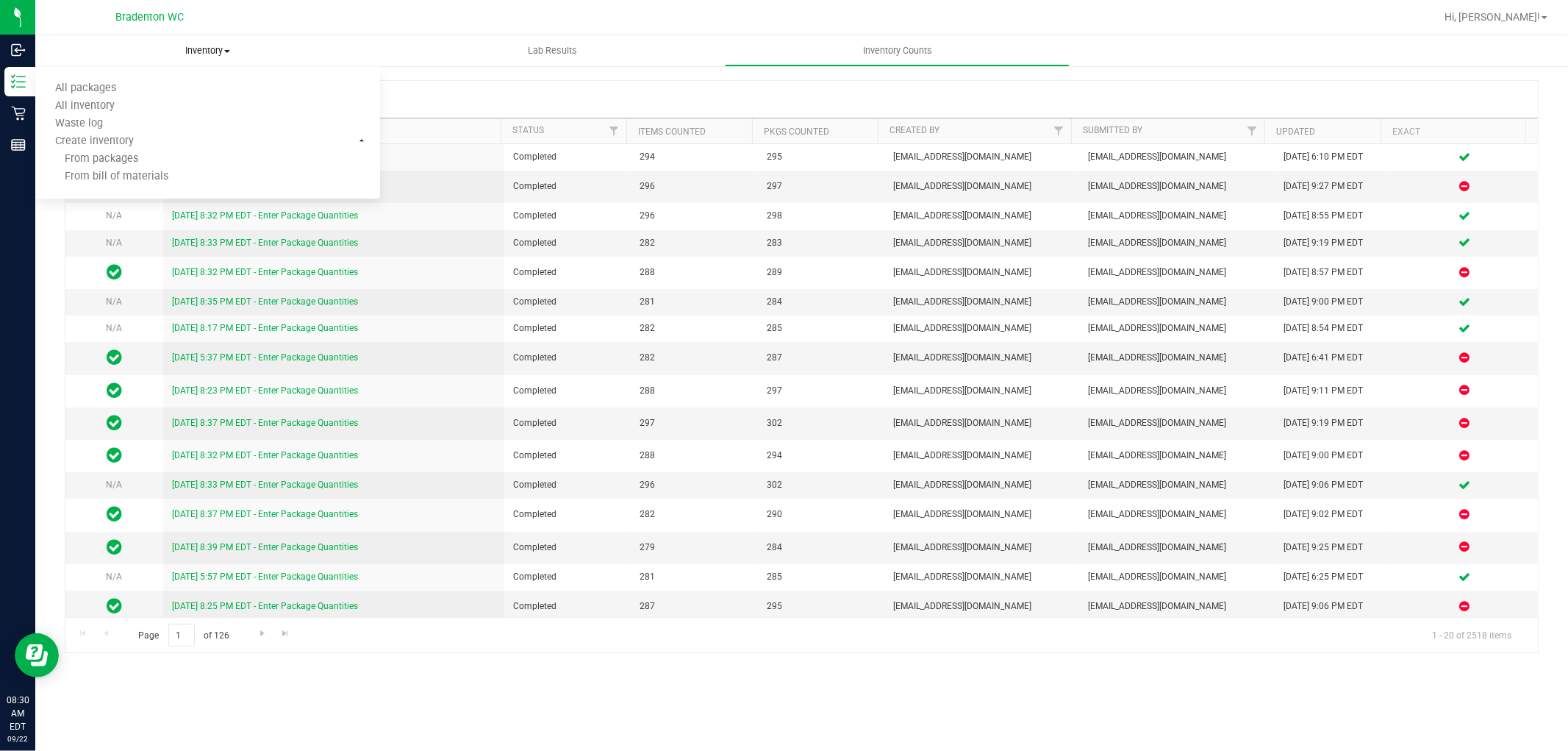
click at [133, 88] on span "All packages" at bounding box center [85, 88] width 100 height 12
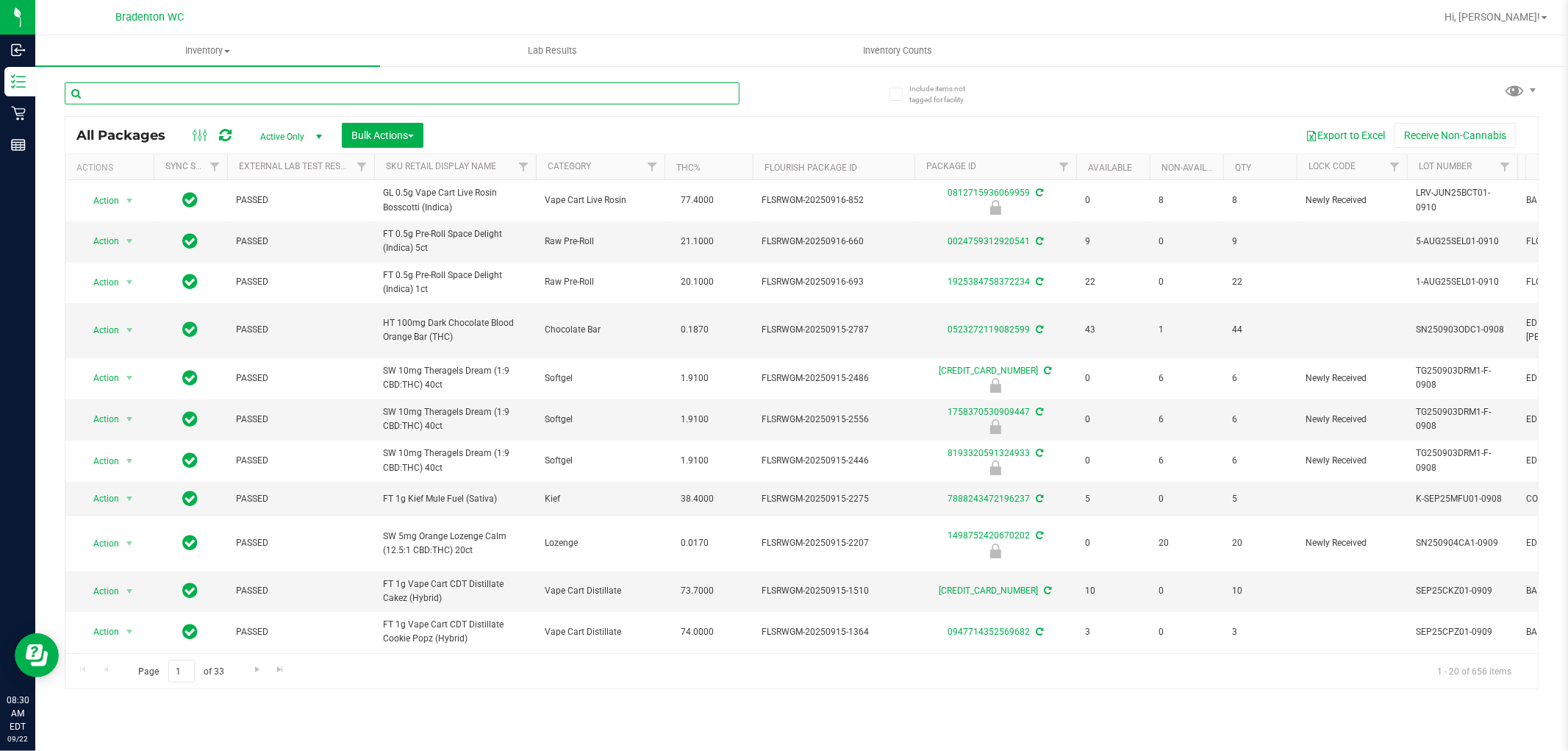
click at [555, 97] on input "text" at bounding box center [401, 93] width 675 height 22
type input "q"
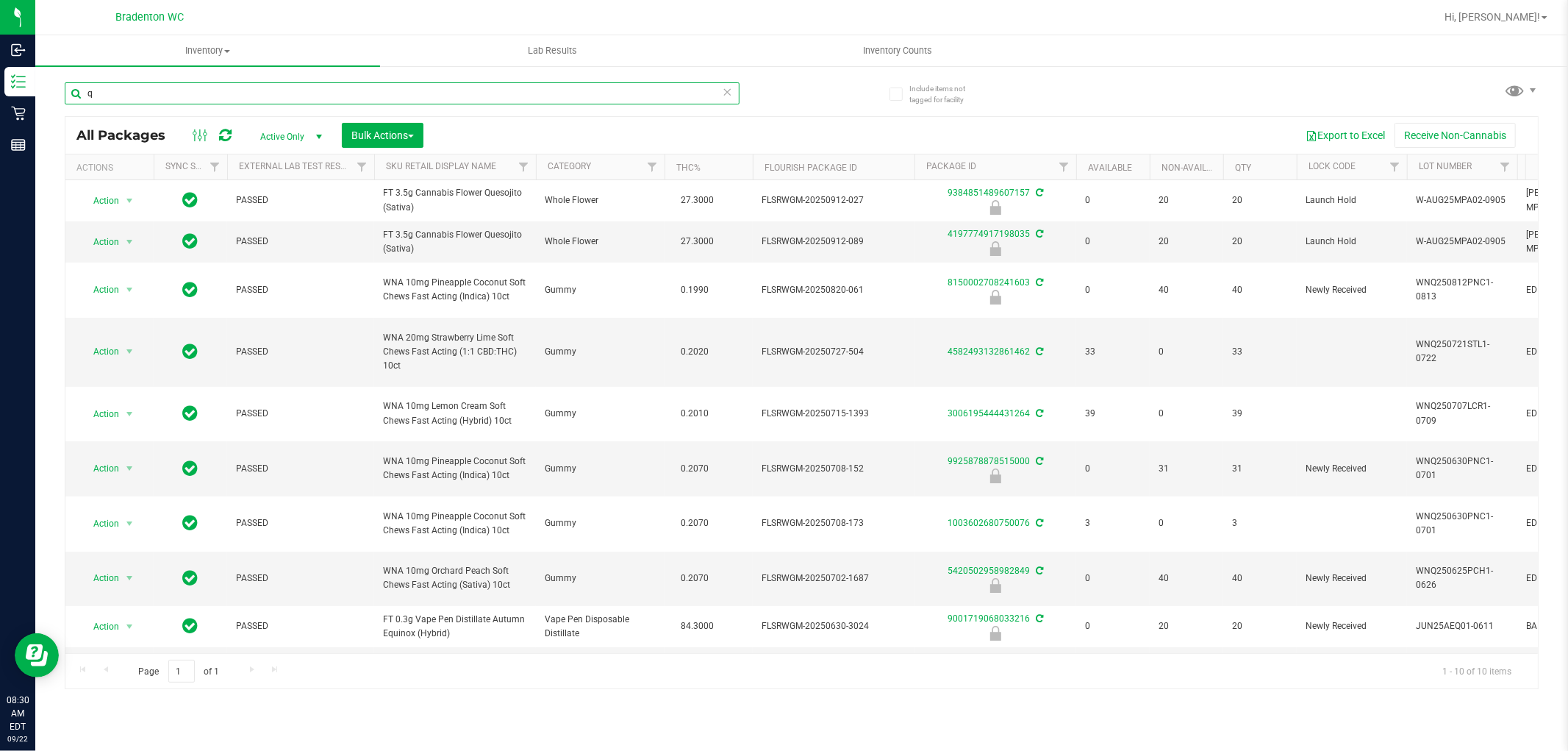
click at [719, 88] on input "q" at bounding box center [401, 93] width 675 height 22
click at [730, 86] on icon at bounding box center [727, 90] width 10 height 18
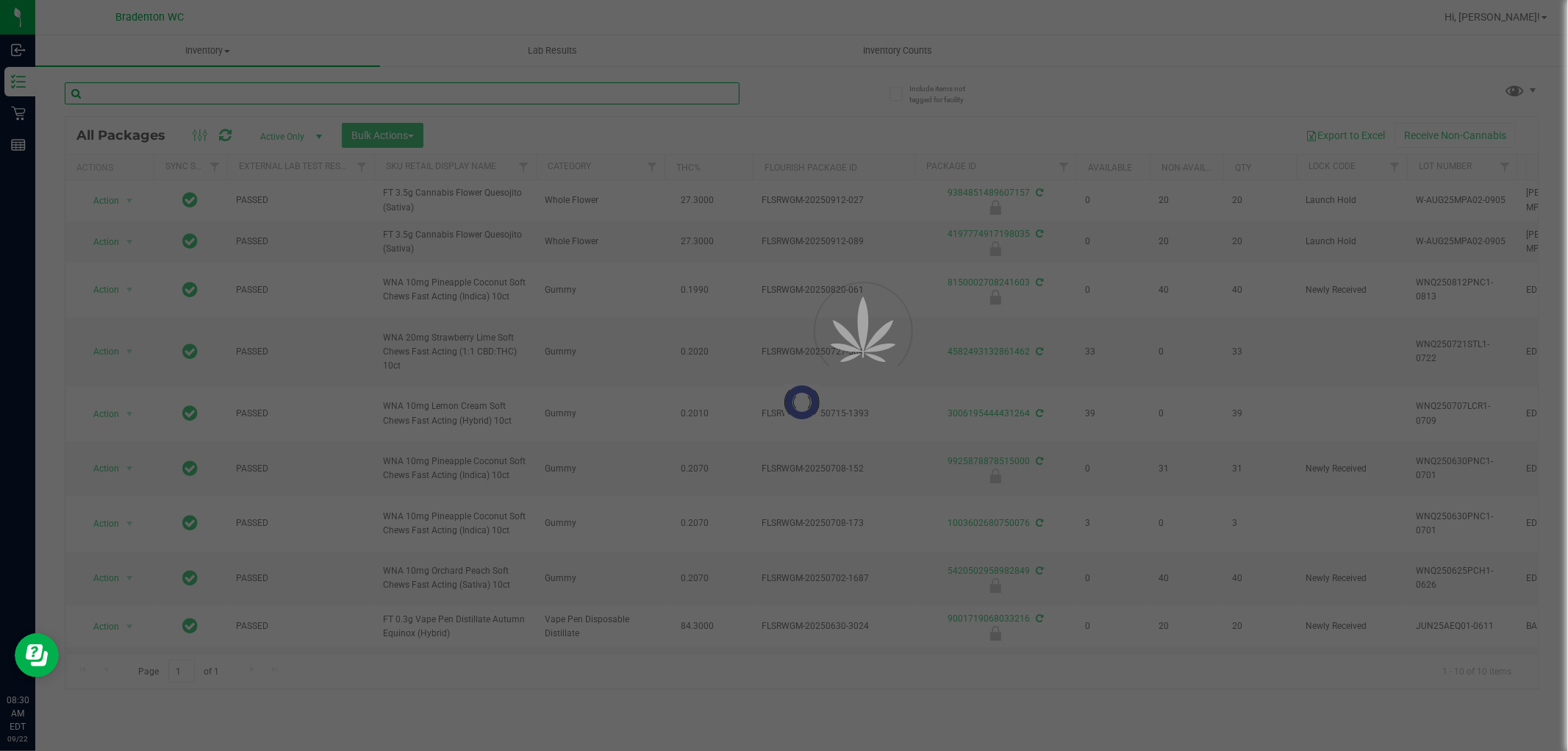
click at [719, 96] on input "text" at bounding box center [401, 93] width 675 height 22
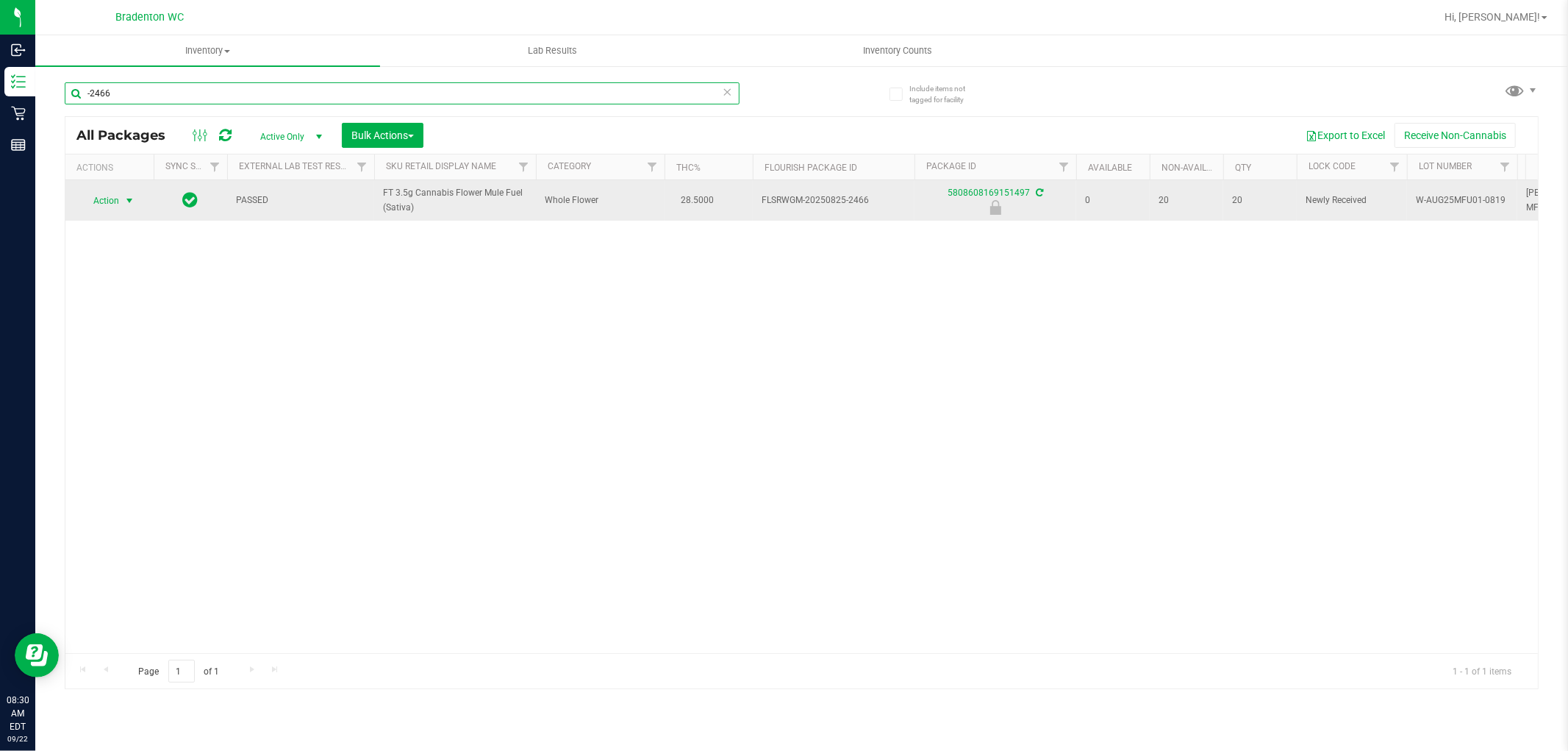
type input "-2466"
click at [128, 200] on span "select" at bounding box center [129, 200] width 11 height 11
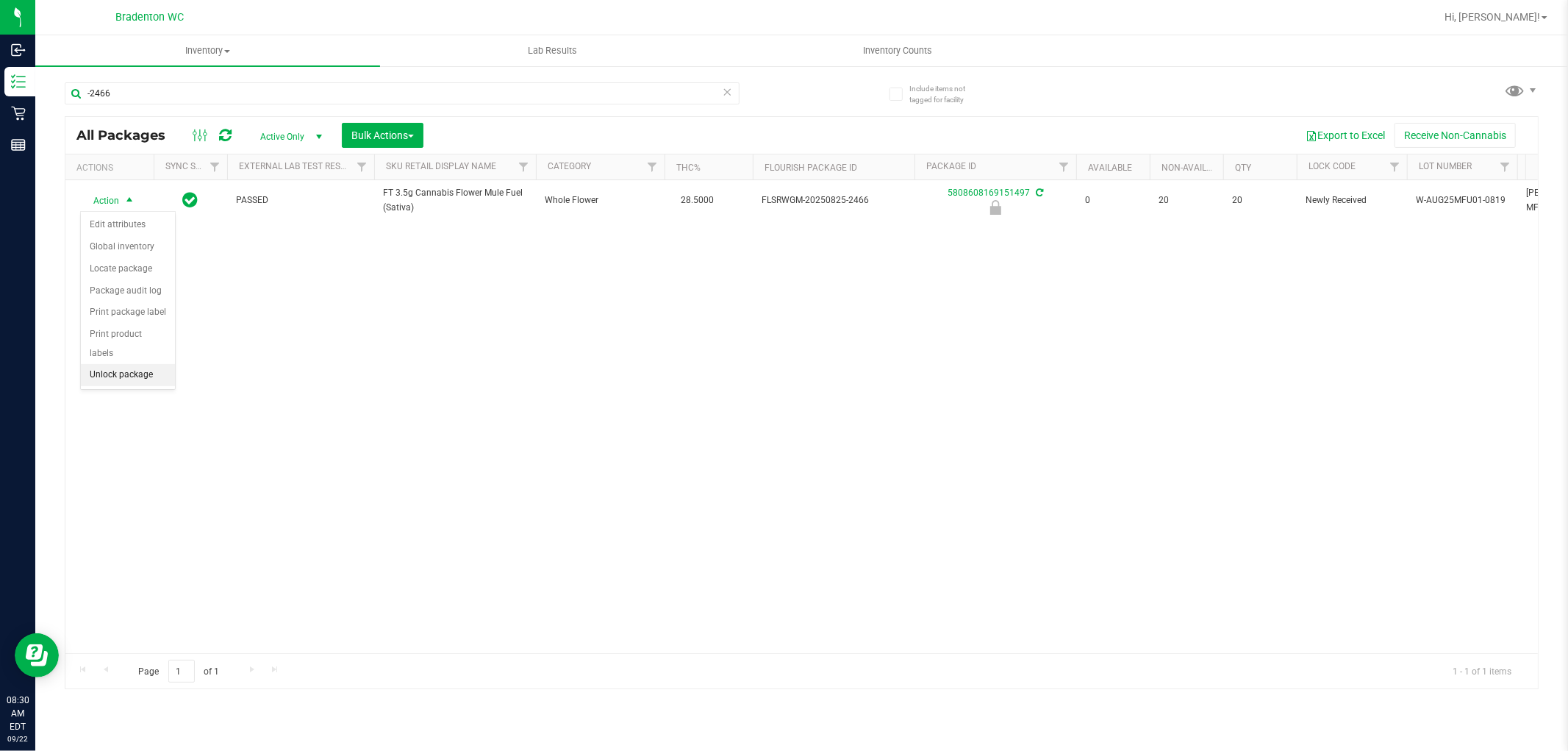
click at [145, 381] on li "Unlock package" at bounding box center [128, 375] width 94 height 22
click at [722, 93] on icon at bounding box center [727, 90] width 10 height 18
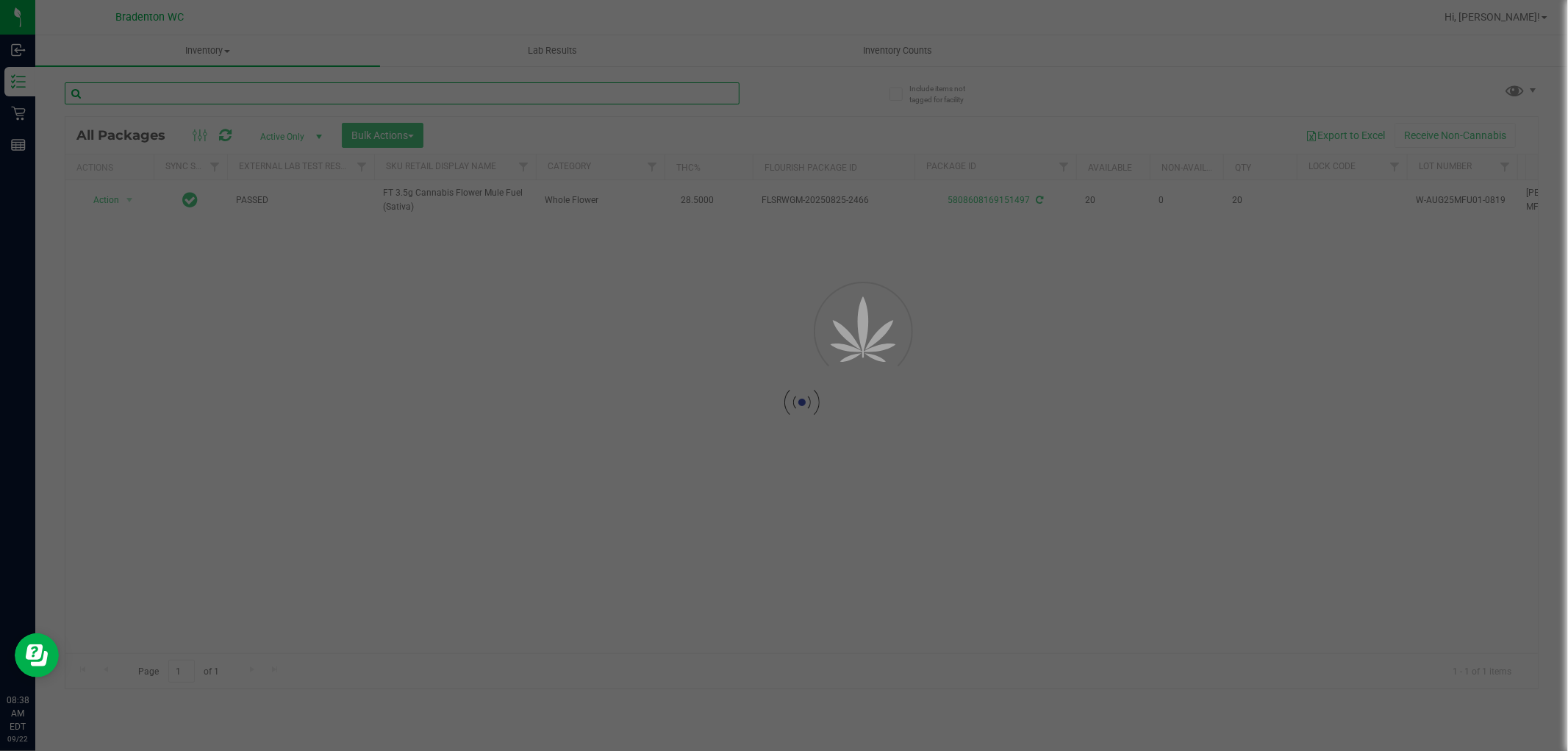
click at [609, 97] on input "text" at bounding box center [401, 93] width 675 height 22
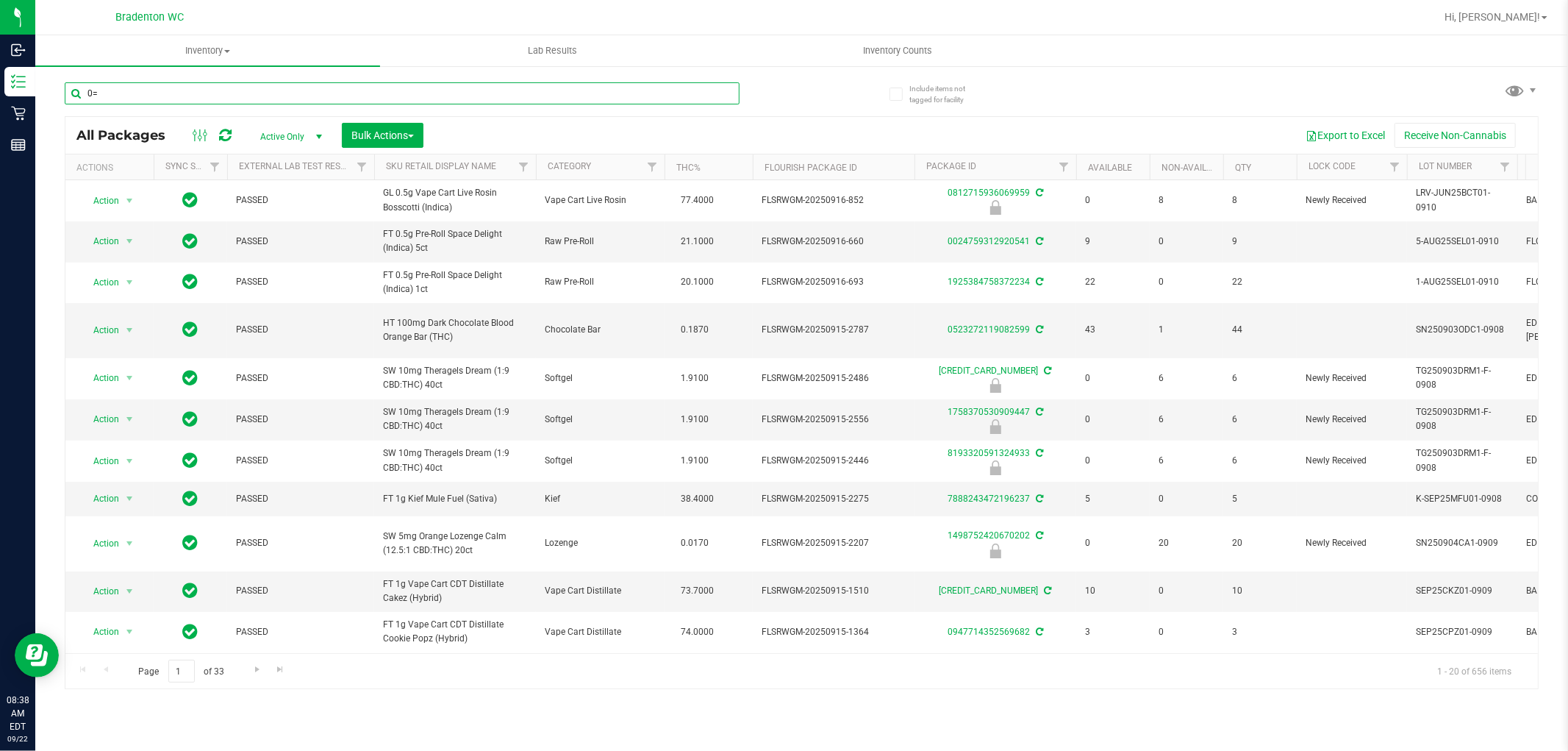
type input "0"
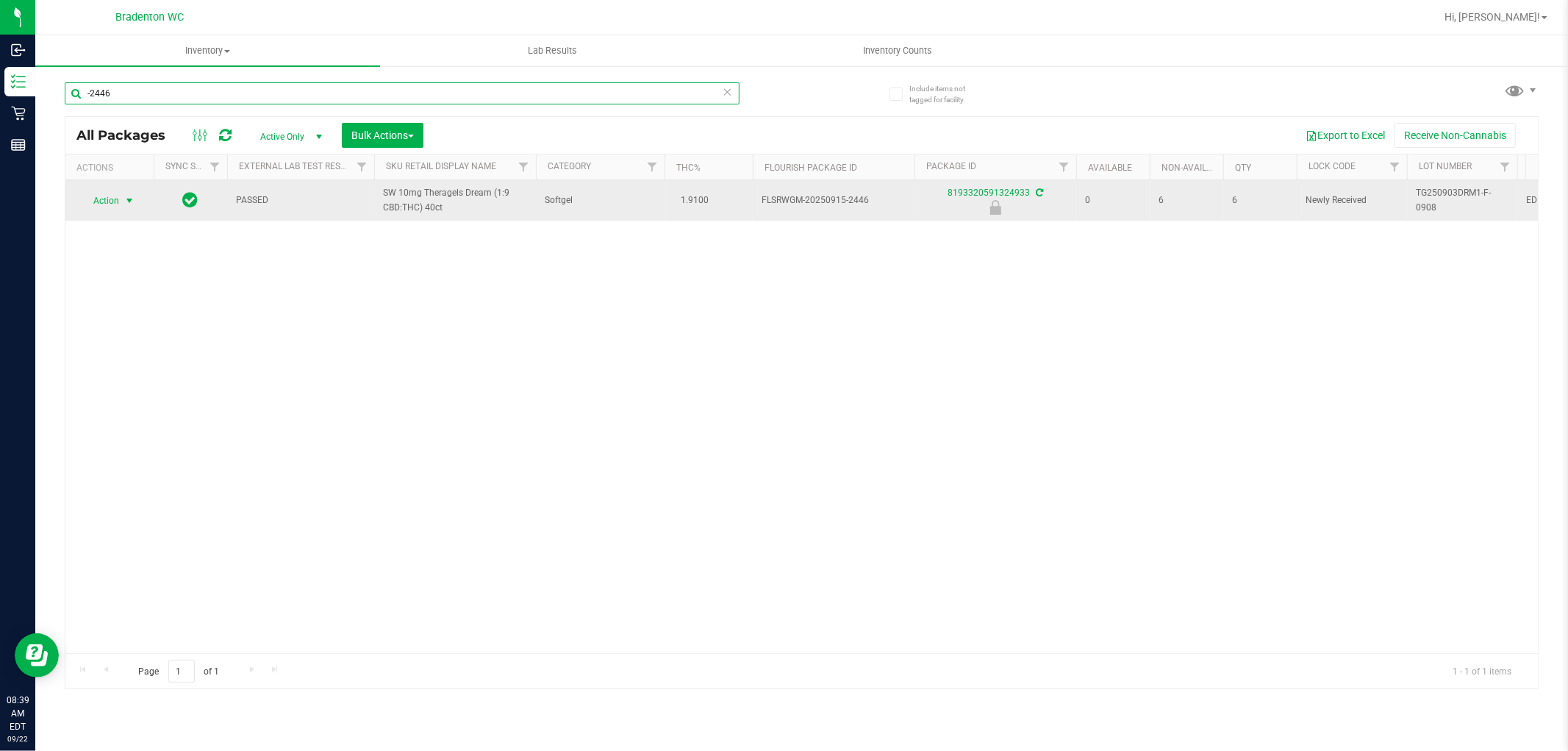
type input "-2446"
click at [128, 204] on span "select" at bounding box center [129, 200] width 11 height 11
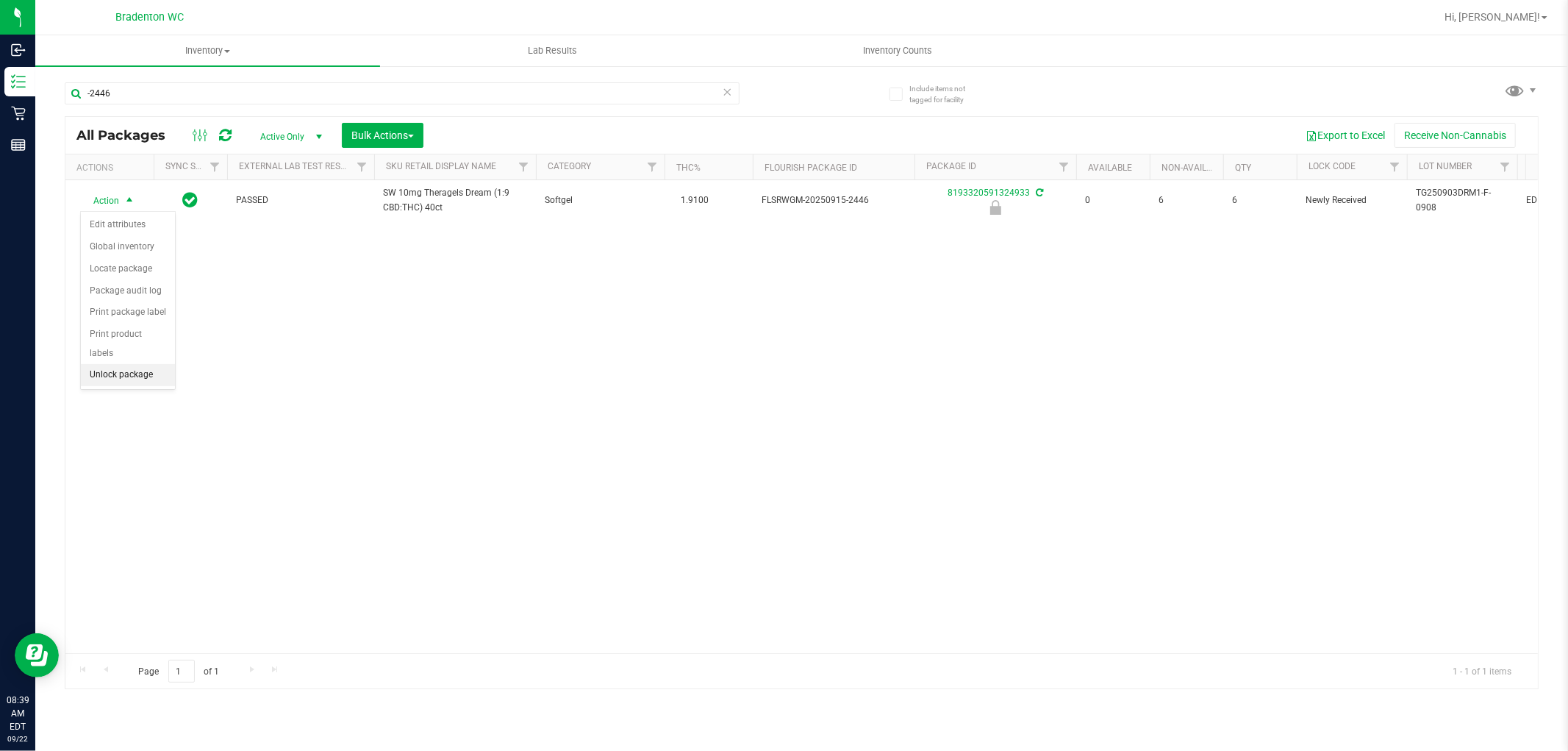
click at [146, 372] on li "Unlock package" at bounding box center [128, 375] width 94 height 22
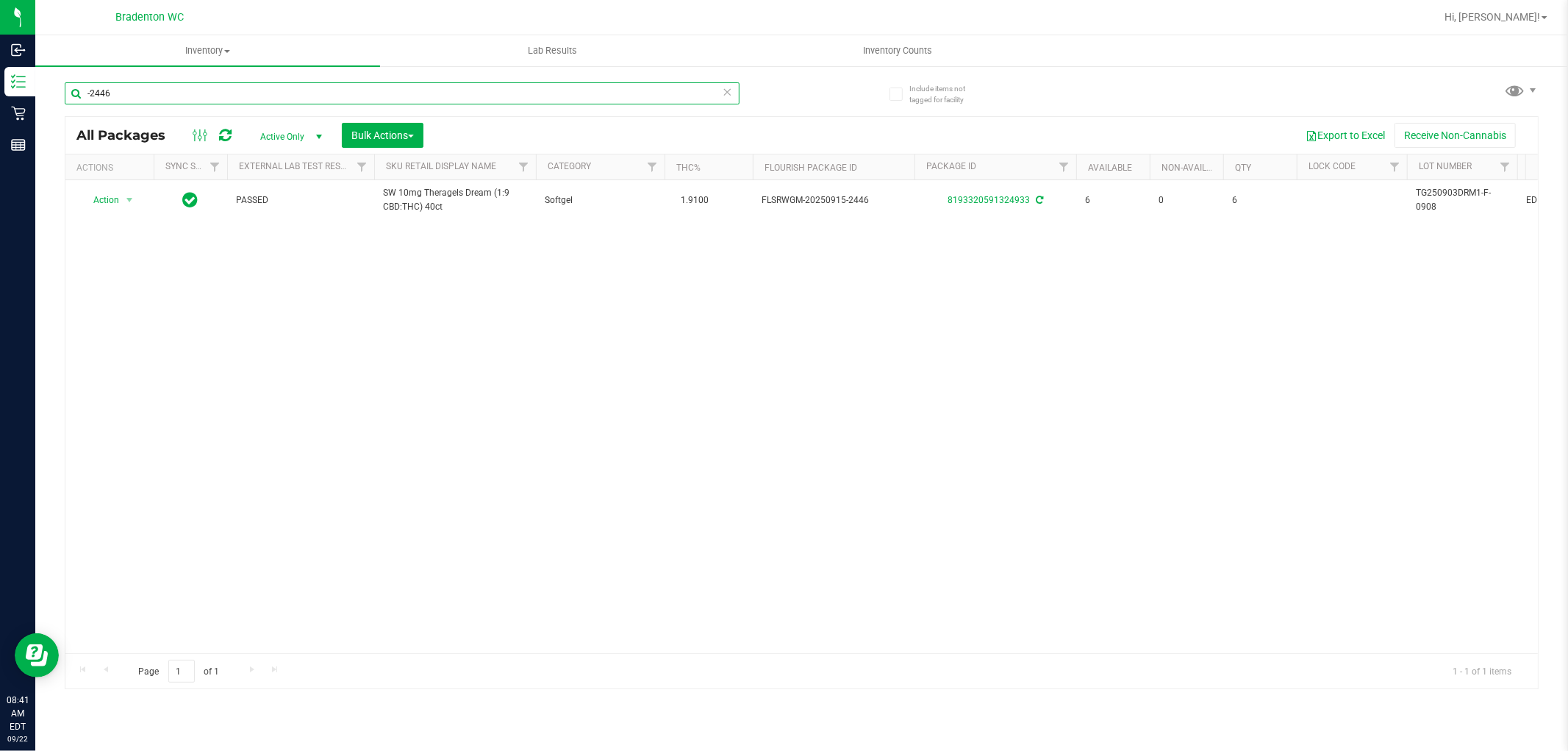
click at [722, 97] on input "-2446" at bounding box center [401, 93] width 675 height 22
click at [723, 93] on icon at bounding box center [727, 90] width 10 height 18
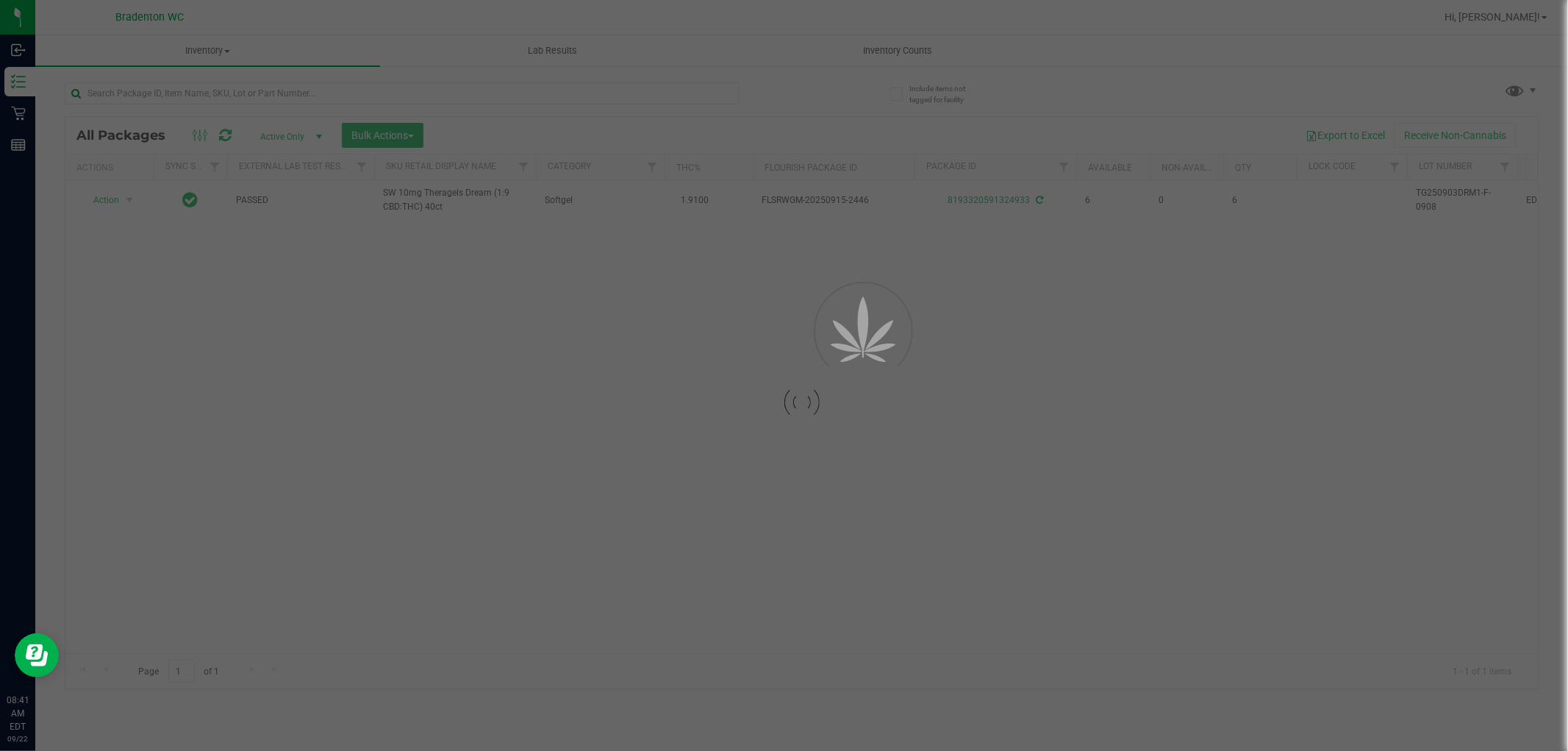
click at [715, 92] on div at bounding box center [784, 376] width 1568 height 751
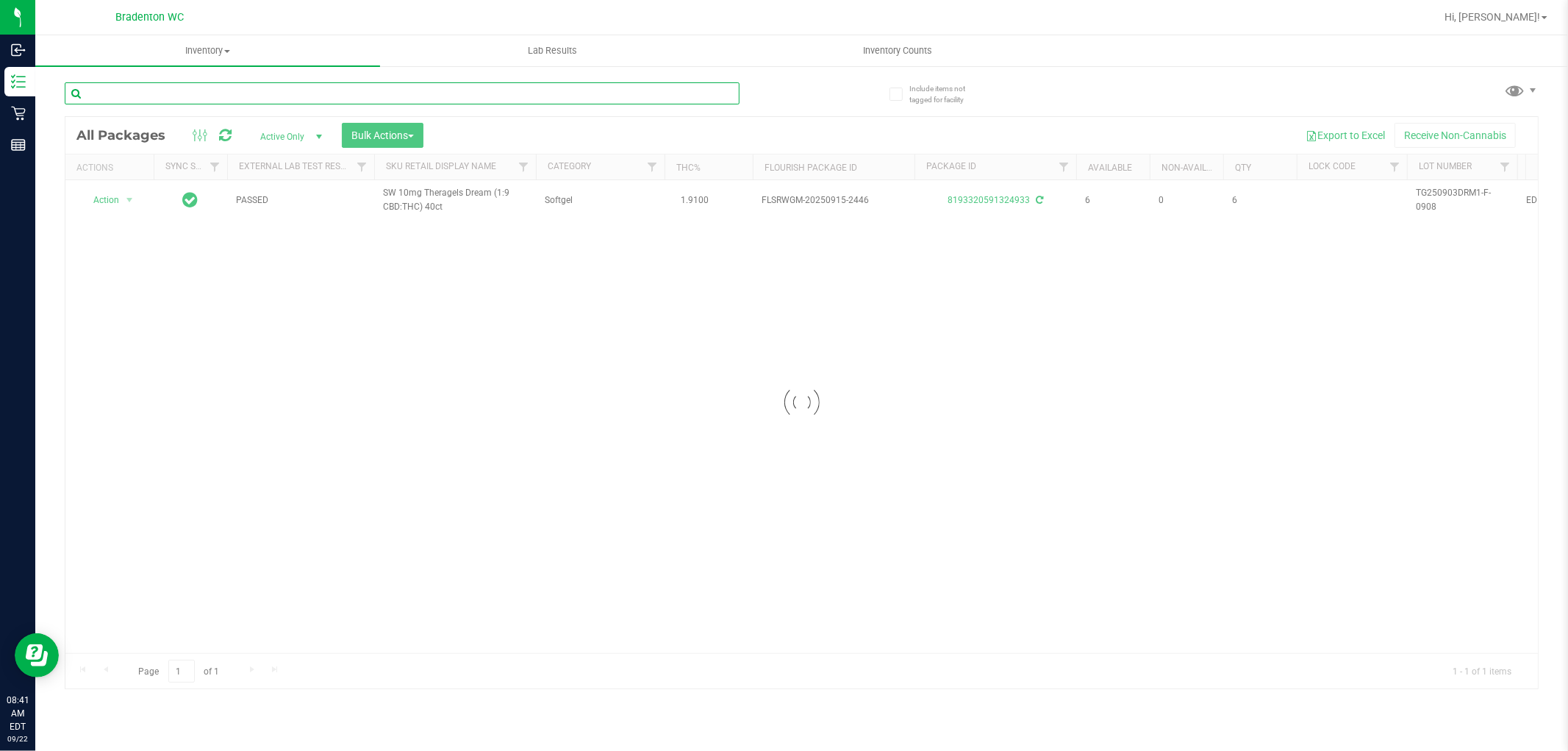
click at [656, 96] on input "text" at bounding box center [401, 93] width 675 height 22
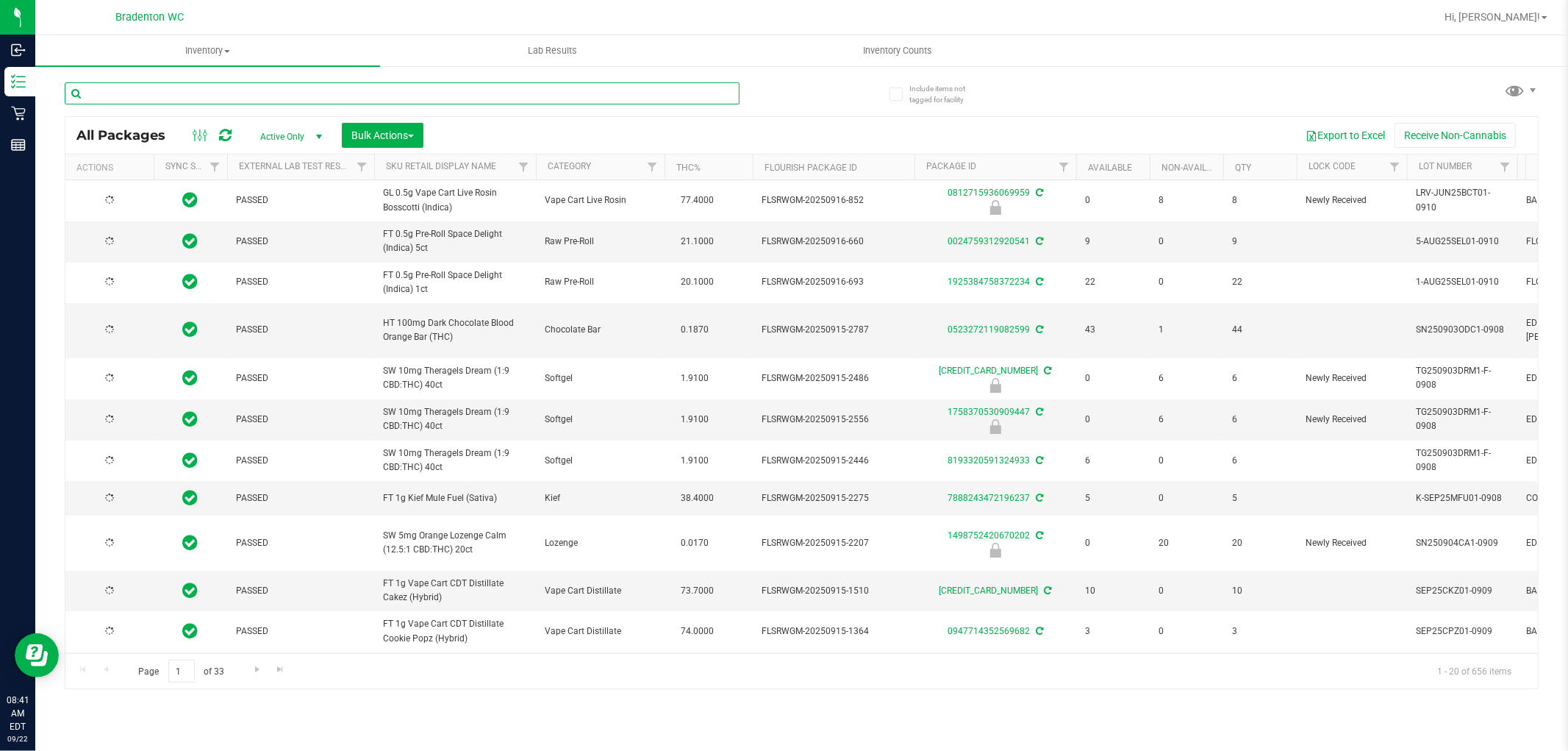
type input "b"
type input "2025-09-04"
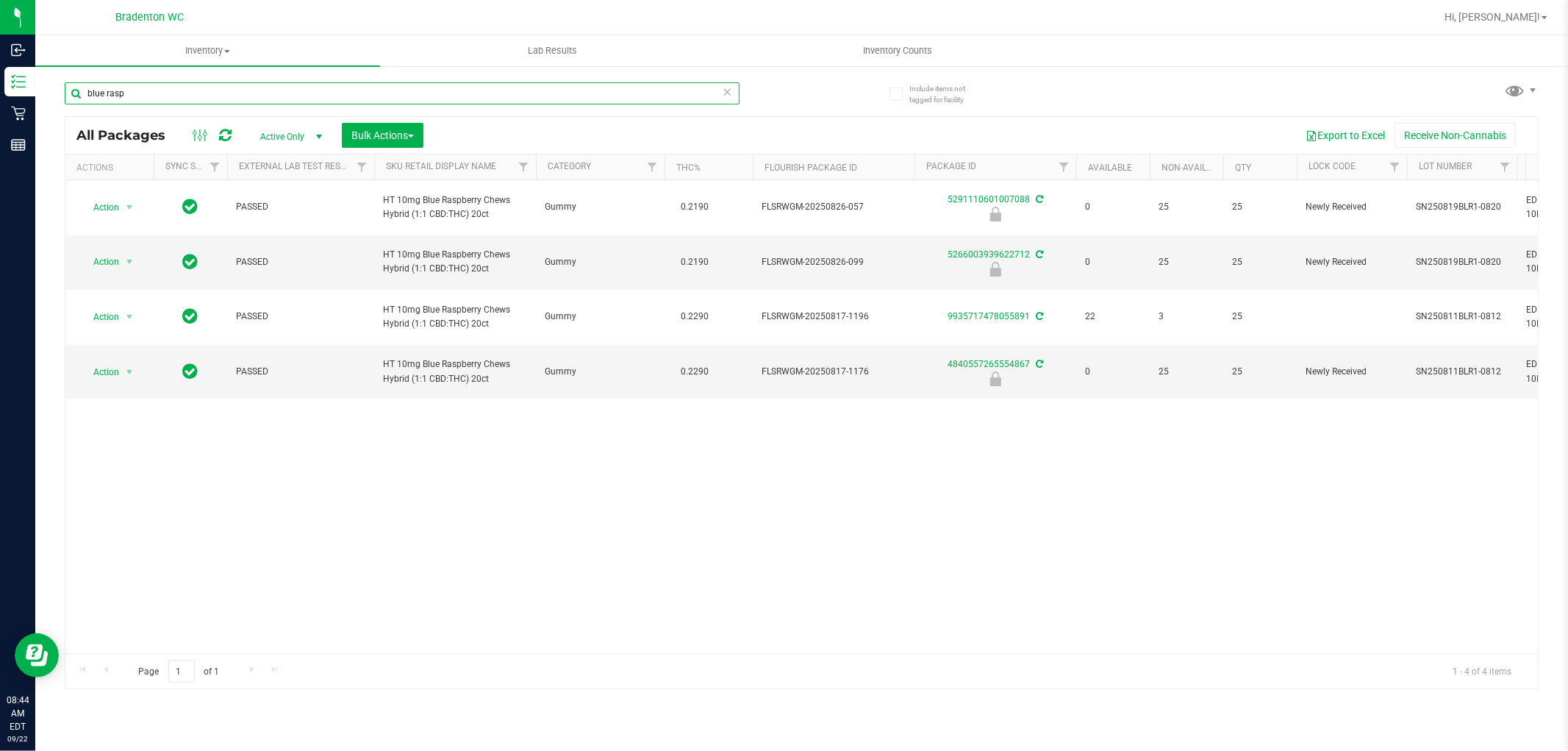
type input "blue rasp"
